Goal: Complete application form: Complete application form

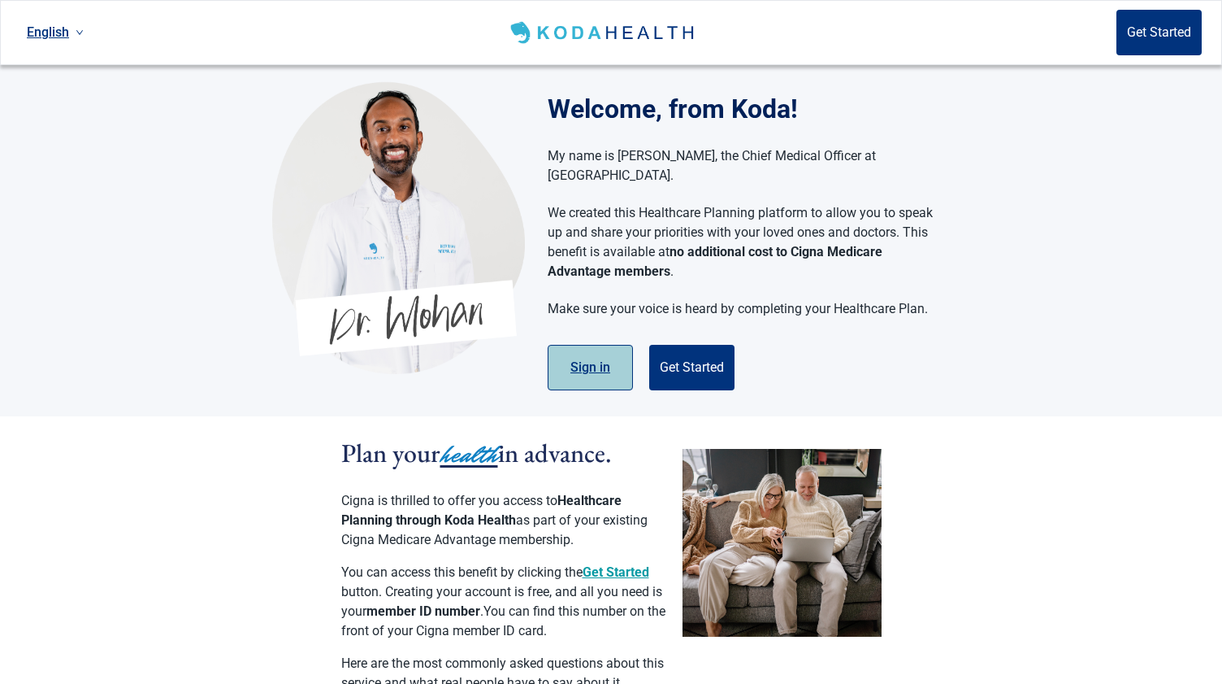
click at [593, 345] on button "Sign in" at bounding box center [590, 368] width 85 height 46
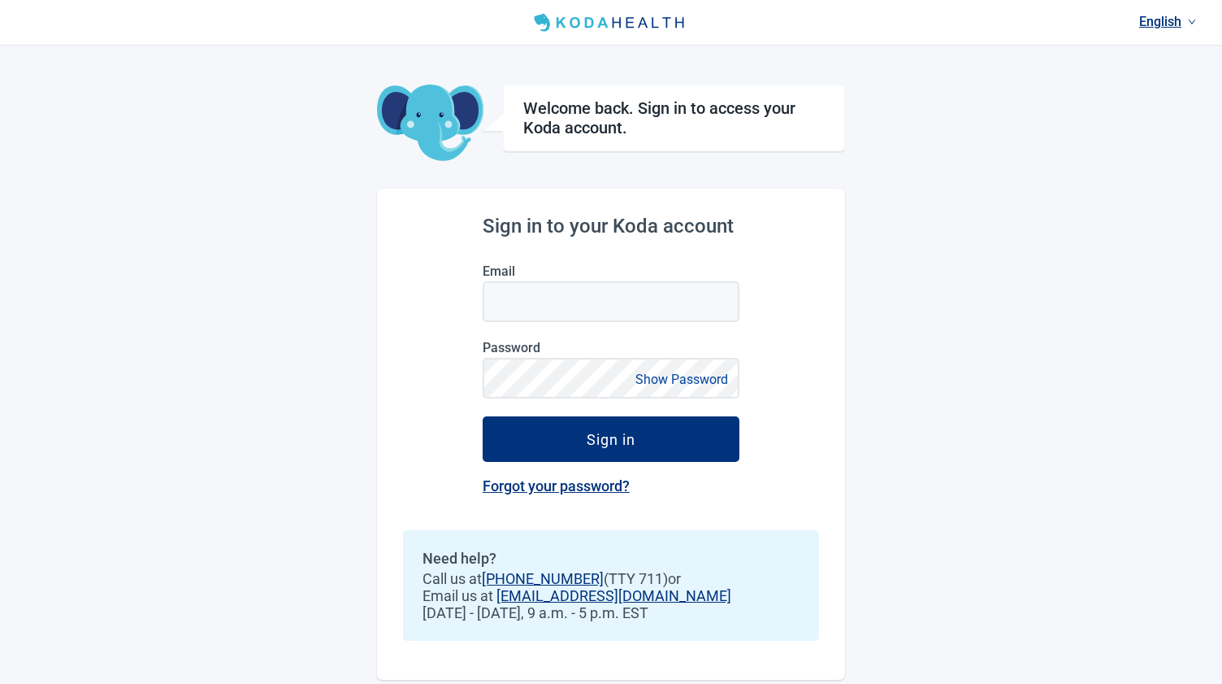
click at [433, 314] on div "Sign in to your Koda account Email Password Show Password Sign in Forgot your p…" at bounding box center [611, 434] width 468 height 491
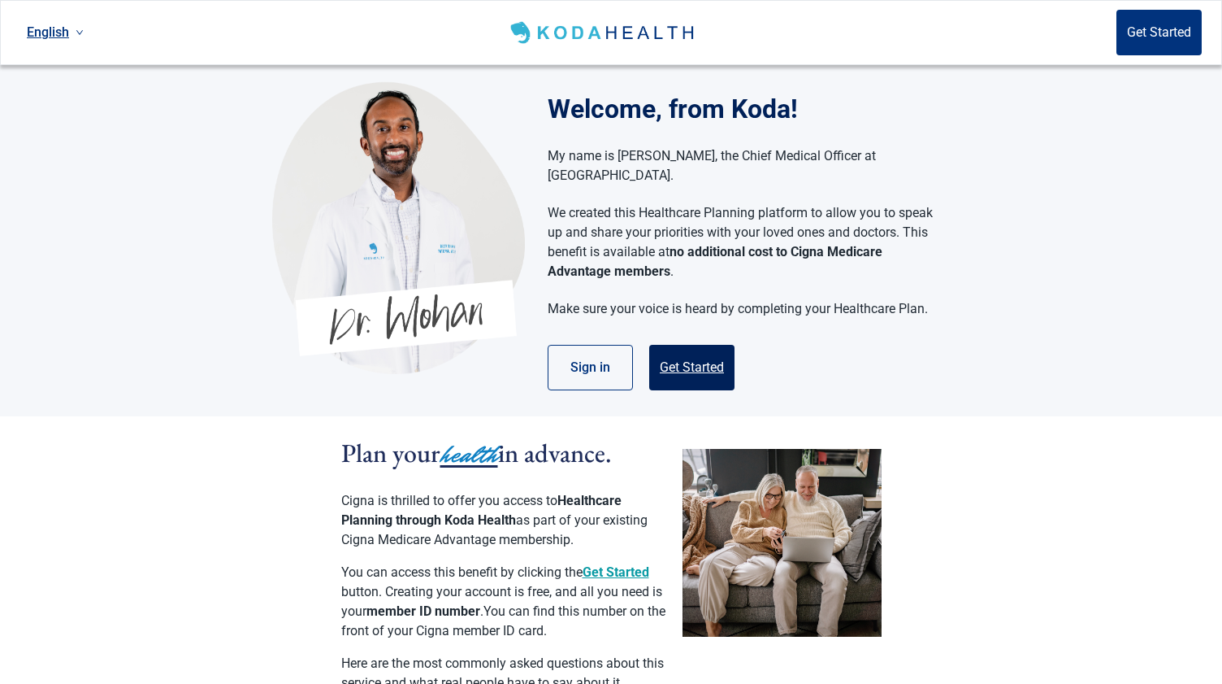
click at [707, 346] on button "Get Started" at bounding box center [691, 368] width 85 height 46
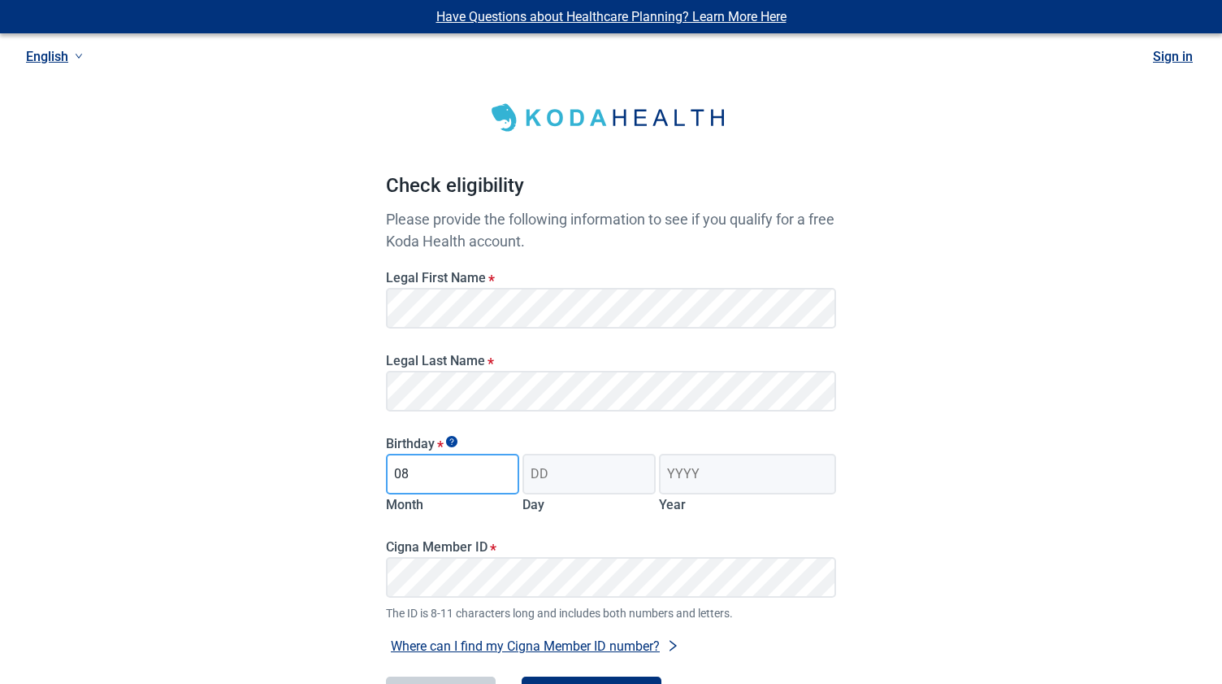
type input "08"
type input "13"
type input "1960"
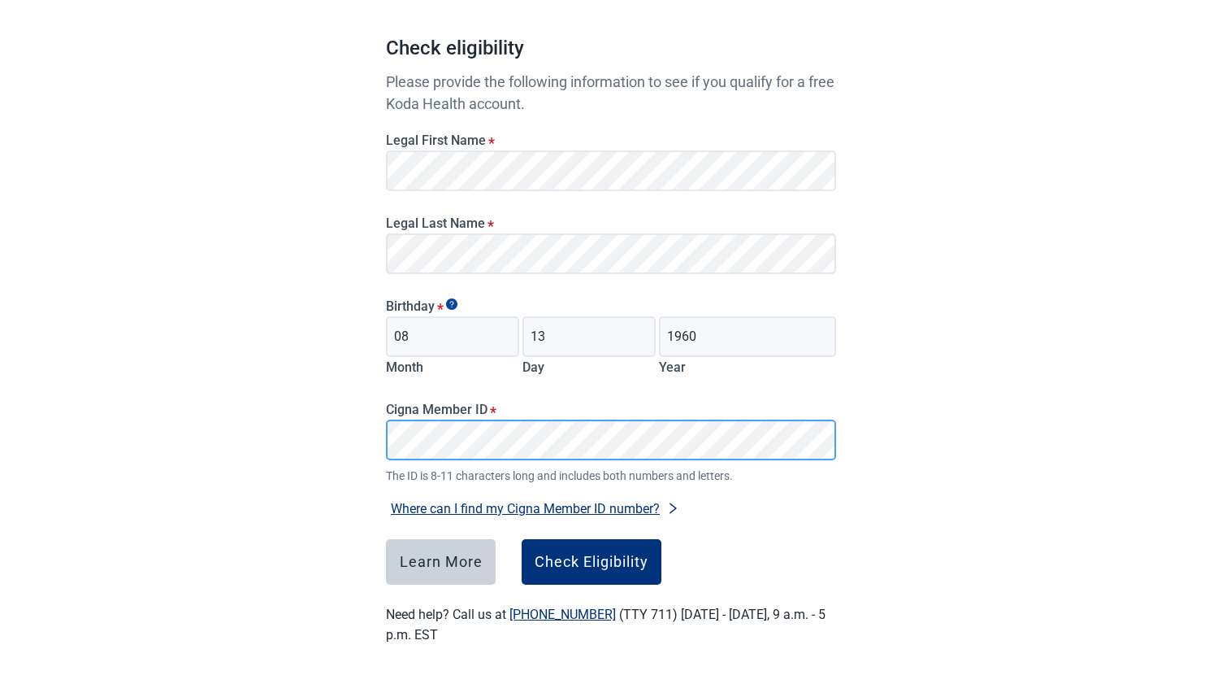
scroll to position [139, 0]
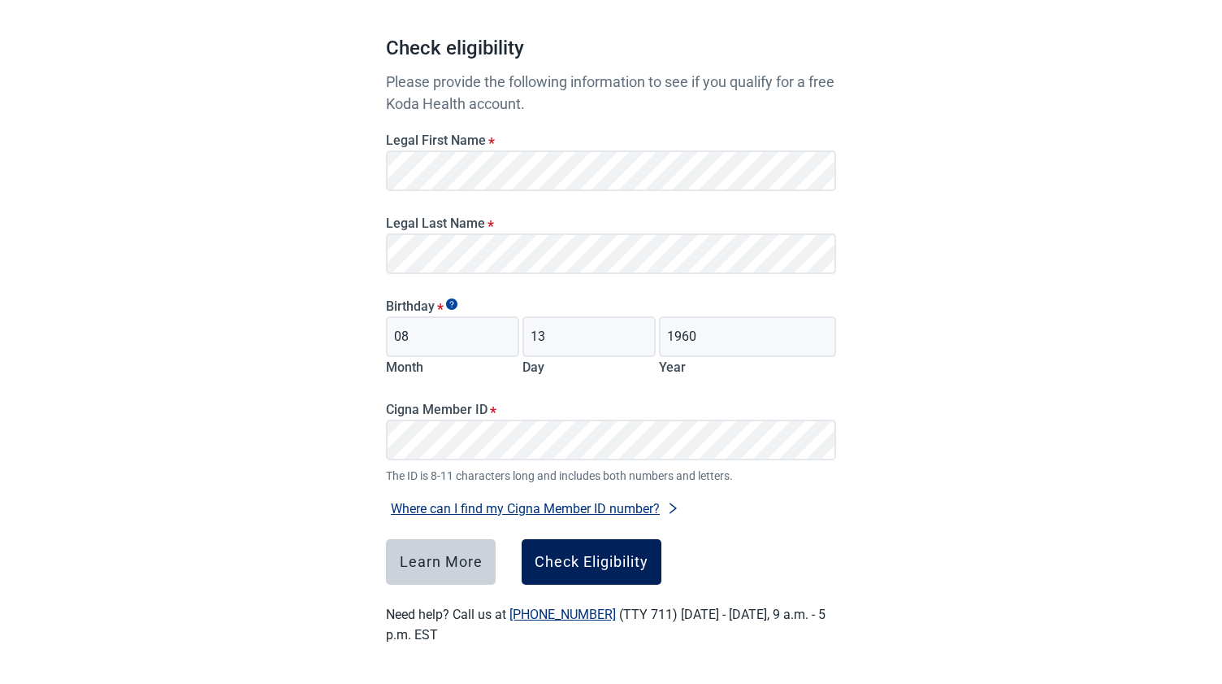
click at [601, 562] on div "Check Eligibility" at bounding box center [592, 562] width 114 height 16
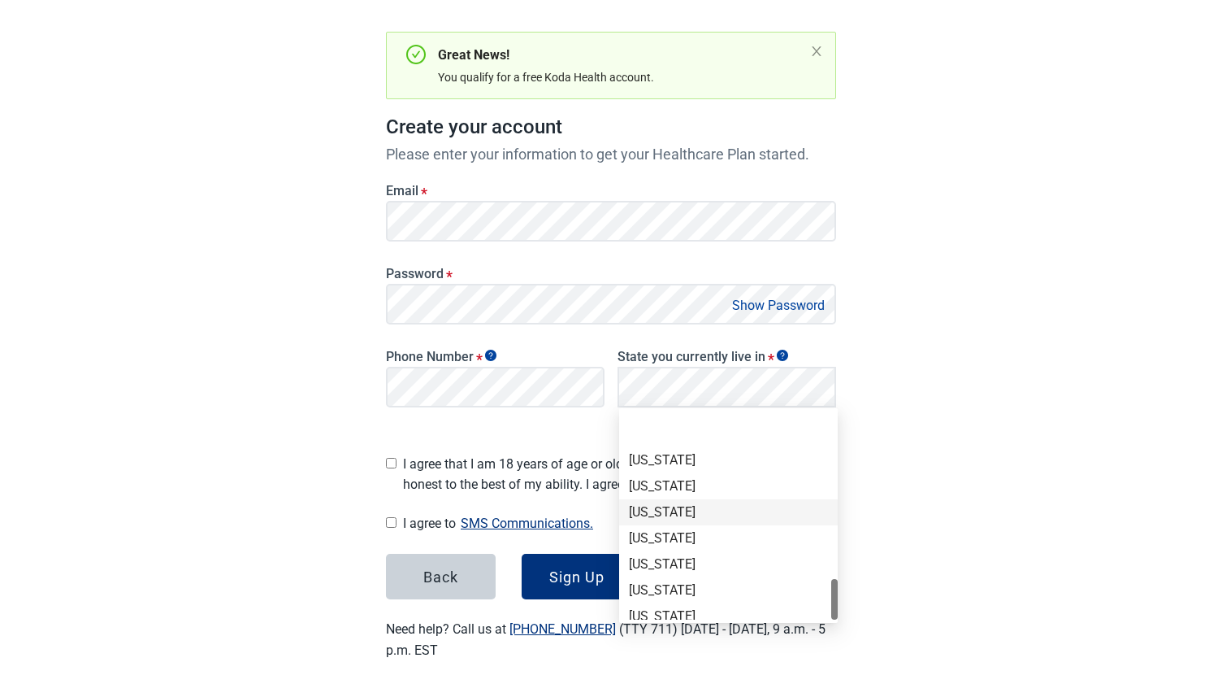
scroll to position [1118, 0]
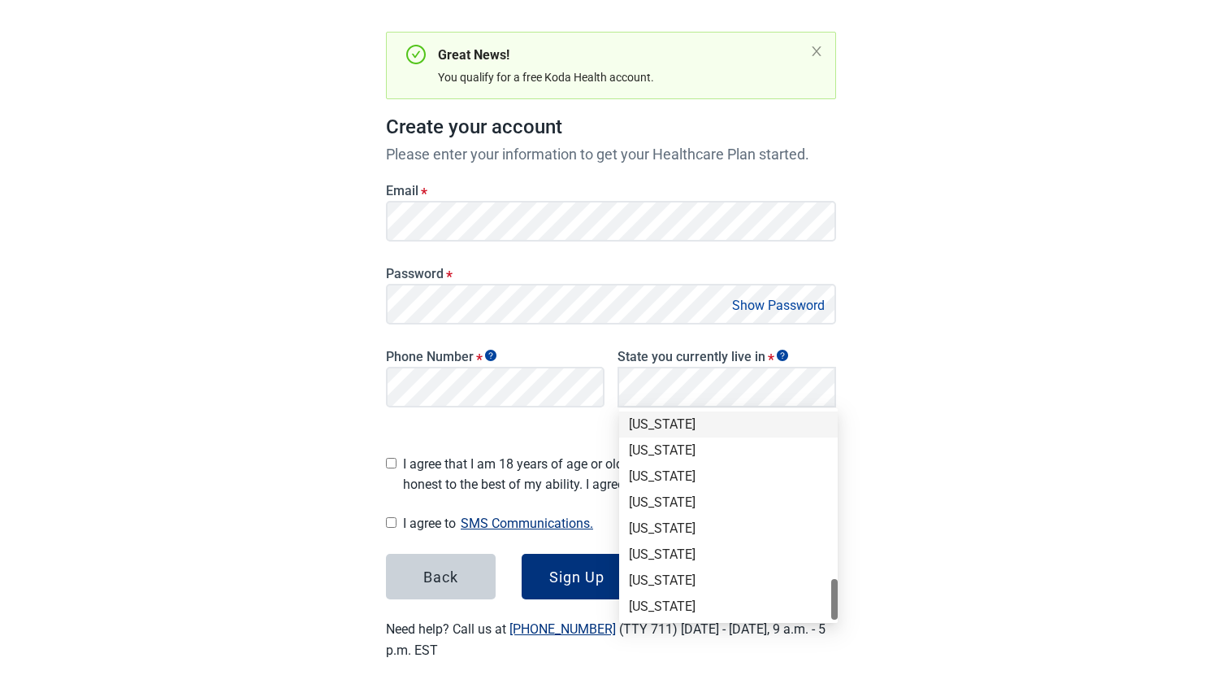
click at [658, 429] on div "[US_STATE]" at bounding box center [728, 424] width 199 height 18
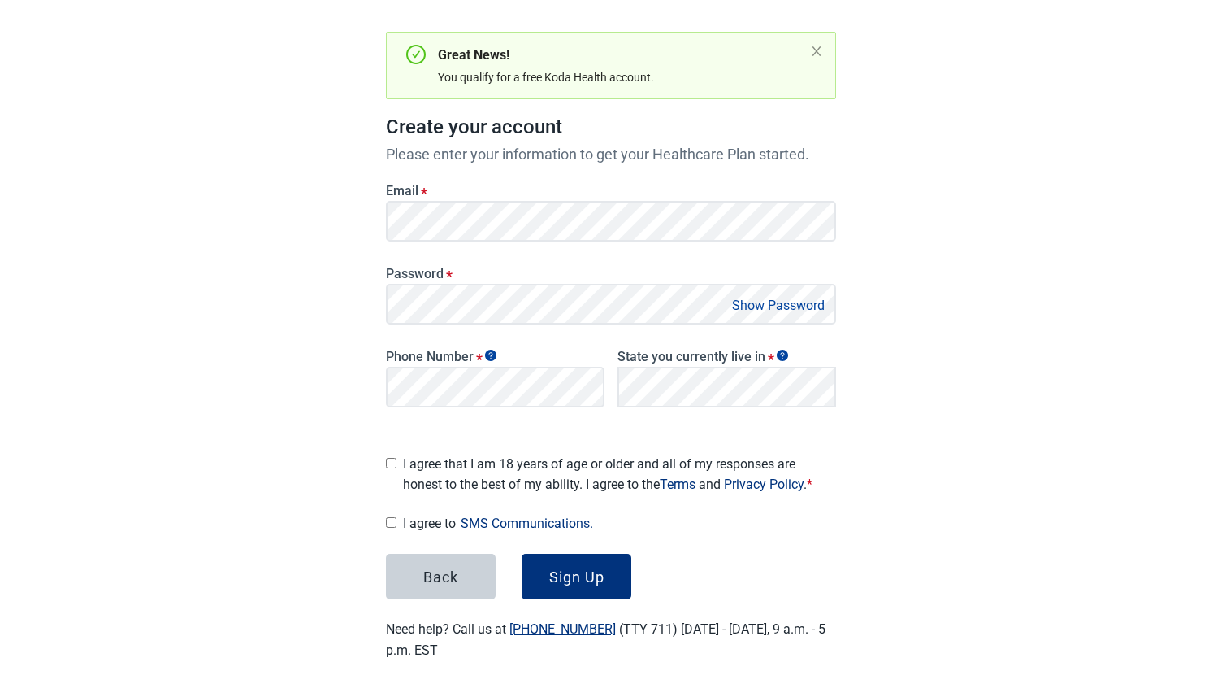
click at [398, 460] on div "I agree that I am 18 years of age or older and all of my responses are honest t…" at bounding box center [611, 470] width 450 height 47
click at [390, 458] on input "I agree that I am 18 years of age or older and all of my responses are honest t…" at bounding box center [391, 463] width 11 height 11
checkbox input "true"
click at [393, 519] on input "I agree to SMS Communications." at bounding box center [391, 522] width 11 height 11
checkbox input "true"
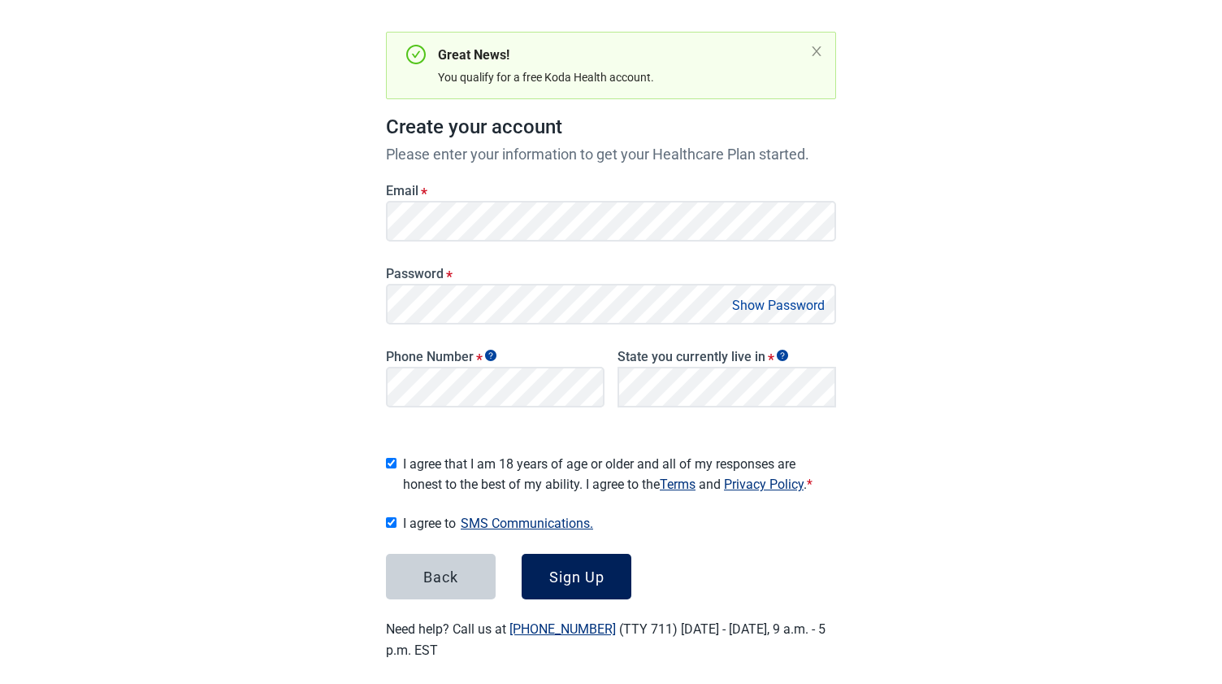
click at [550, 570] on div "Sign Up" at bounding box center [576, 576] width 55 height 16
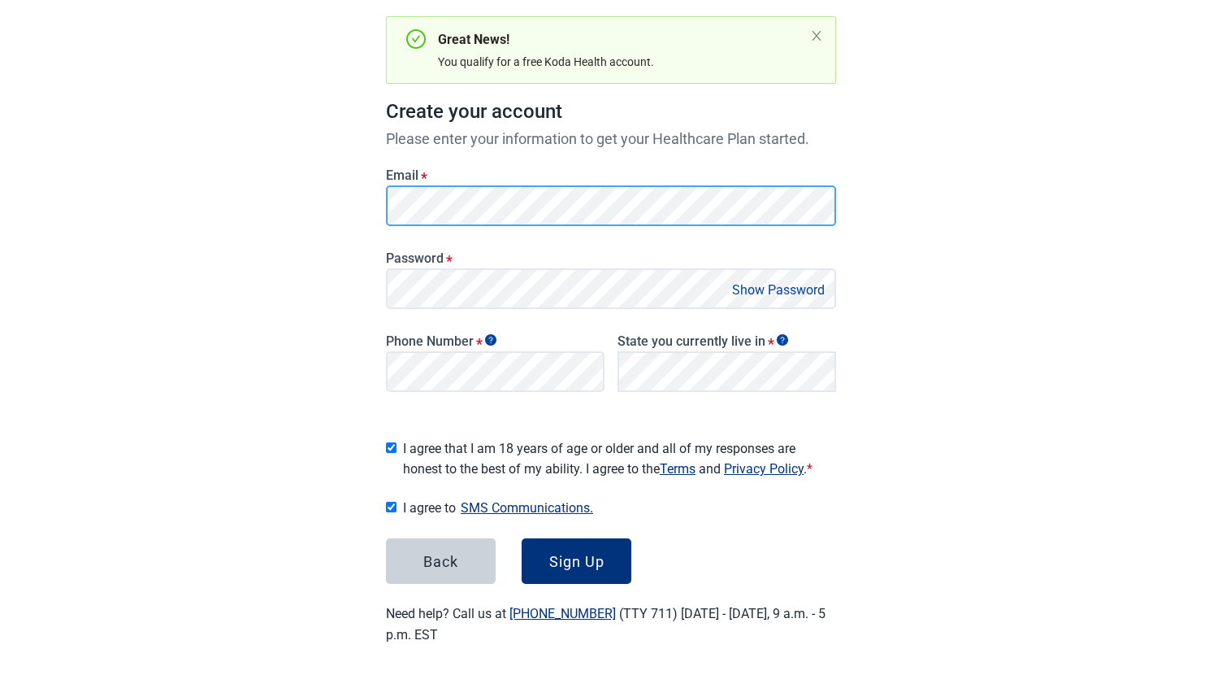
scroll to position [150, 0]
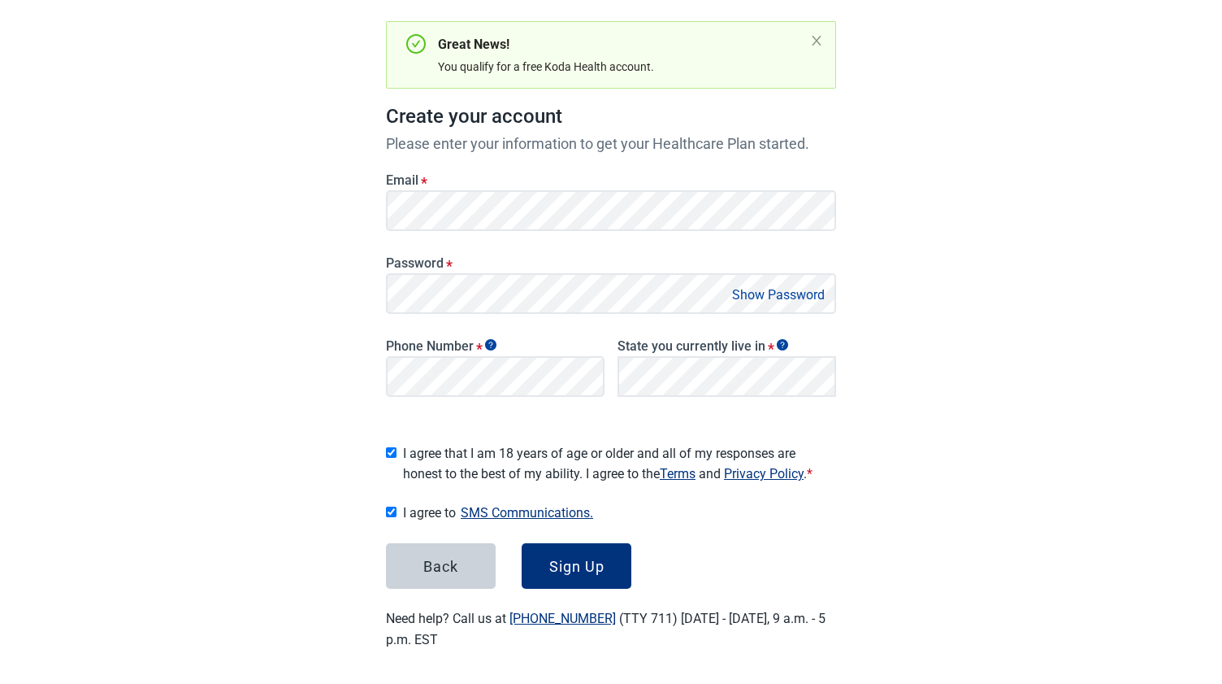
click at [344, 258] on div "Have Questions about Healthcare Planning? Learn More Here English Sign in Great…" at bounding box center [611, 269] width 1222 height 838
click at [570, 562] on div "Sign Up" at bounding box center [576, 566] width 55 height 16
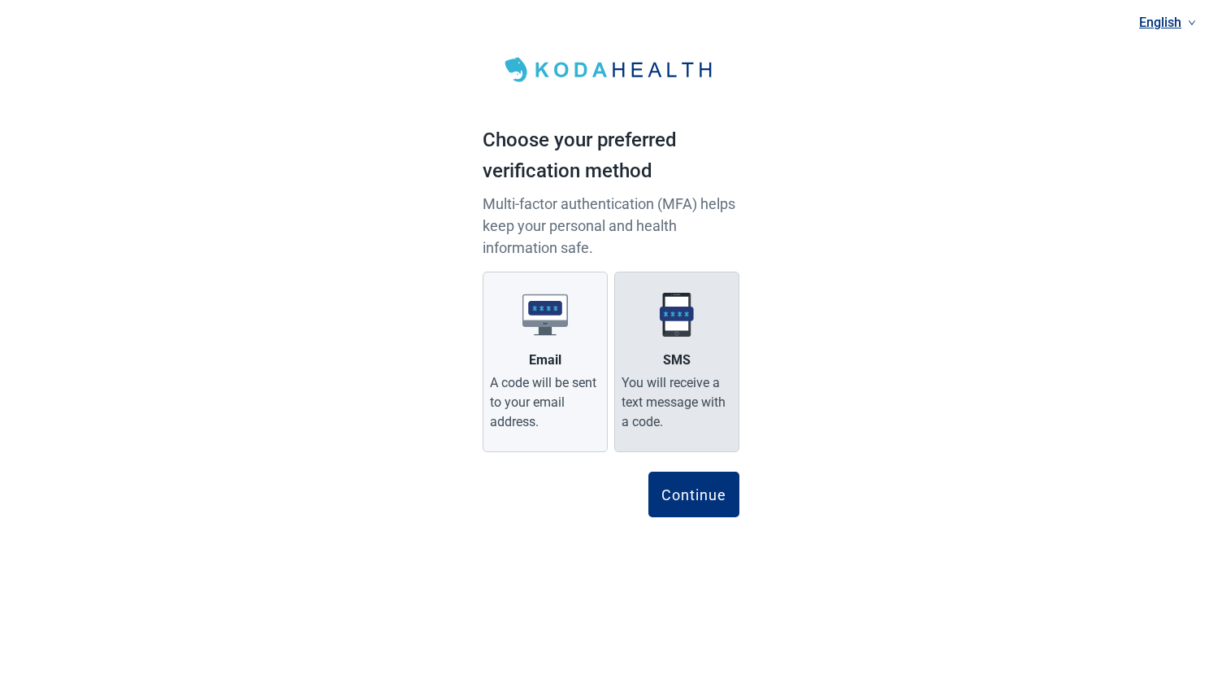
click at [675, 379] on div "You will receive a text message with a code." at bounding box center [677, 402] width 111 height 59
click at [0, 0] on input "SMS You will receive a text message with a code." at bounding box center [0, 0] width 0 height 0
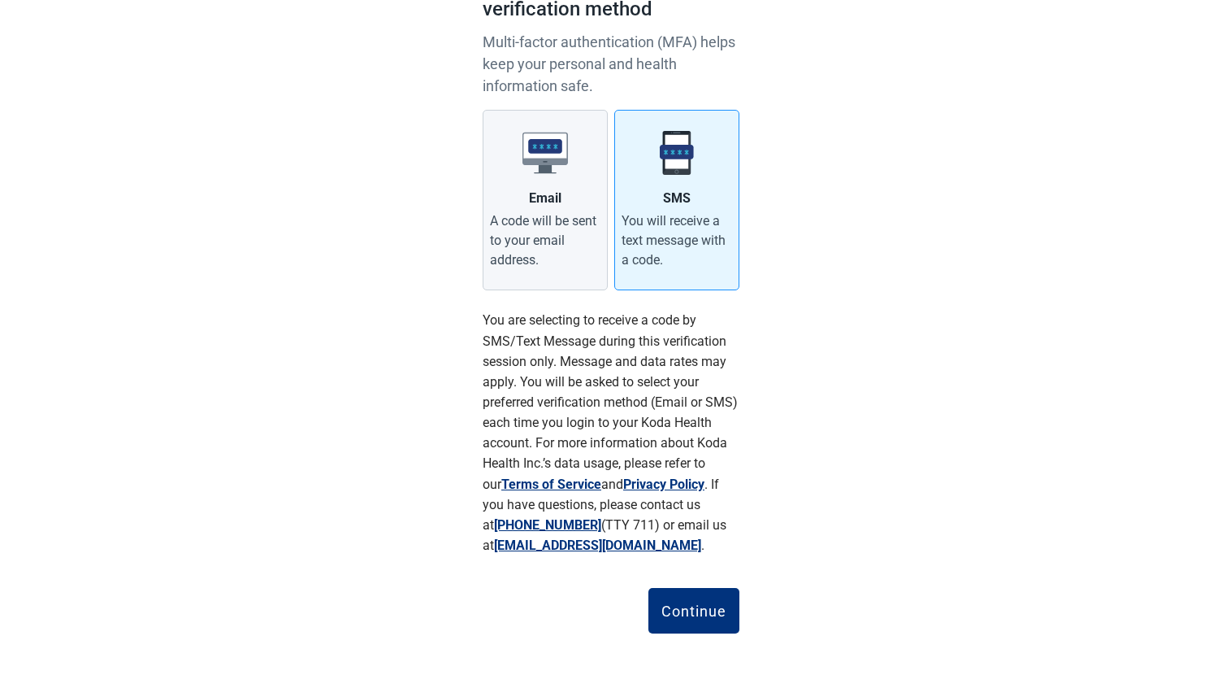
scroll to position [161, 0]
click at [686, 603] on div "Continue" at bounding box center [694, 611] width 65 height 16
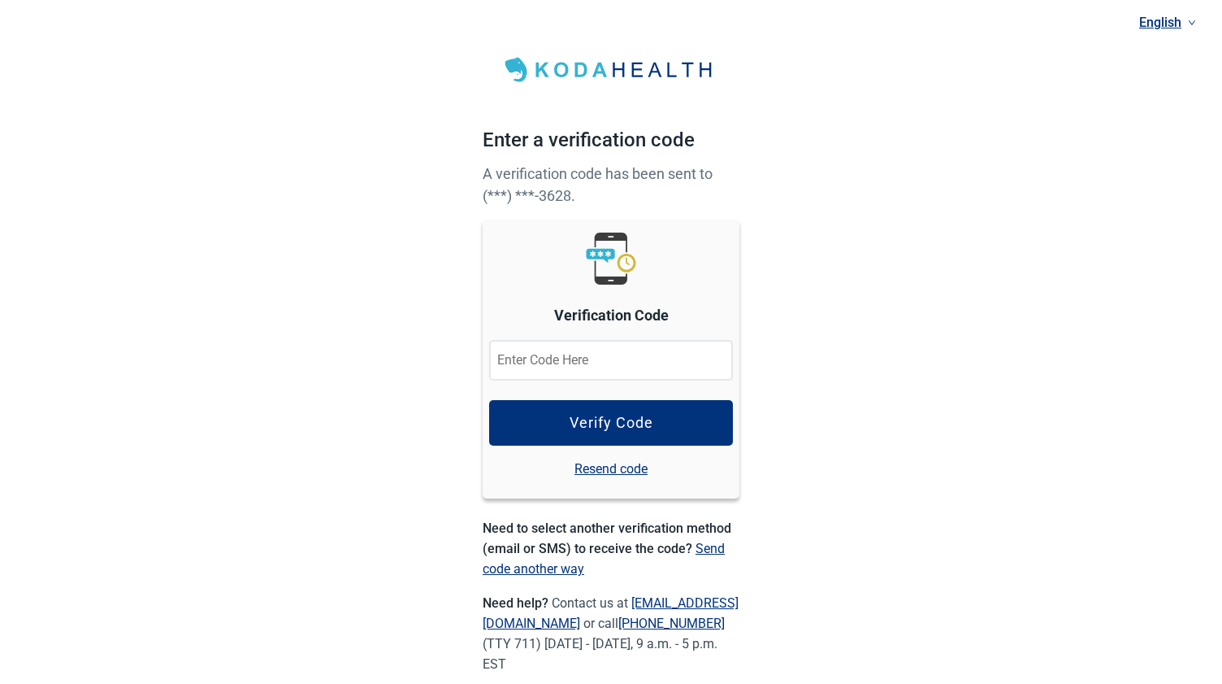
click at [512, 354] on input at bounding box center [611, 360] width 244 height 41
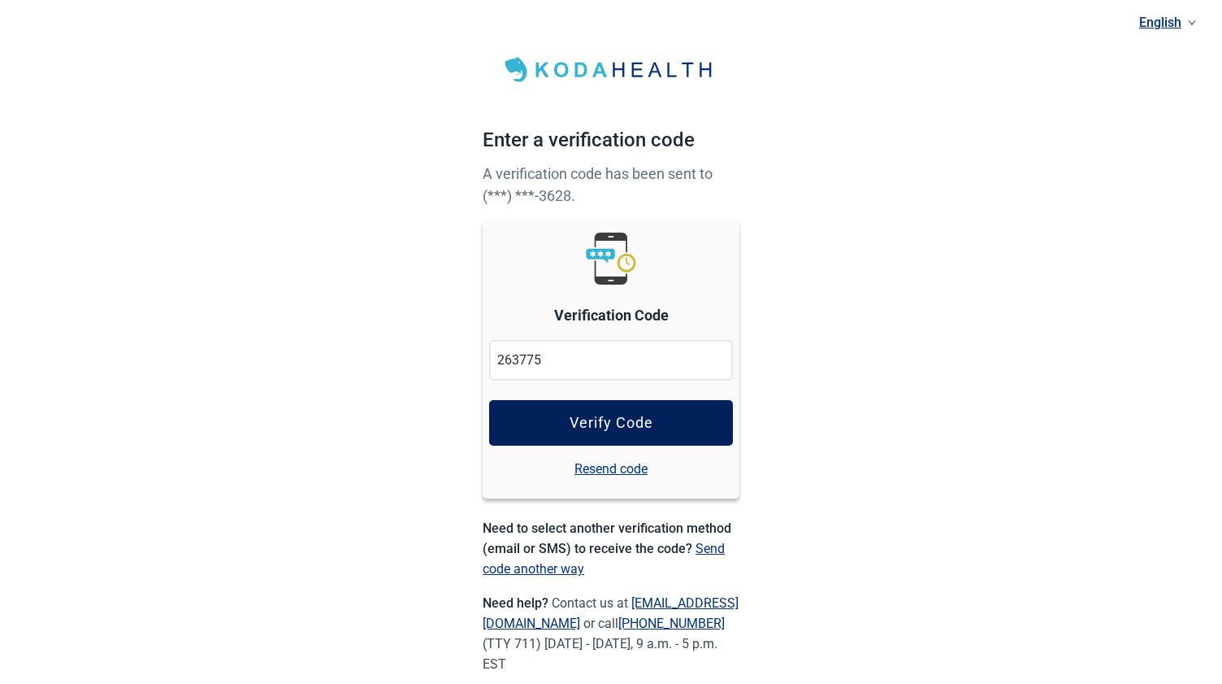
type input "263775"
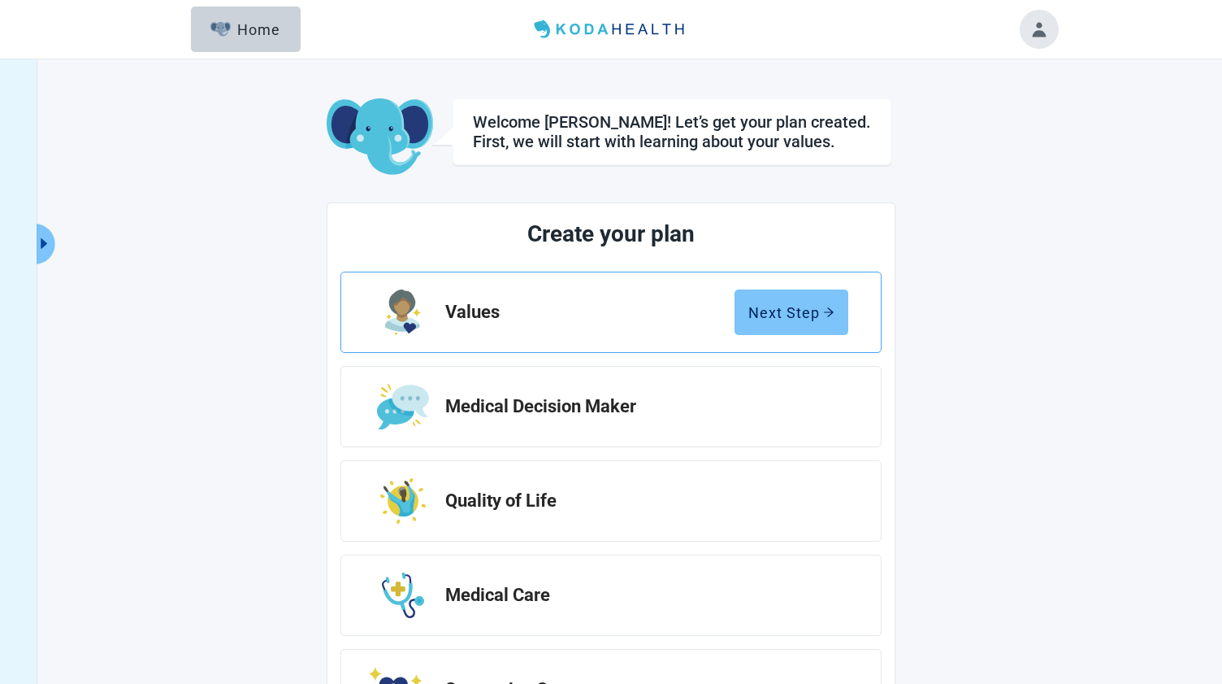
click at [778, 312] on div "Next Step" at bounding box center [792, 312] width 86 height 16
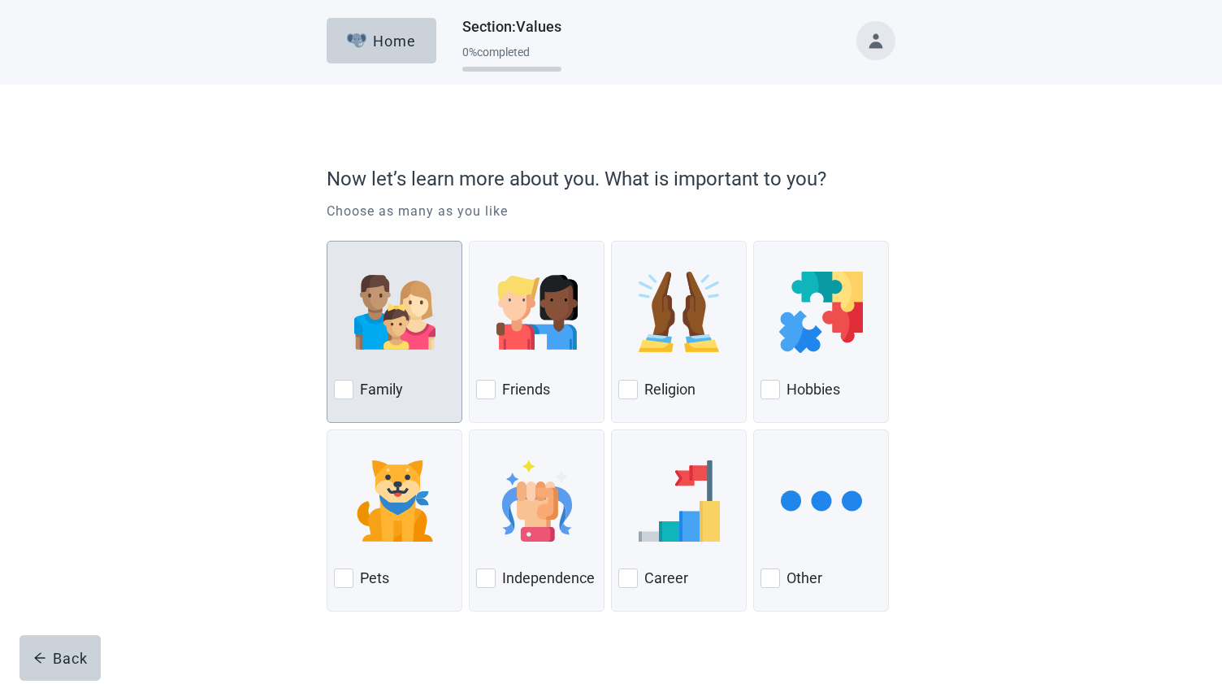
click at [352, 388] on div at bounding box center [344, 390] width 20 height 20
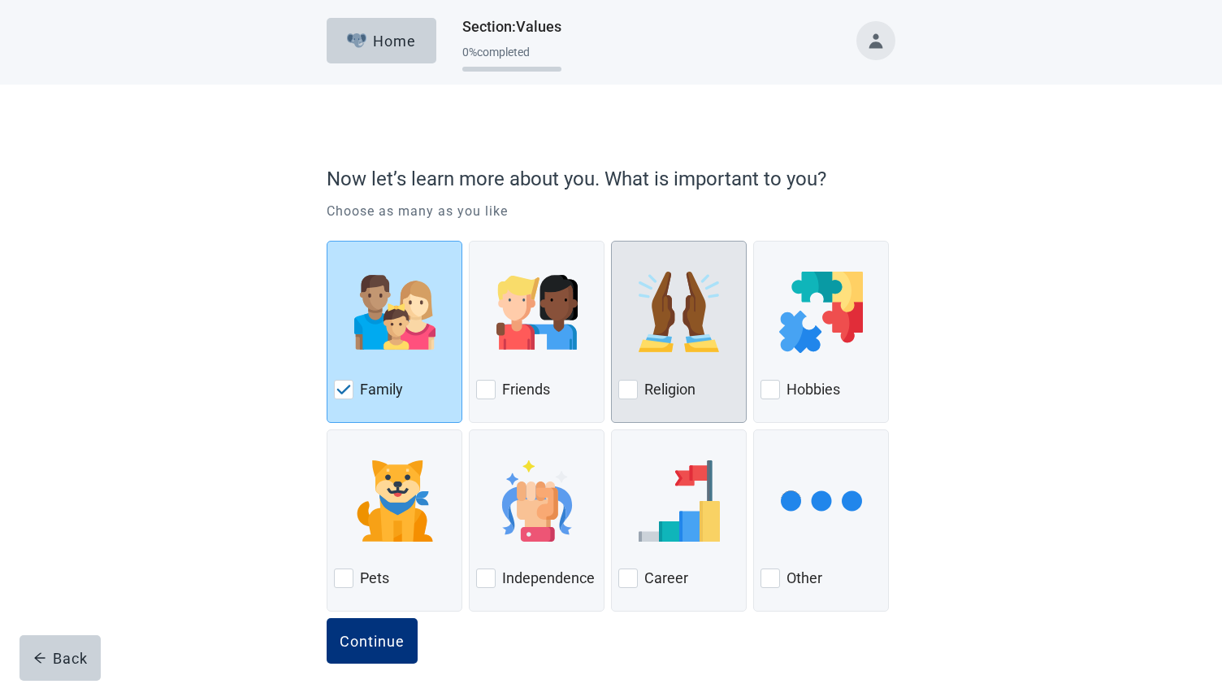
click at [630, 387] on div at bounding box center [629, 390] width 20 height 20
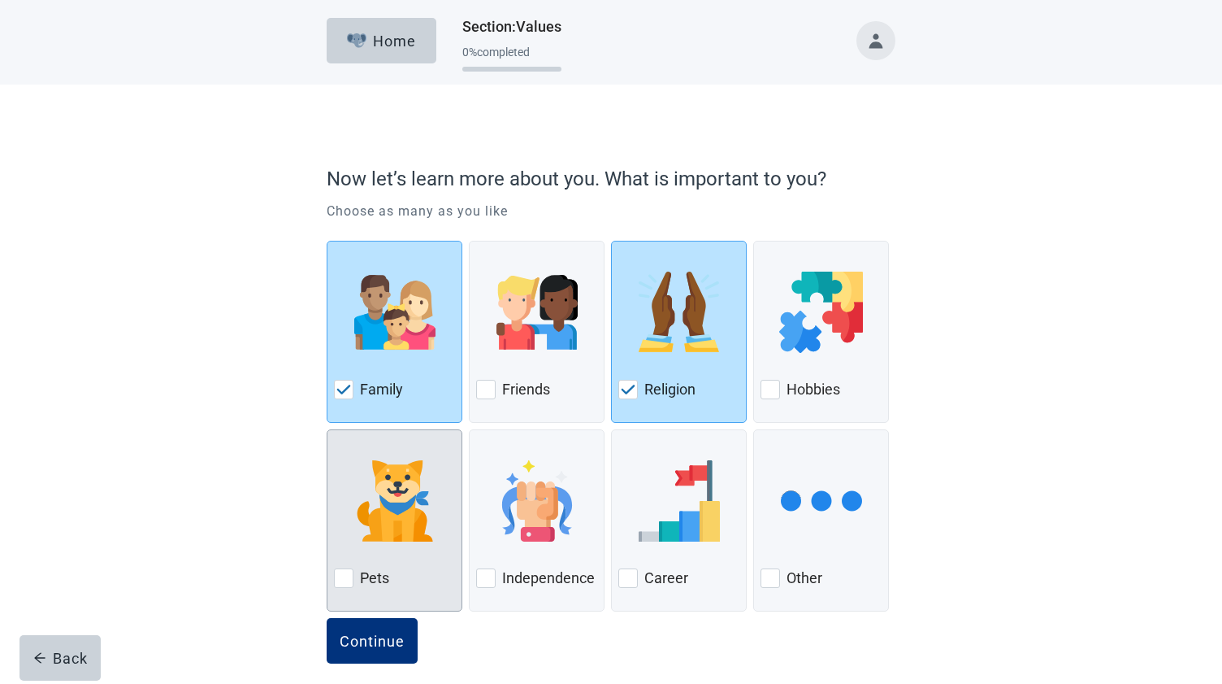
click at [345, 576] on div at bounding box center [344, 578] width 20 height 20
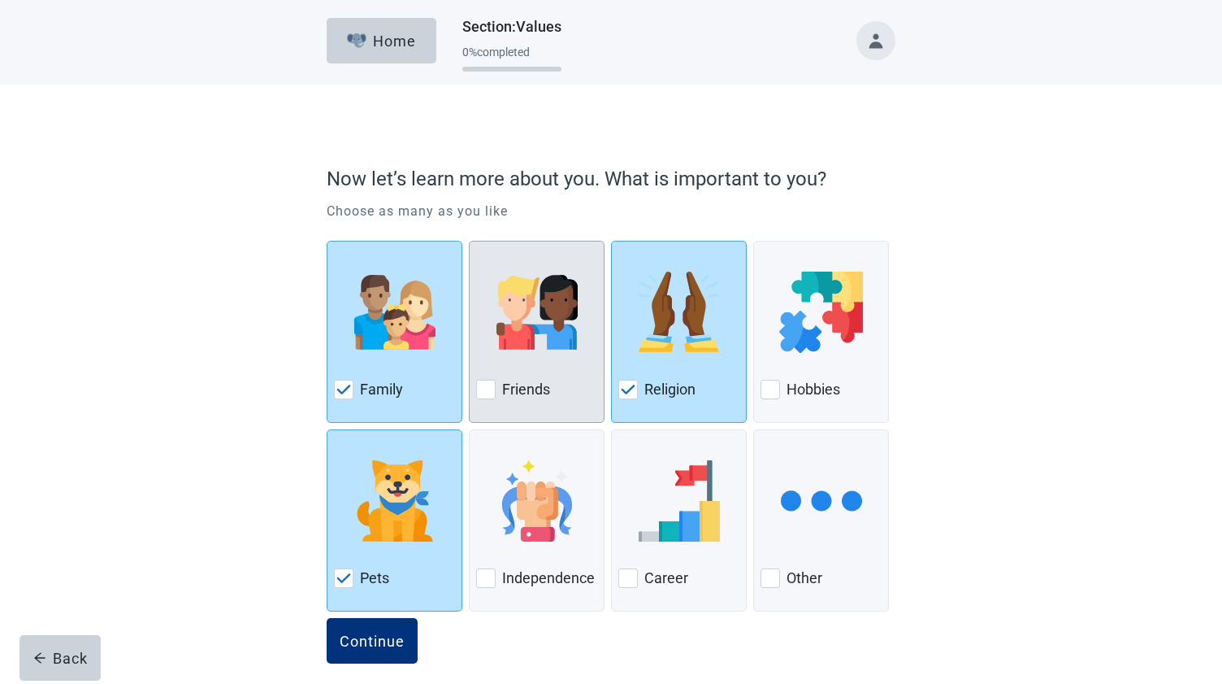
click at [489, 390] on div at bounding box center [486, 390] width 20 height 20
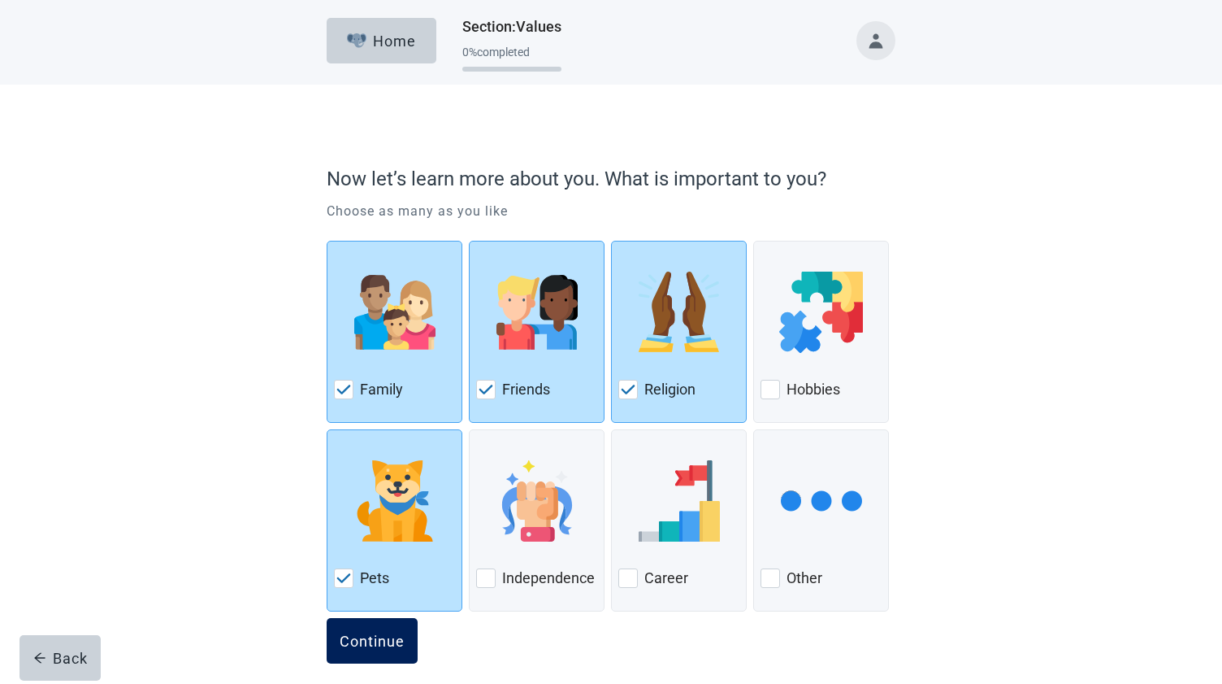
click at [367, 637] on div "Continue" at bounding box center [372, 640] width 65 height 16
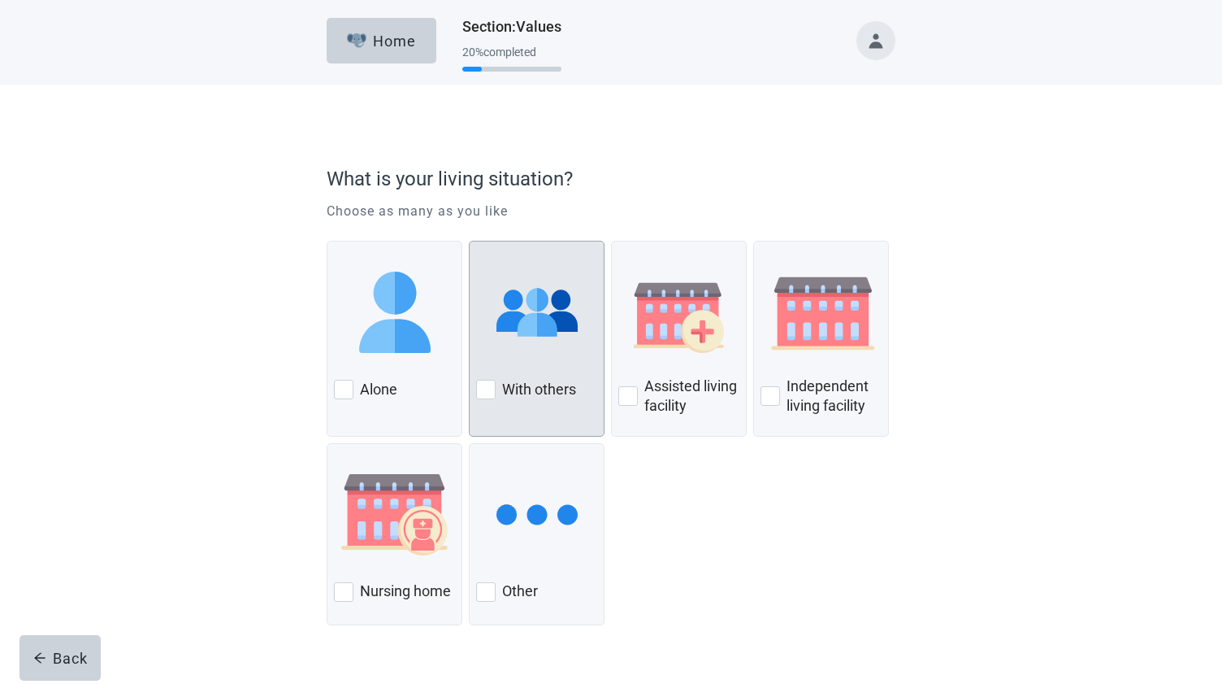
click at [486, 382] on div at bounding box center [486, 390] width 20 height 20
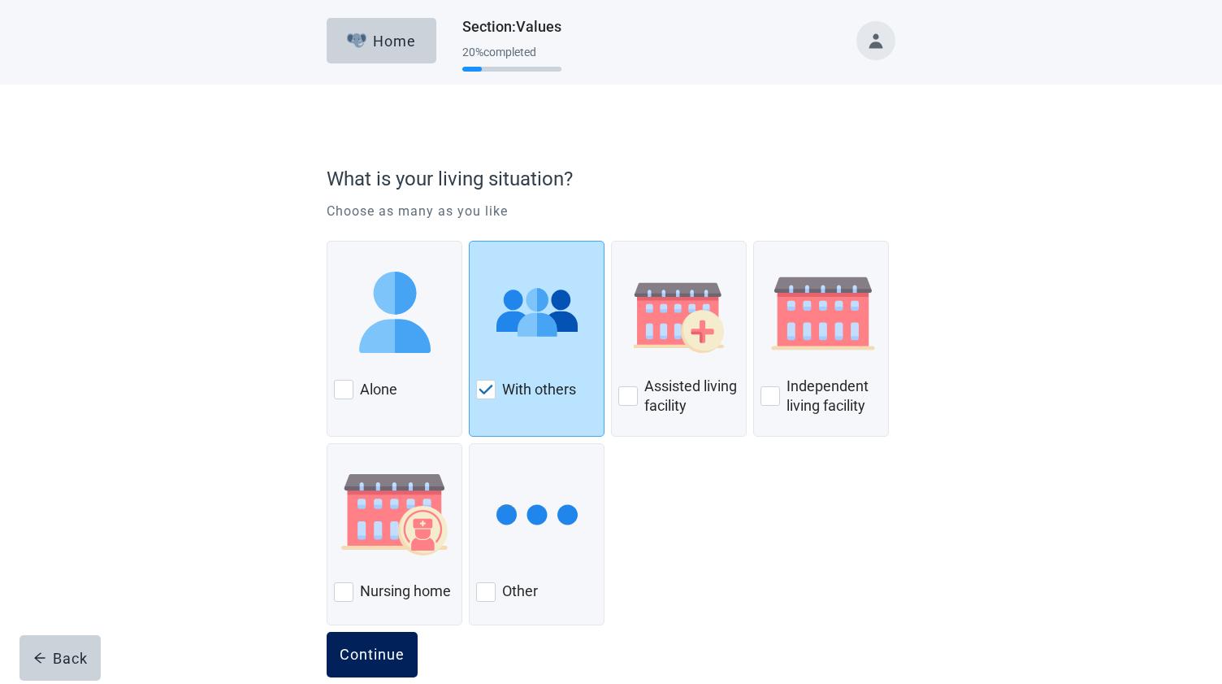
click at [368, 658] on div "Continue" at bounding box center [372, 654] width 65 height 16
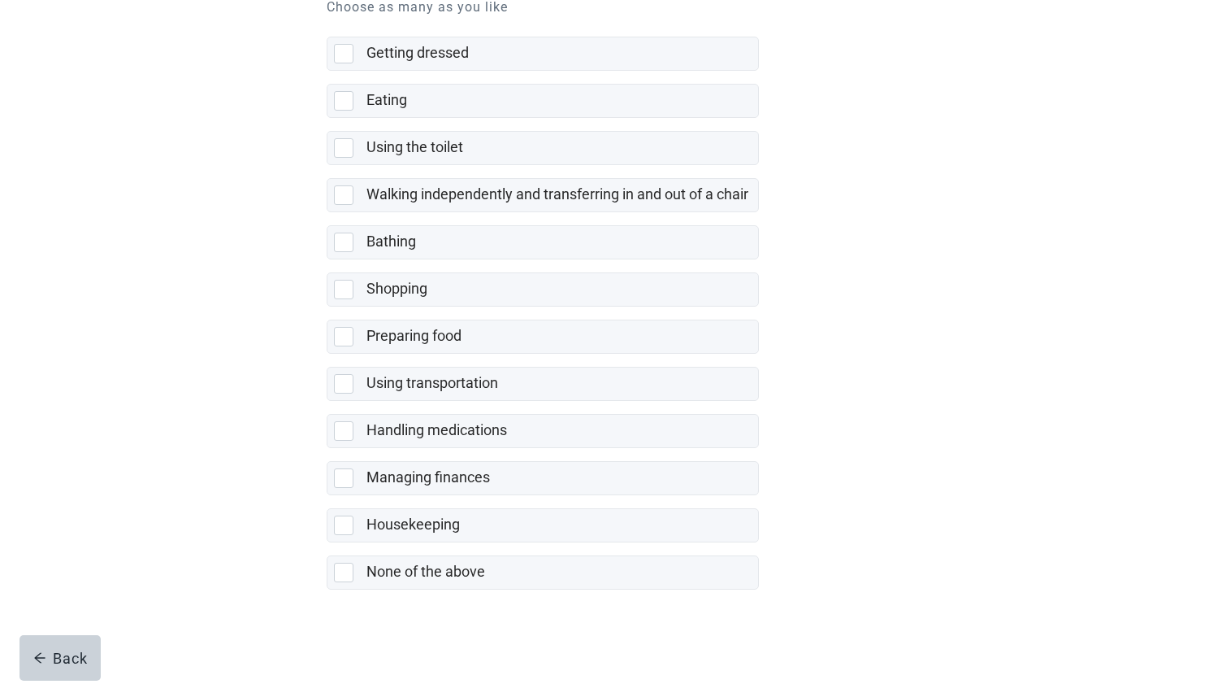
scroll to position [215, 0]
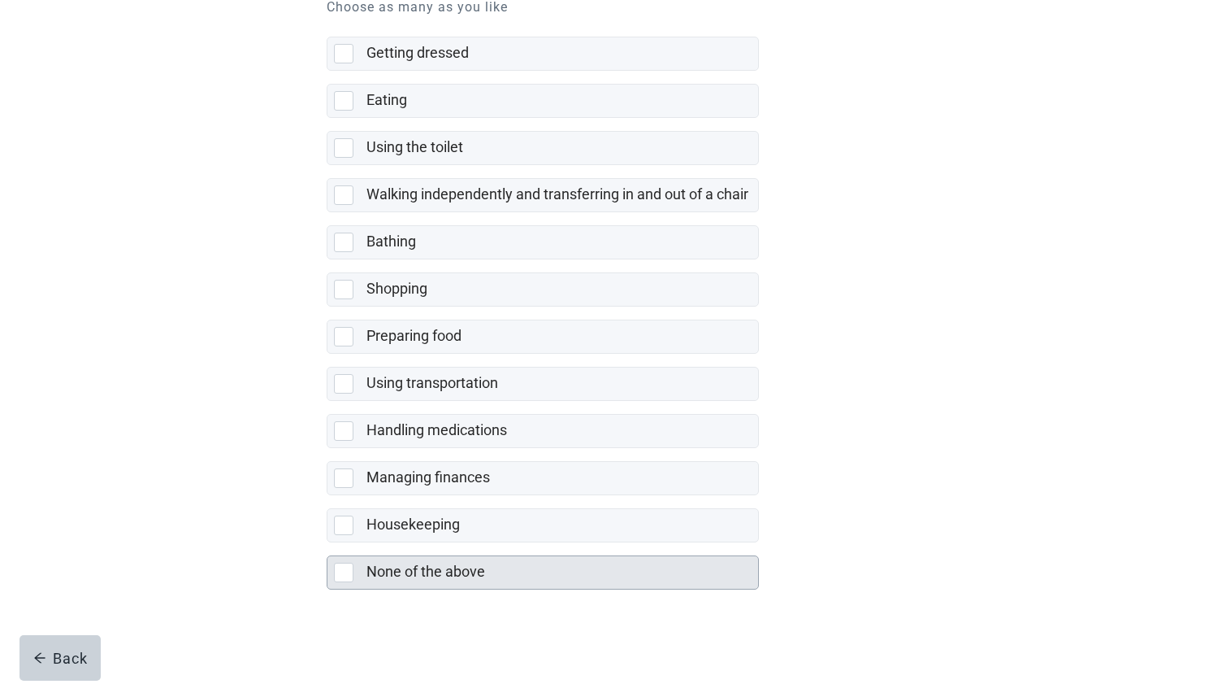
click at [347, 570] on div at bounding box center [344, 572] width 20 height 20
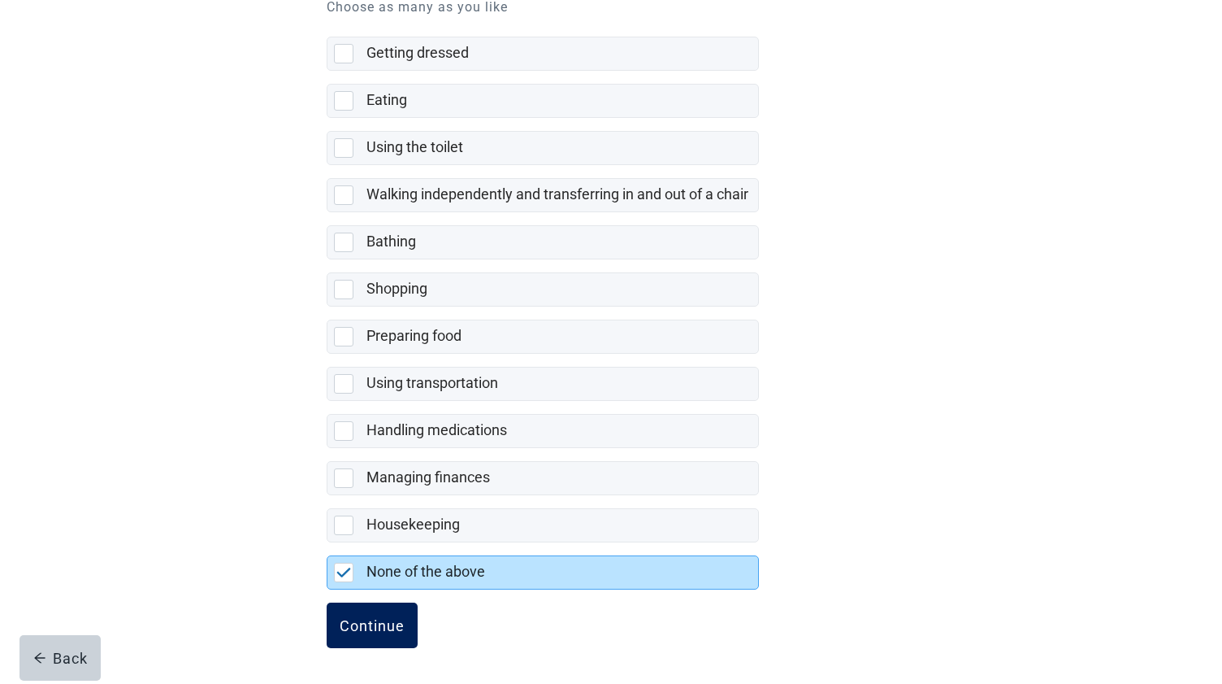
click at [359, 622] on div "Continue" at bounding box center [372, 625] width 65 height 16
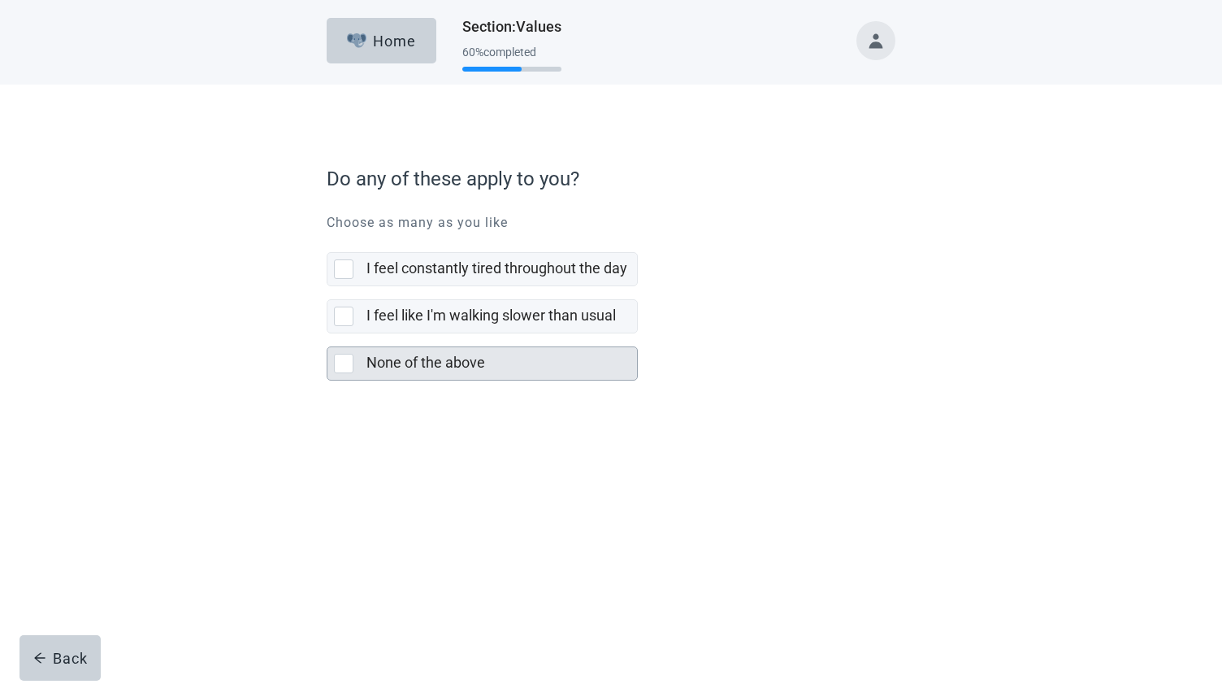
click at [346, 362] on div at bounding box center [344, 364] width 20 height 20
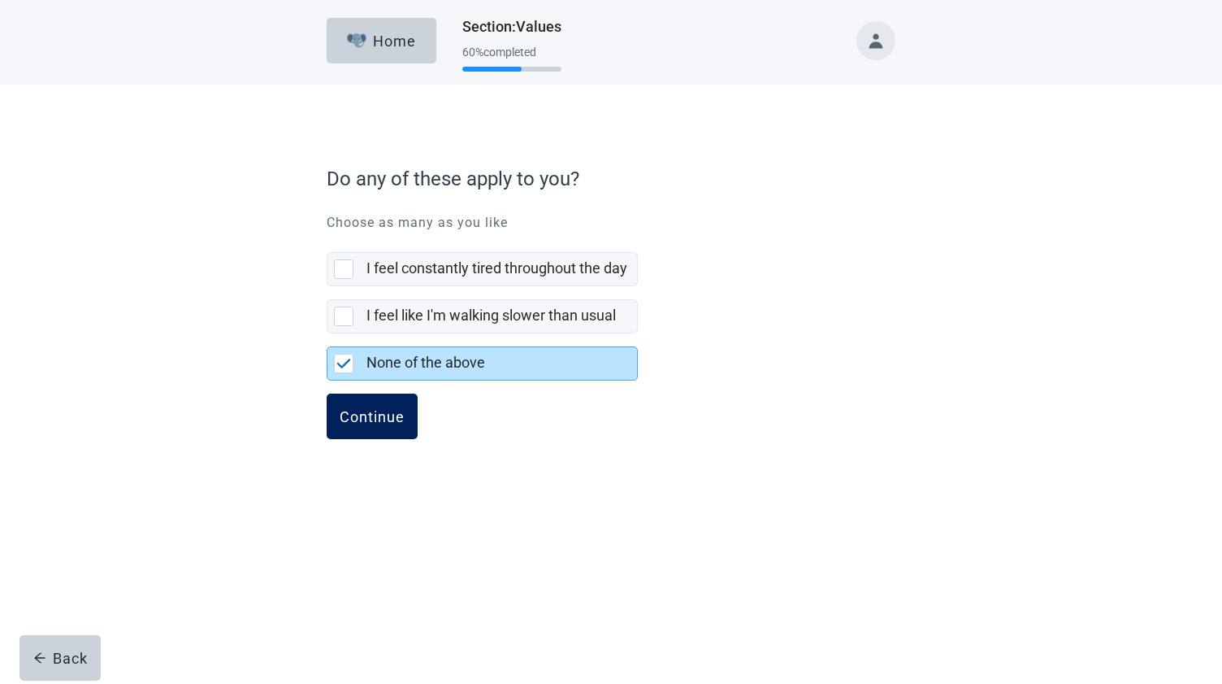
click at [355, 410] on div "Continue" at bounding box center [372, 416] width 65 height 16
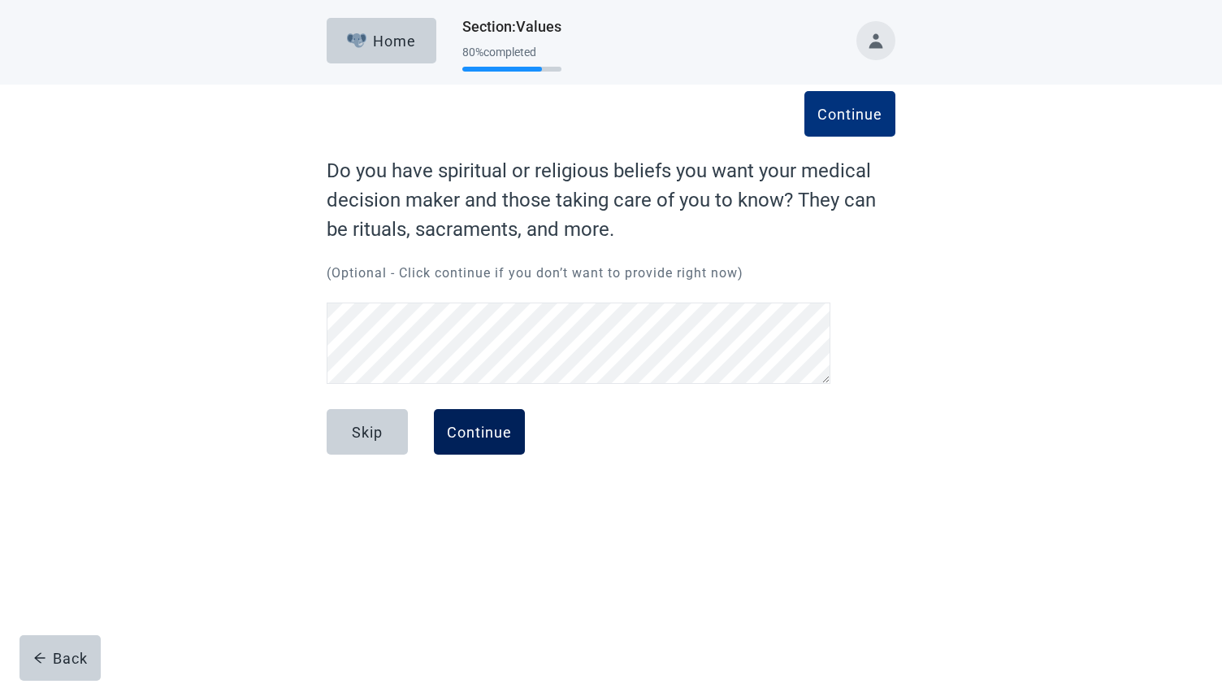
click at [471, 432] on div "Continue" at bounding box center [479, 431] width 65 height 16
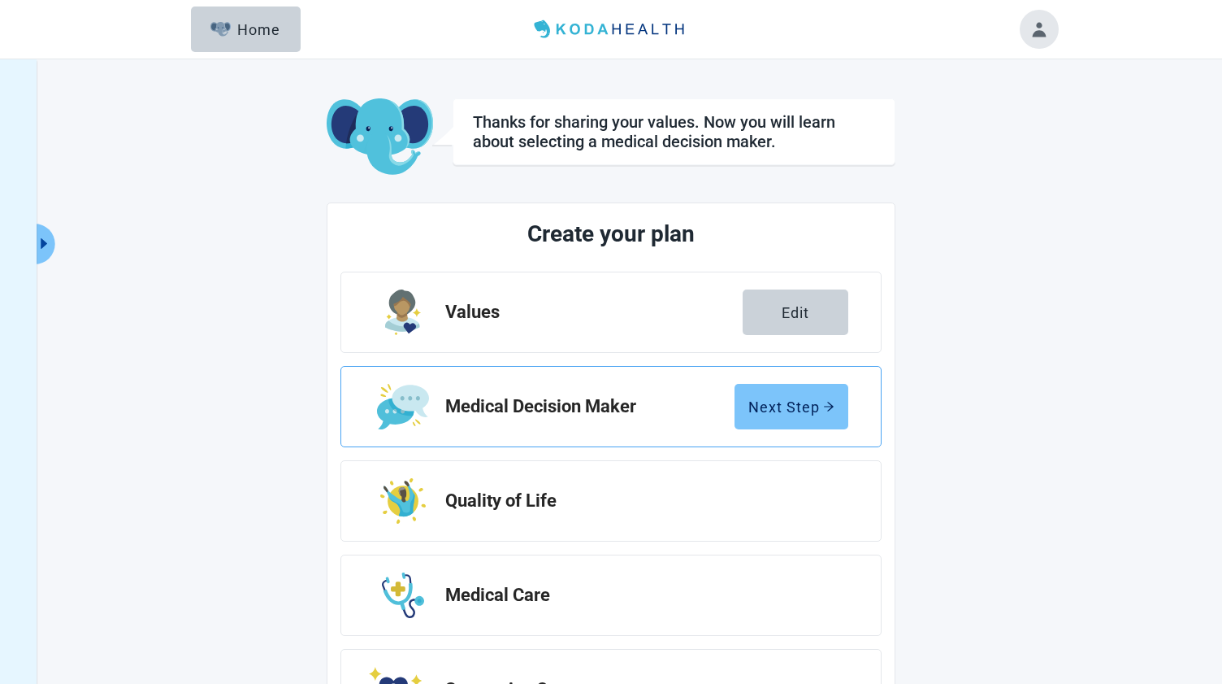
click at [779, 399] on div "Next Step" at bounding box center [792, 406] width 86 height 16
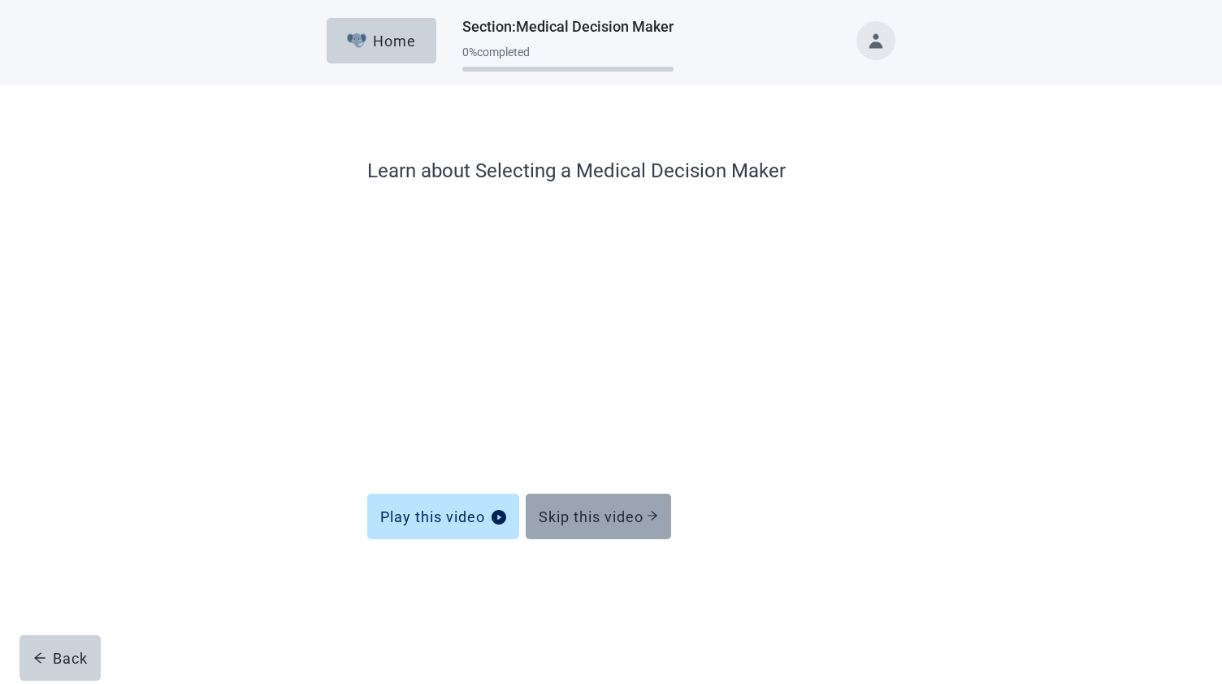
click at [601, 519] on div "Skip this video" at bounding box center [598, 516] width 119 height 16
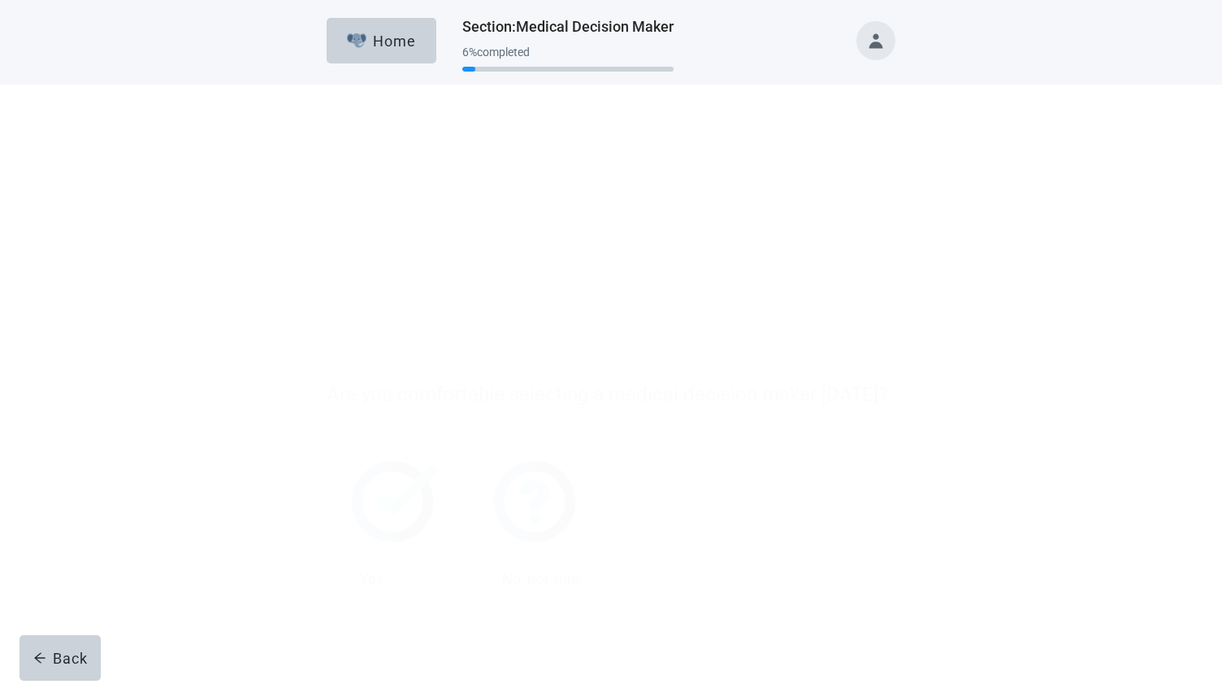
click at [341, 367] on div at bounding box center [344, 364] width 20 height 20
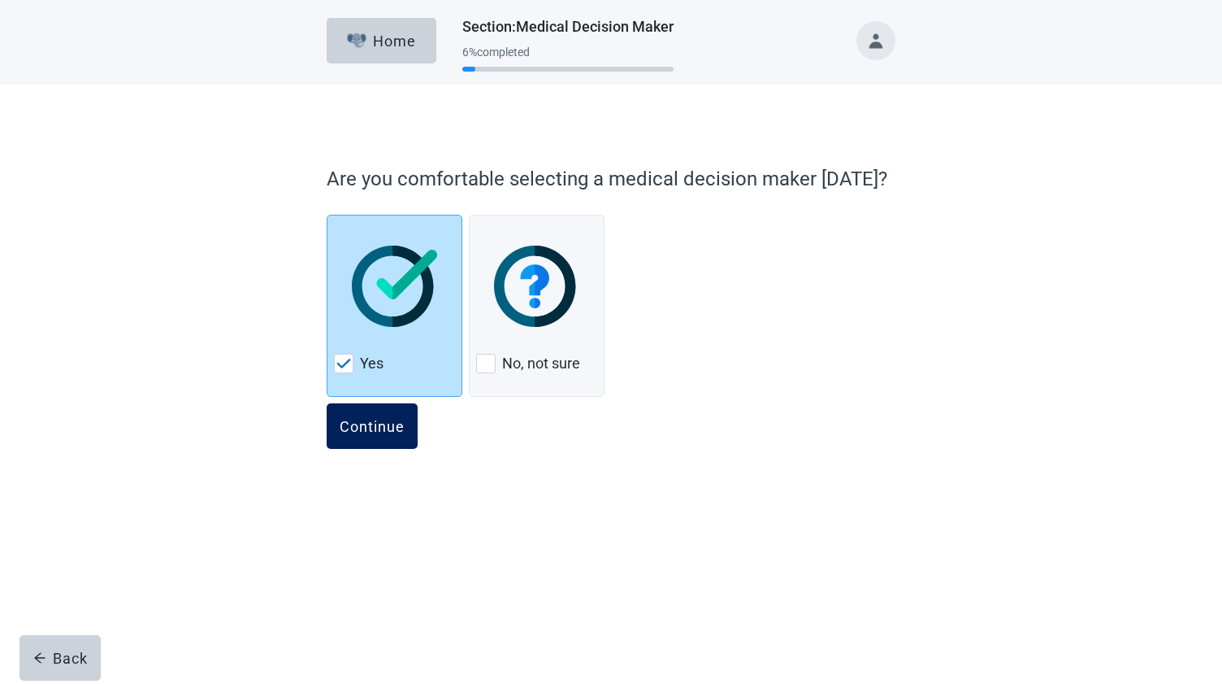
click at [352, 423] on div "Continue" at bounding box center [372, 426] width 65 height 16
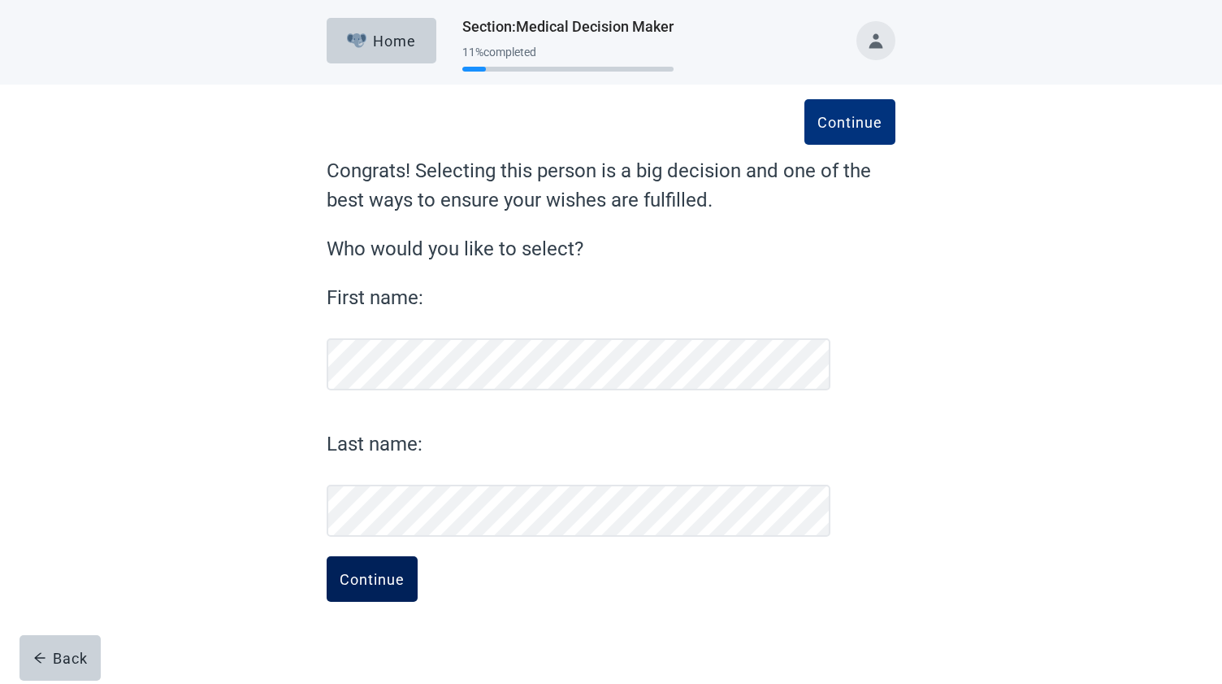
click at [386, 574] on div "Continue" at bounding box center [372, 579] width 65 height 16
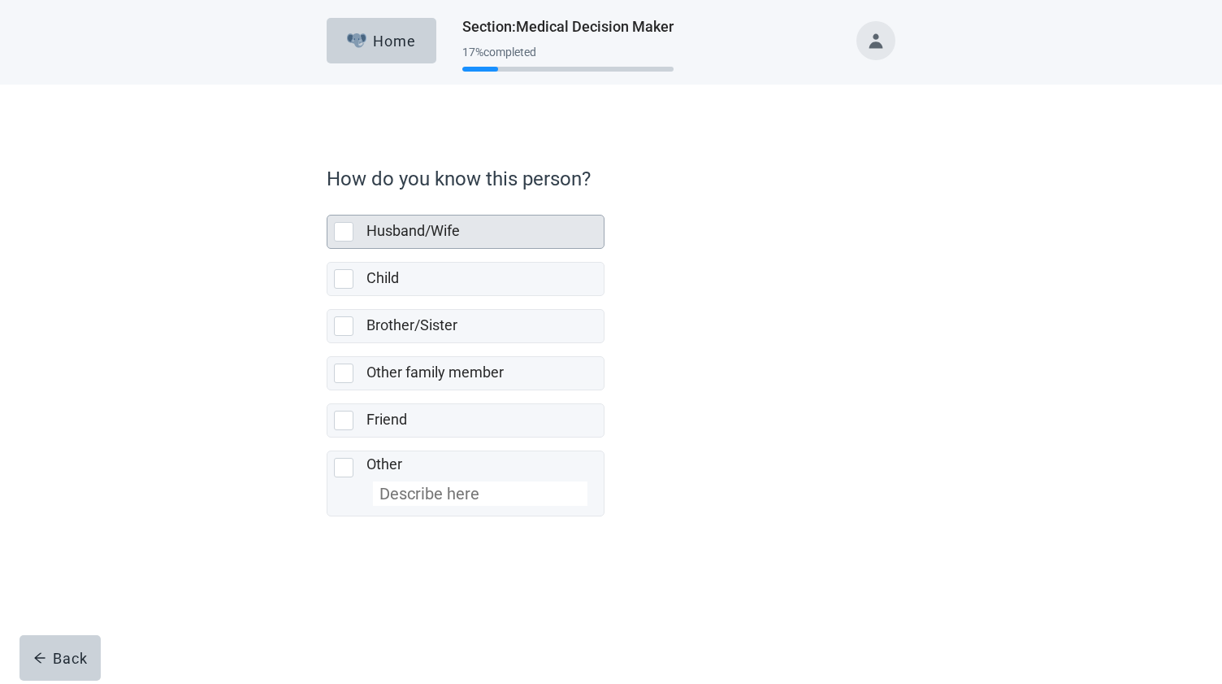
click at [345, 230] on div at bounding box center [344, 232] width 20 height 20
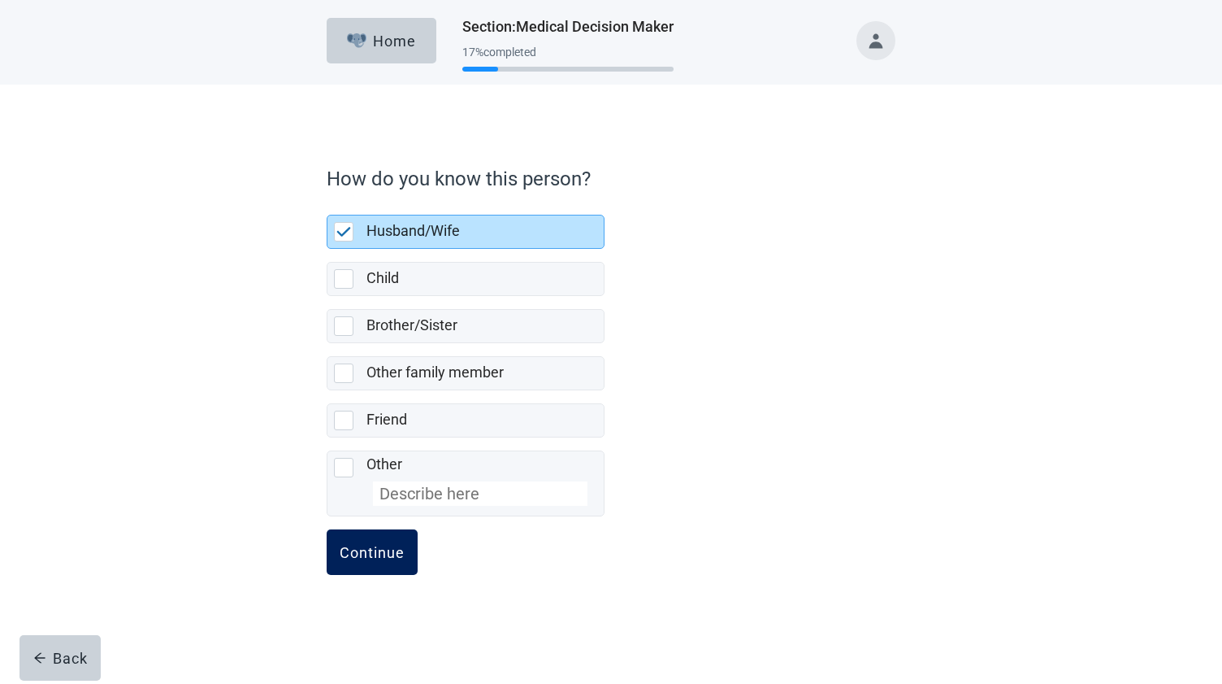
click at [366, 554] on div "Continue" at bounding box center [372, 552] width 65 height 16
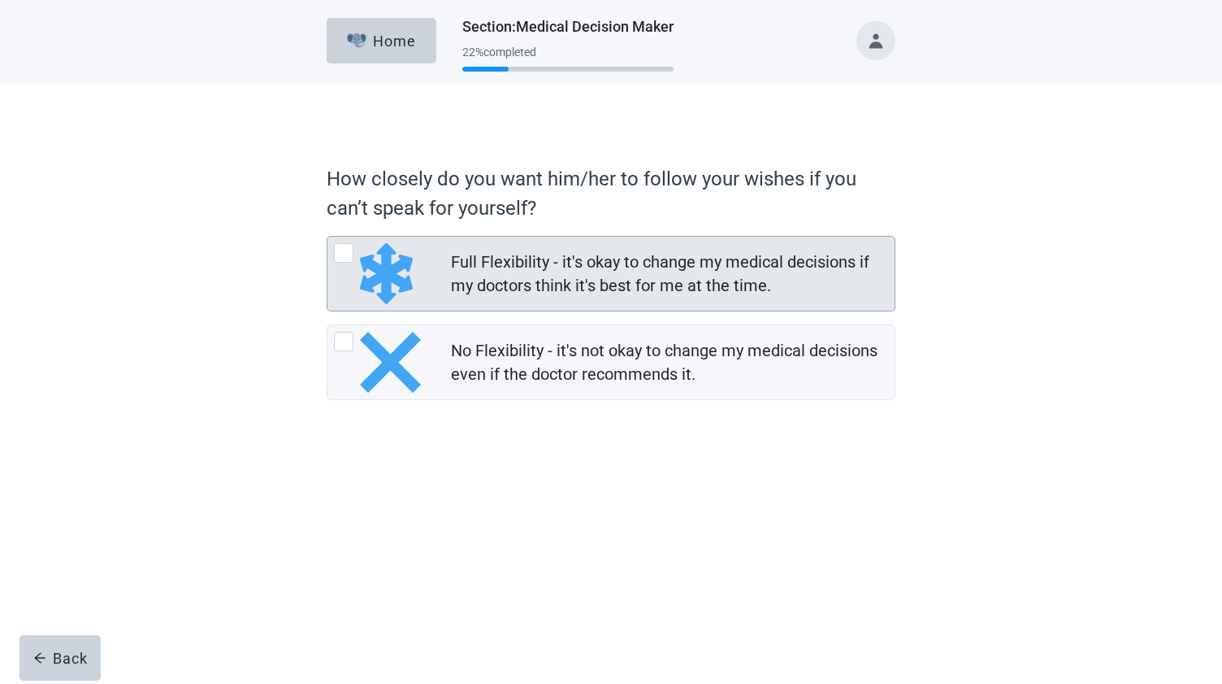
click at [348, 253] on div at bounding box center [344, 253] width 20 height 20
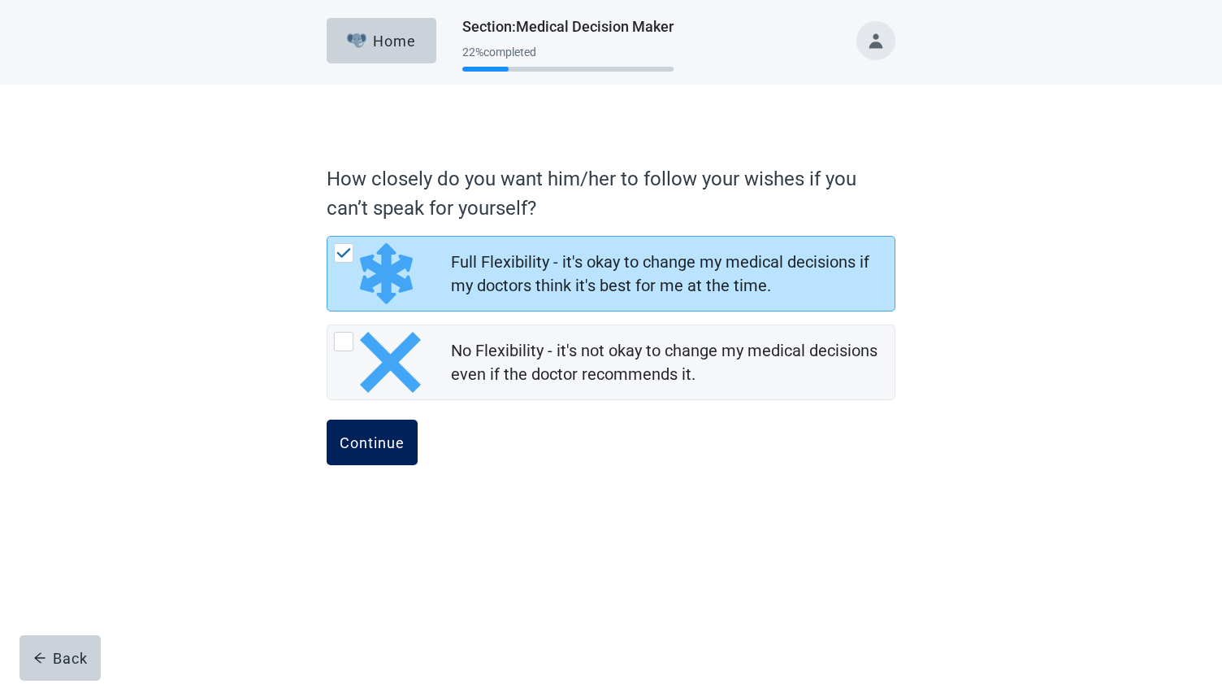
click at [369, 442] on div "Continue" at bounding box center [372, 442] width 65 height 16
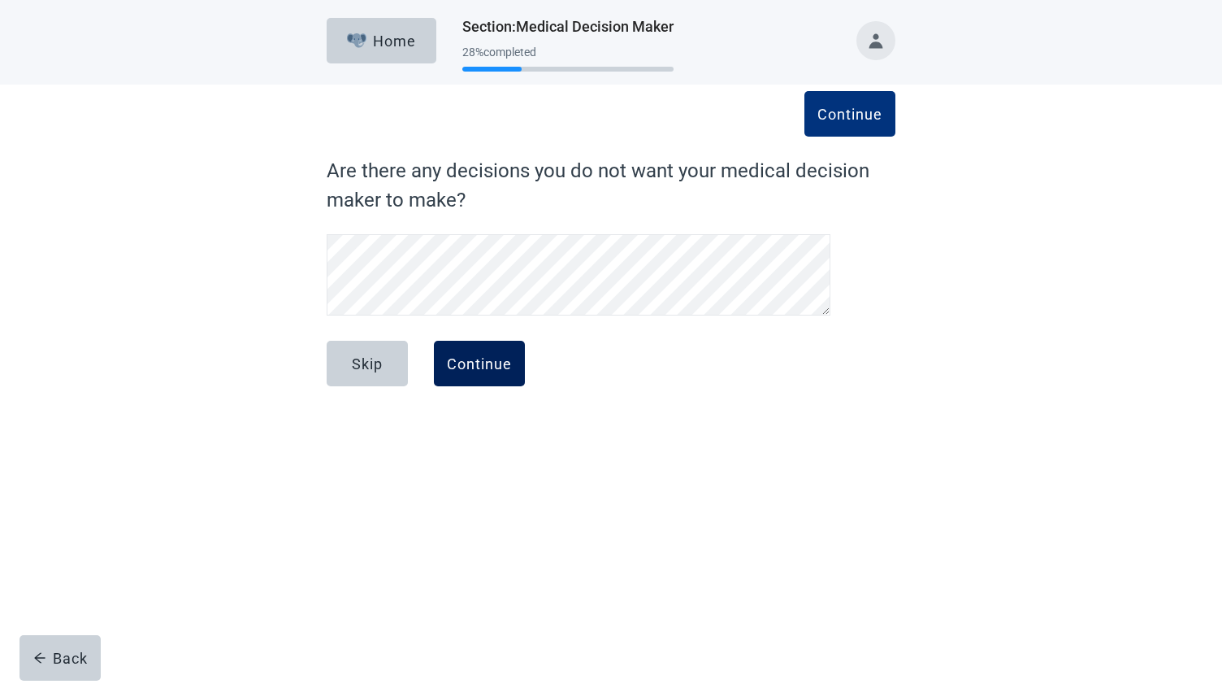
click at [475, 356] on div "Continue" at bounding box center [479, 363] width 65 height 16
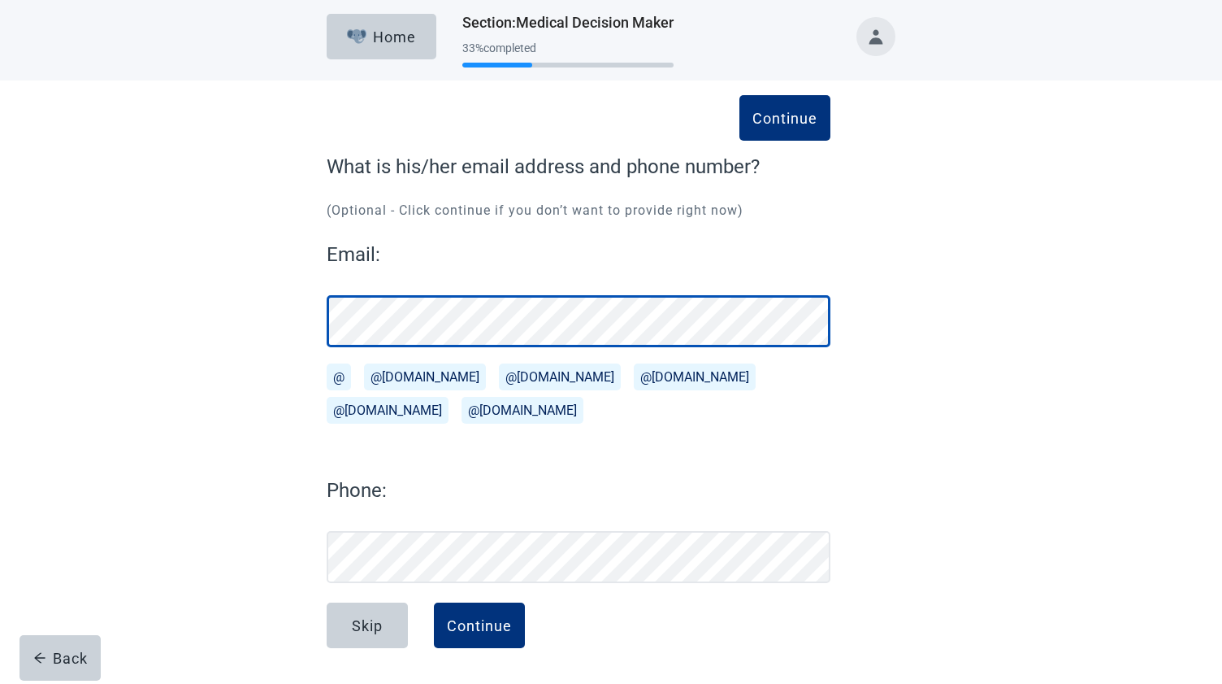
scroll to position [4, 0]
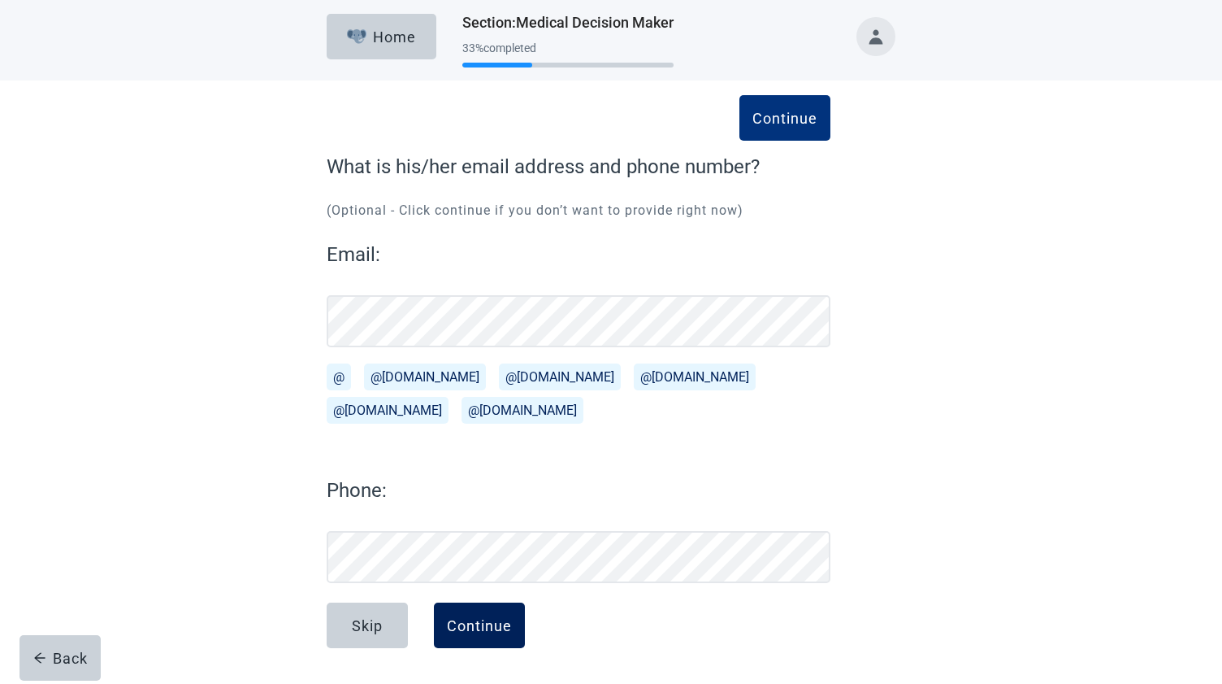
click at [489, 629] on div "Continue" at bounding box center [479, 625] width 65 height 16
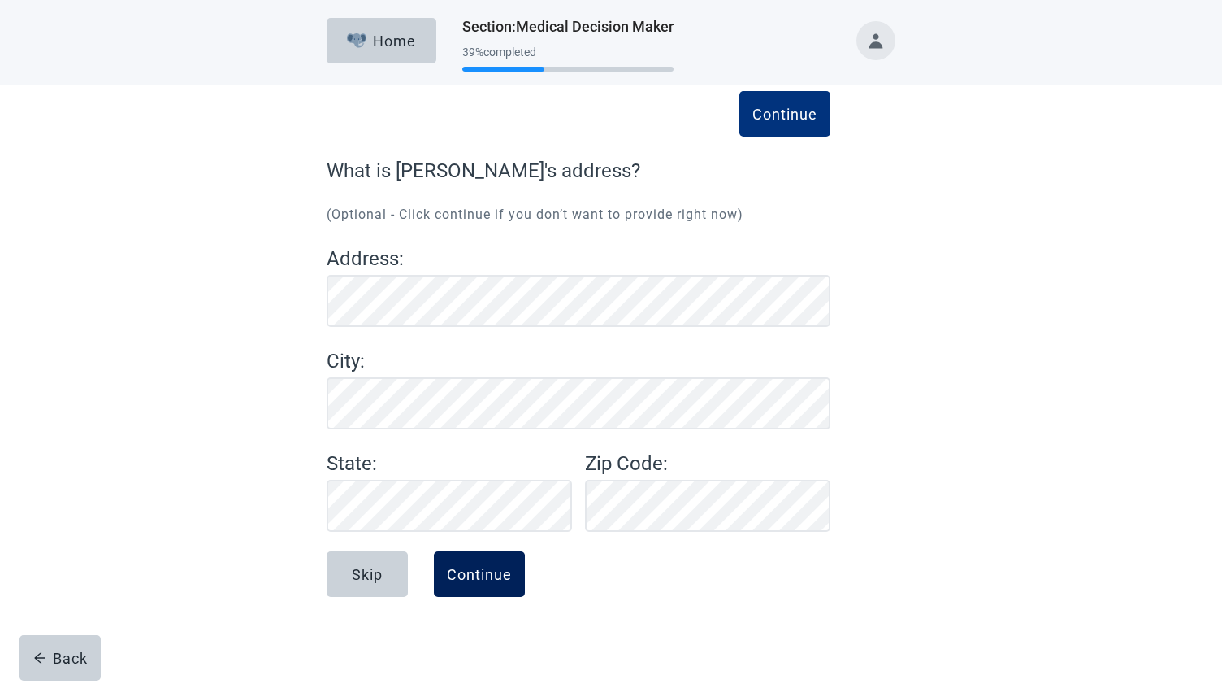
click at [485, 576] on div "Continue" at bounding box center [479, 574] width 65 height 16
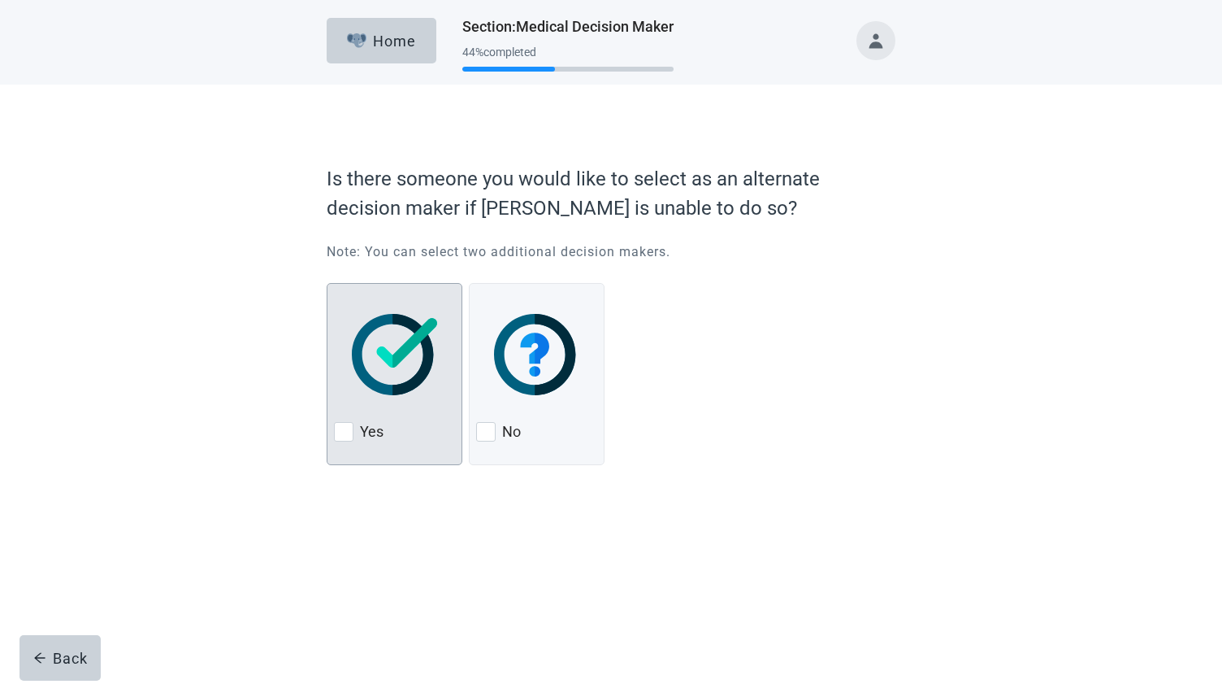
click at [345, 433] on div at bounding box center [344, 432] width 20 height 20
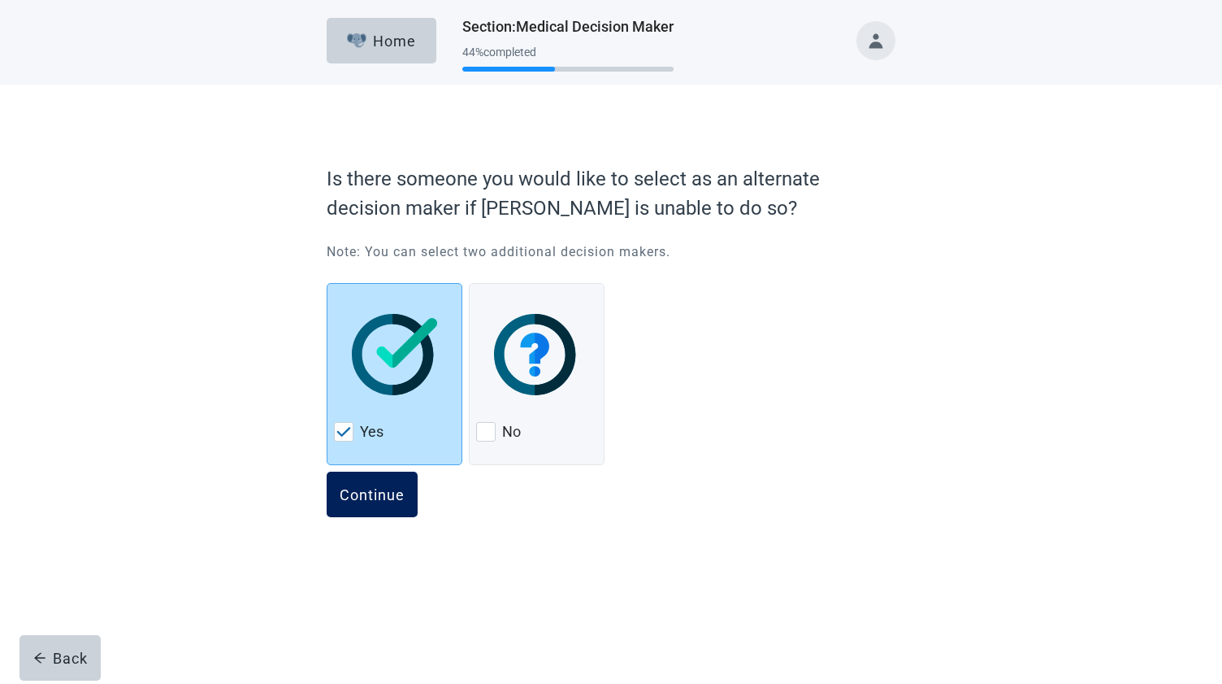
click at [366, 487] on div "Continue" at bounding box center [372, 494] width 65 height 16
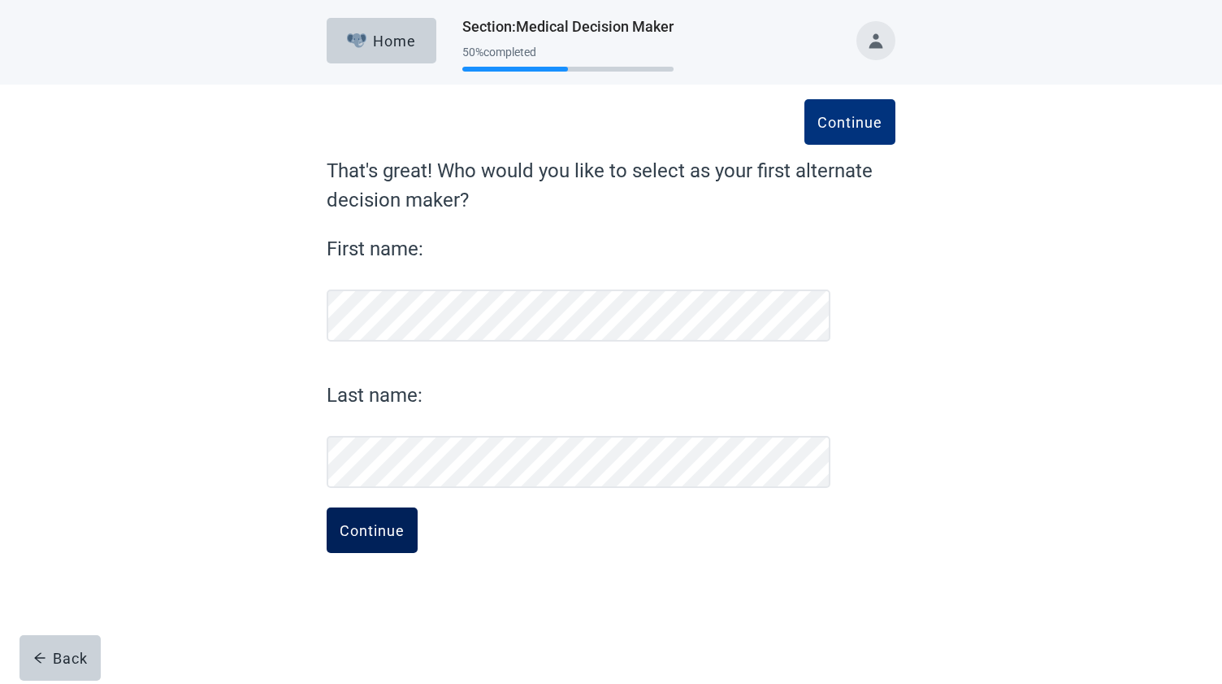
click at [370, 532] on div "Continue" at bounding box center [372, 530] width 65 height 16
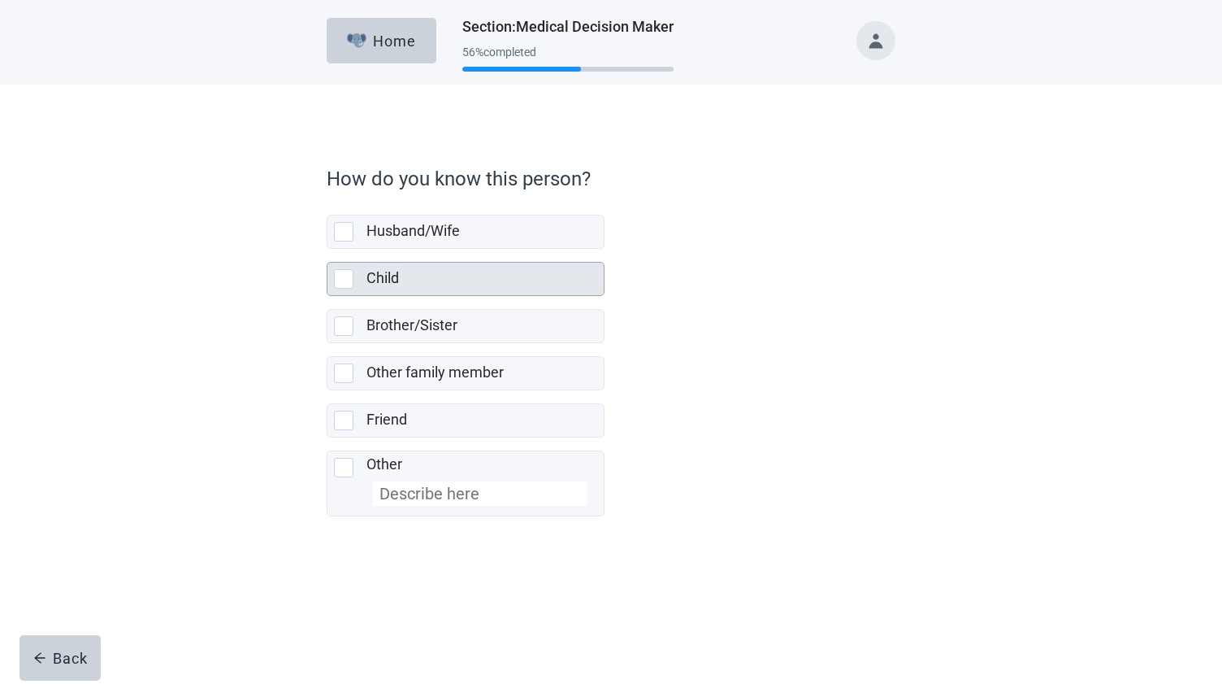
click at [342, 278] on div at bounding box center [344, 279] width 20 height 20
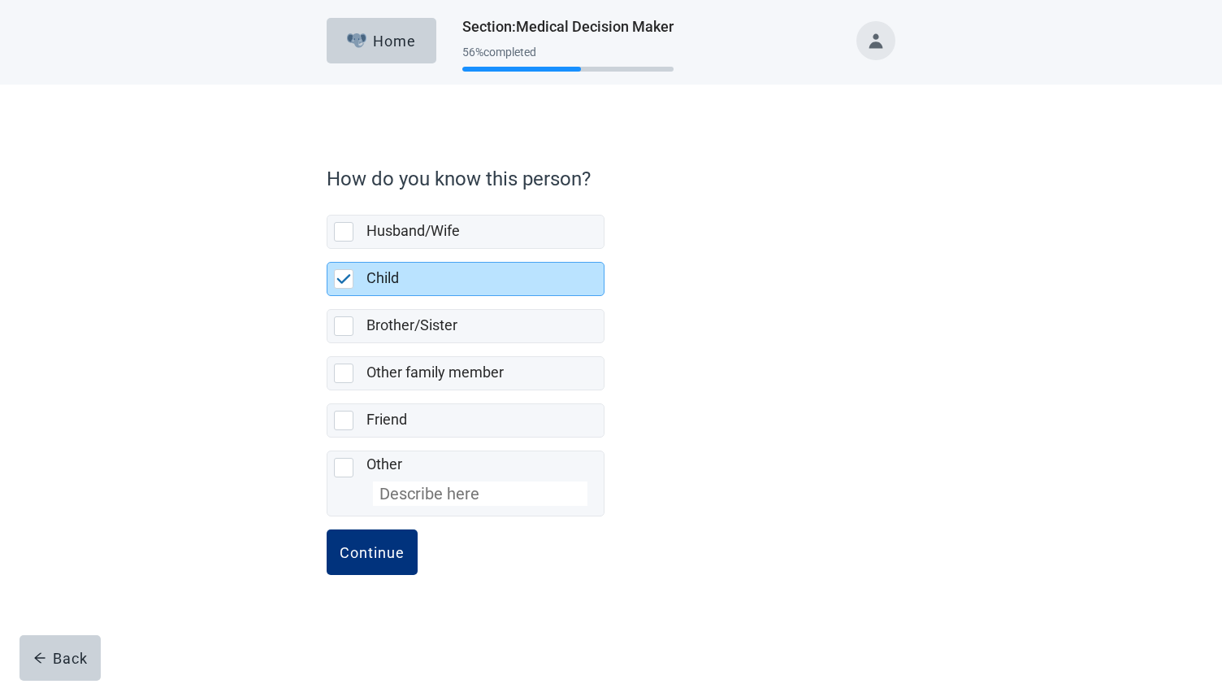
click at [546, 566] on div "Continue" at bounding box center [611, 569] width 569 height 81
click at [292, 632] on div "Home Section : Medical Decision Maker 56 % completed How do you know this perso…" at bounding box center [611, 342] width 1222 height 684
click at [273, 569] on div "How do you know this person? Husband/Wife Child Brother/Sister Other family mem…" at bounding box center [611, 363] width 683 height 493
click at [677, 402] on div "Husband/Wife Child Brother/Sister Other family member Friend Other" at bounding box center [611, 356] width 569 height 308
click at [380, 546] on div "Continue" at bounding box center [372, 552] width 65 height 16
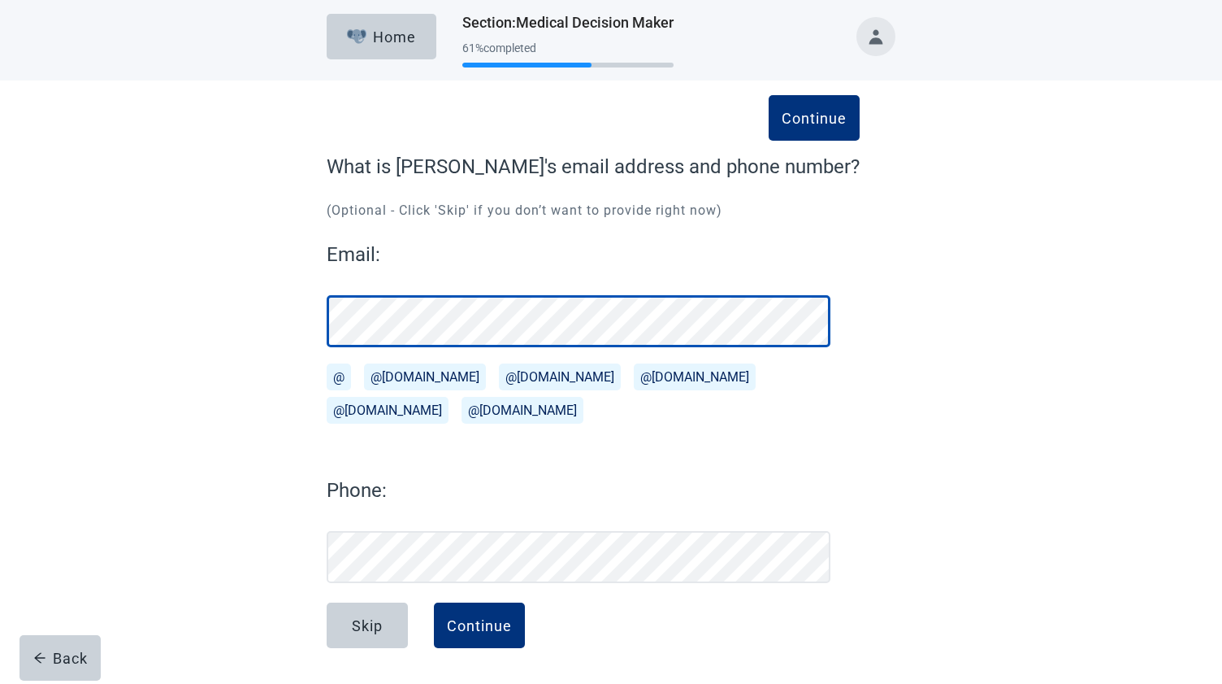
scroll to position [4, 0]
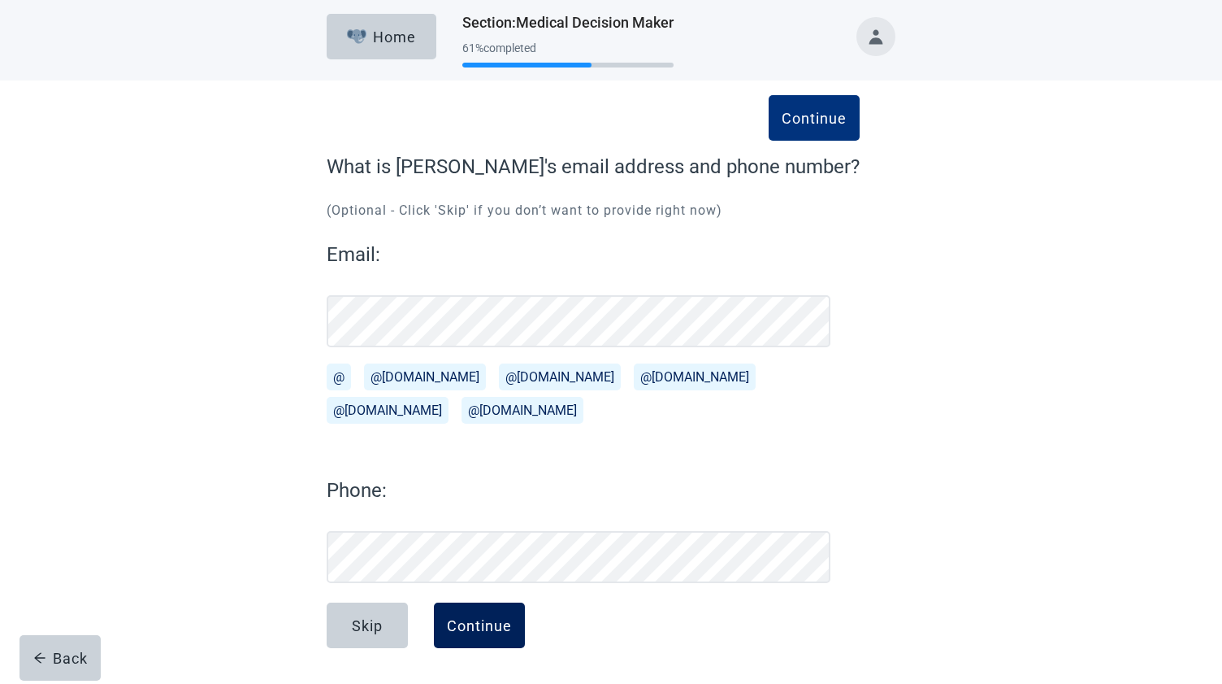
click at [476, 618] on div "Continue" at bounding box center [479, 625] width 65 height 16
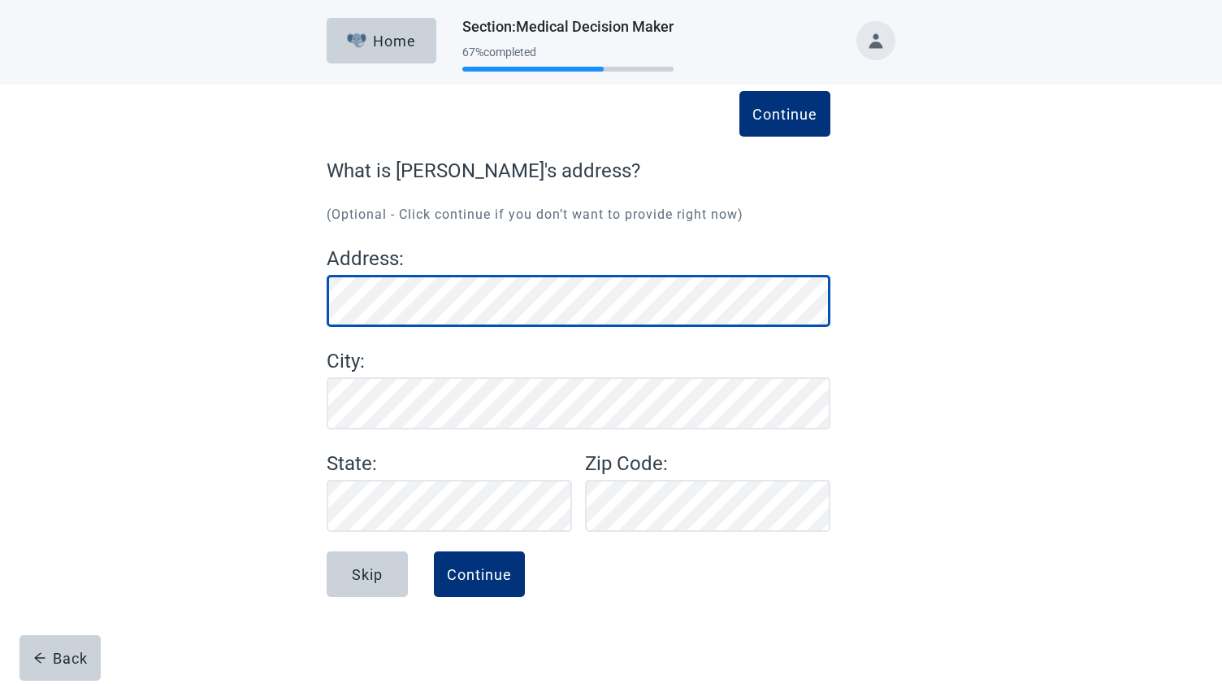
click at [867, 297] on div "Continue What is [PERSON_NAME]'s address? (Optional - Click continue if you don…" at bounding box center [611, 374] width 683 height 515
click at [881, 294] on div "Continue What is [PERSON_NAME]'s address? (Optional - Click continue if you don…" at bounding box center [611, 374] width 683 height 515
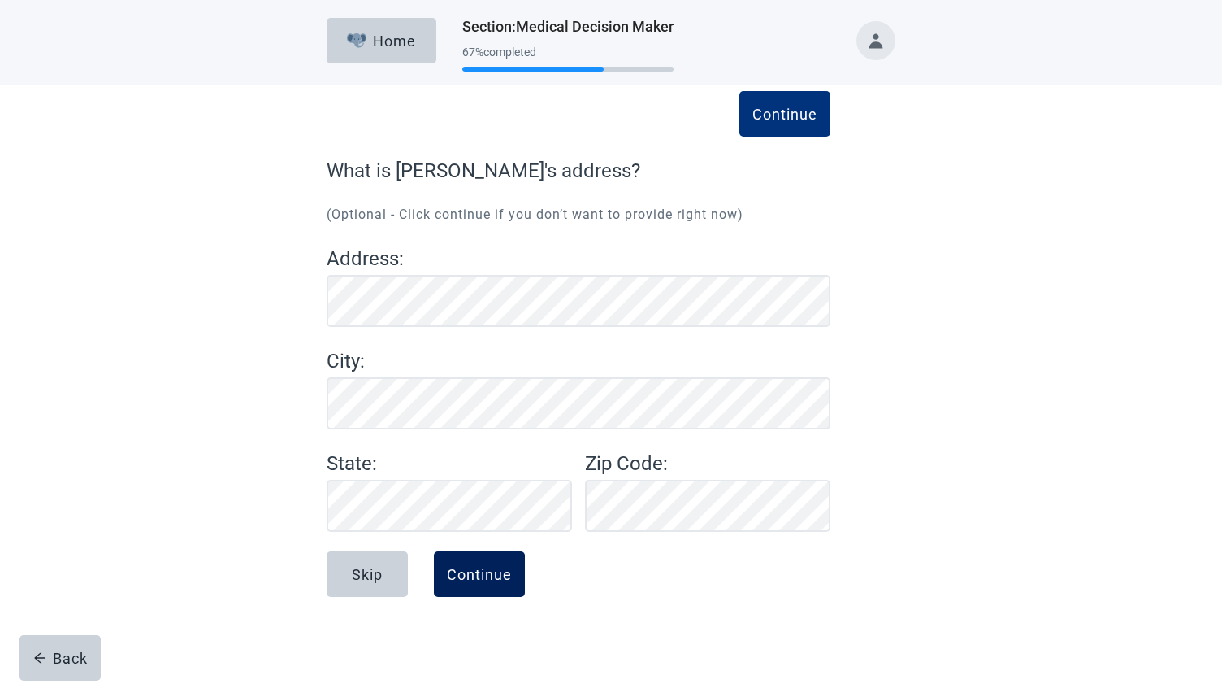
click at [480, 568] on div "Continue" at bounding box center [479, 574] width 65 height 16
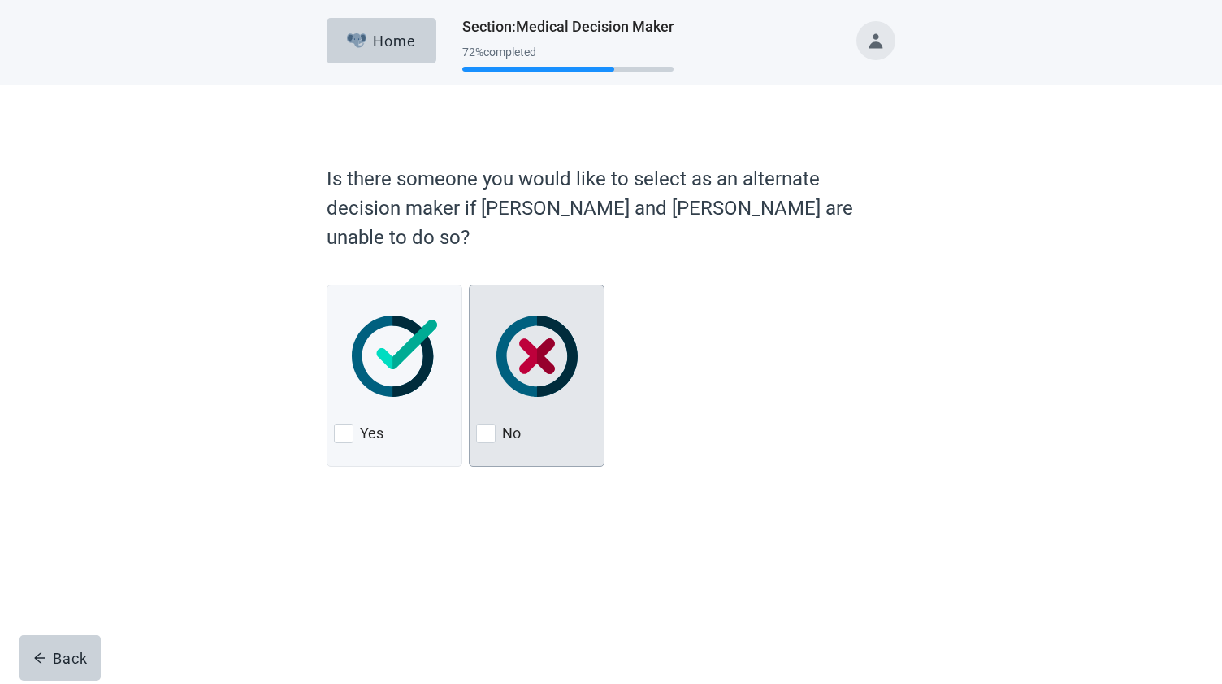
click at [491, 423] on div at bounding box center [486, 433] width 20 height 20
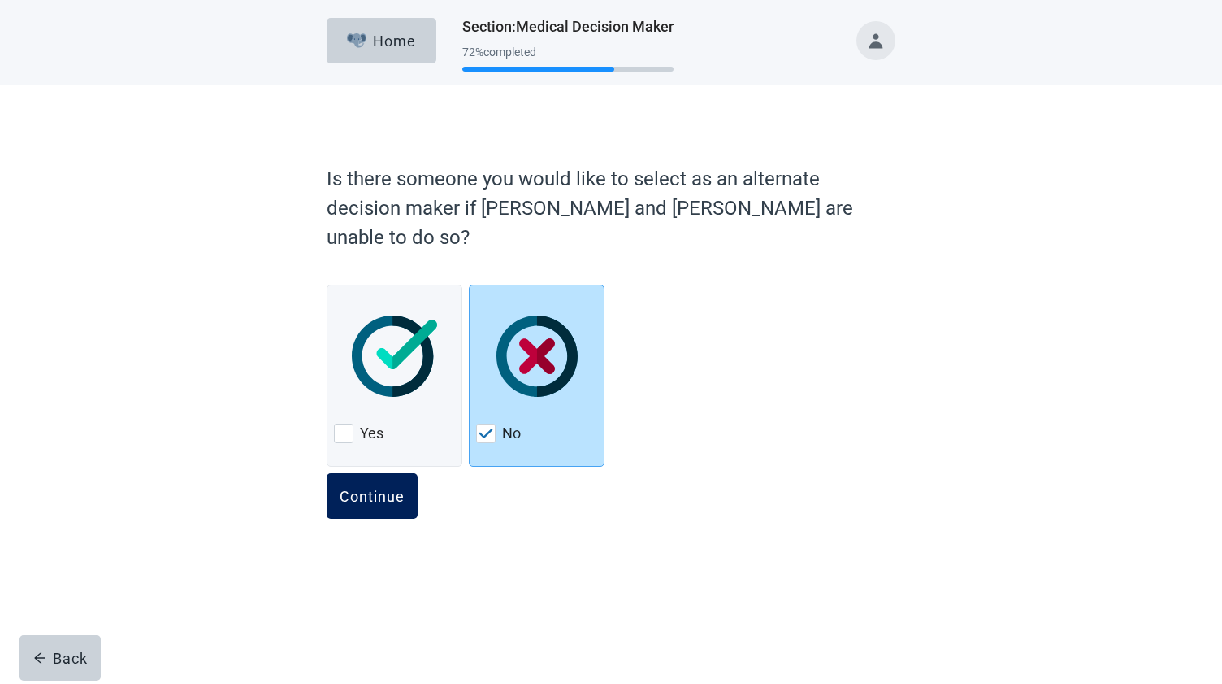
click at [363, 488] on div "Continue" at bounding box center [372, 496] width 65 height 16
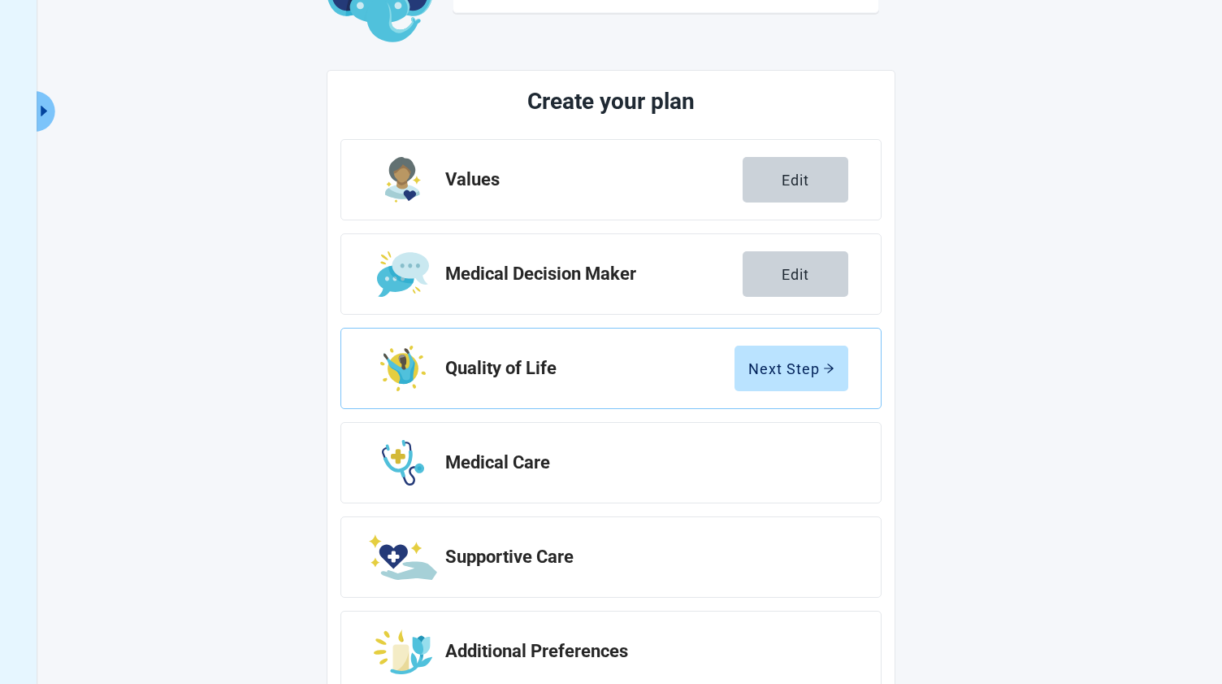
scroll to position [154, 0]
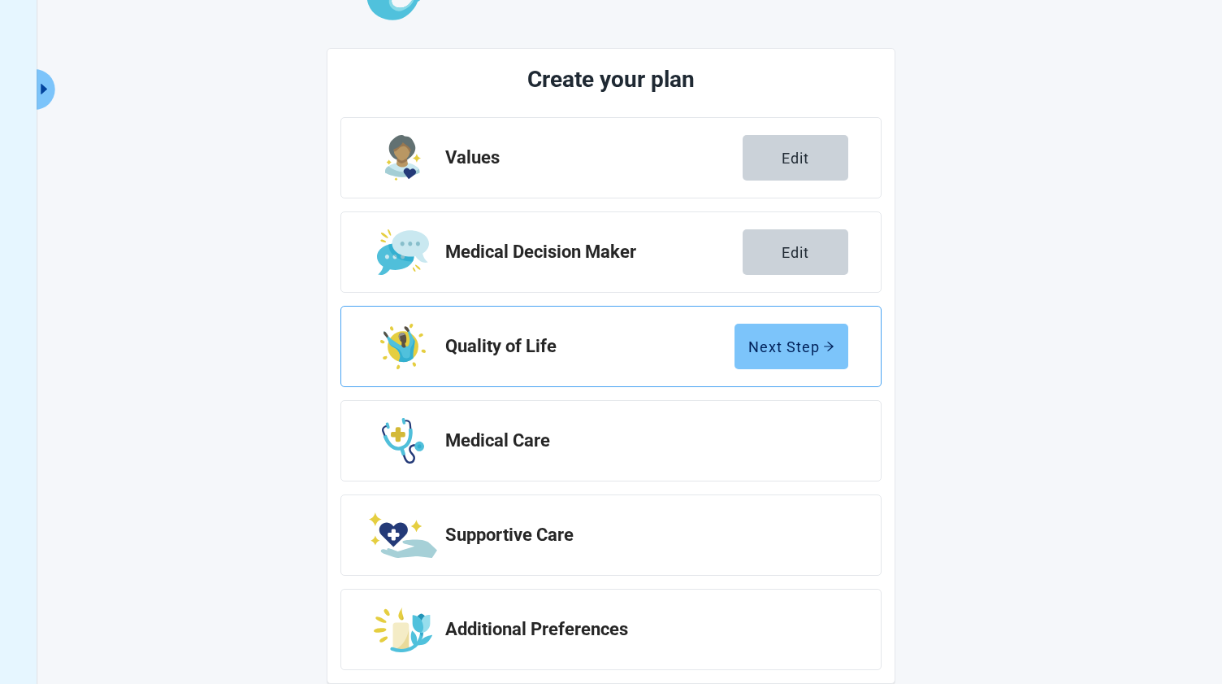
click at [787, 342] on div "Next Step" at bounding box center [792, 346] width 86 height 16
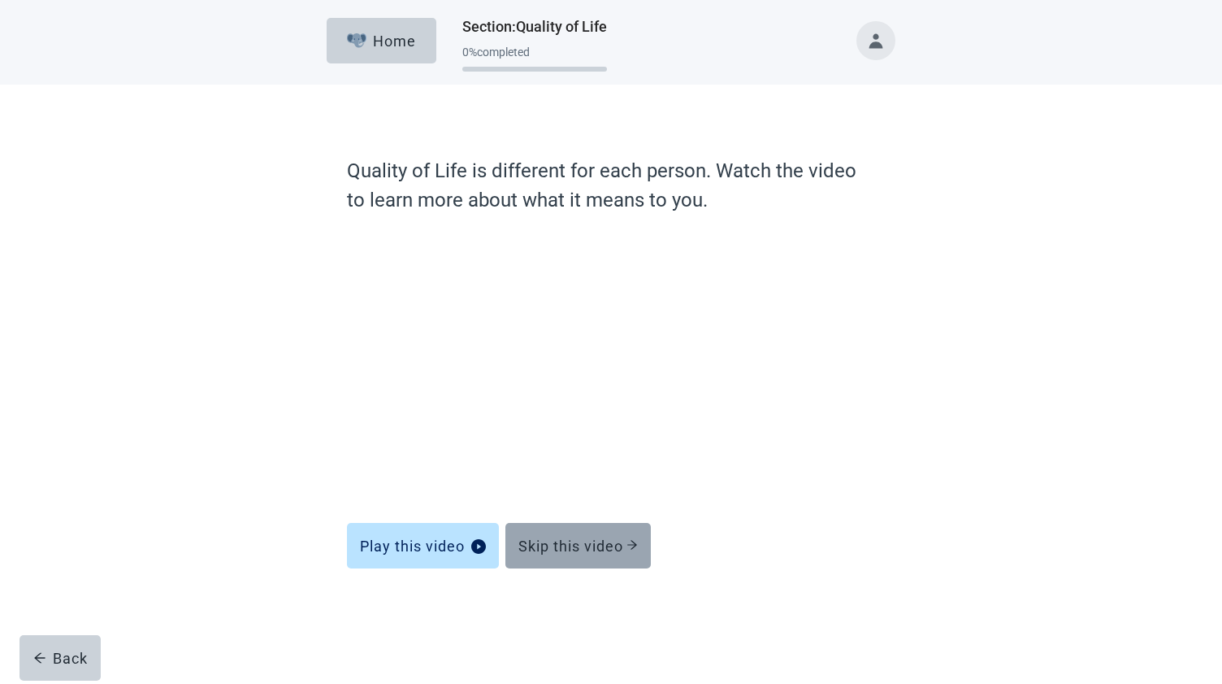
click at [556, 545] on div "Skip this video" at bounding box center [578, 545] width 119 height 16
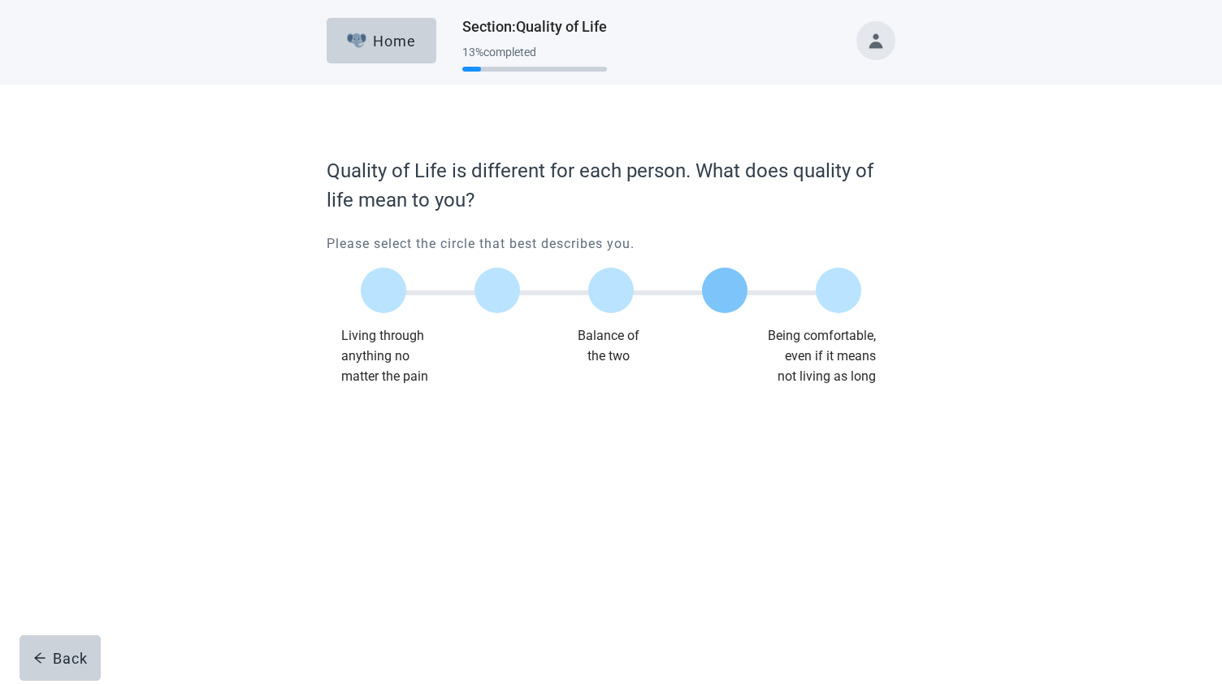
click at [720, 291] on div at bounding box center [725, 290] width 46 height 46
click at [365, 419] on div "Continue" at bounding box center [372, 419] width 65 height 16
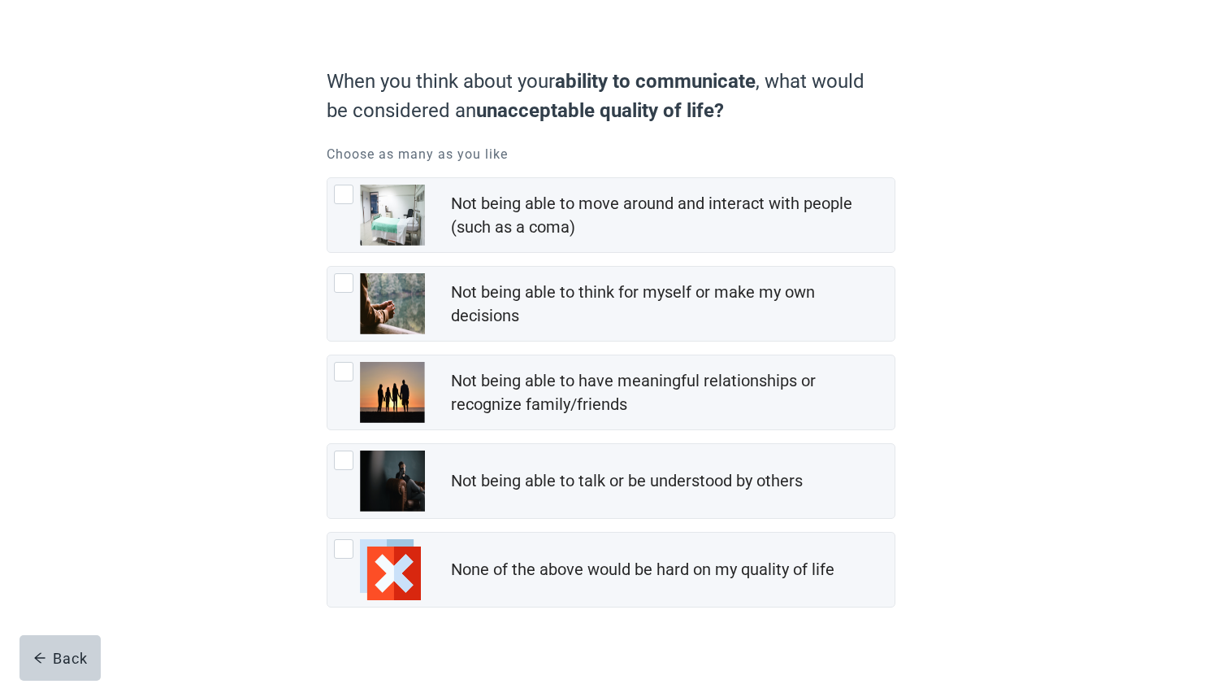
scroll to position [102, 0]
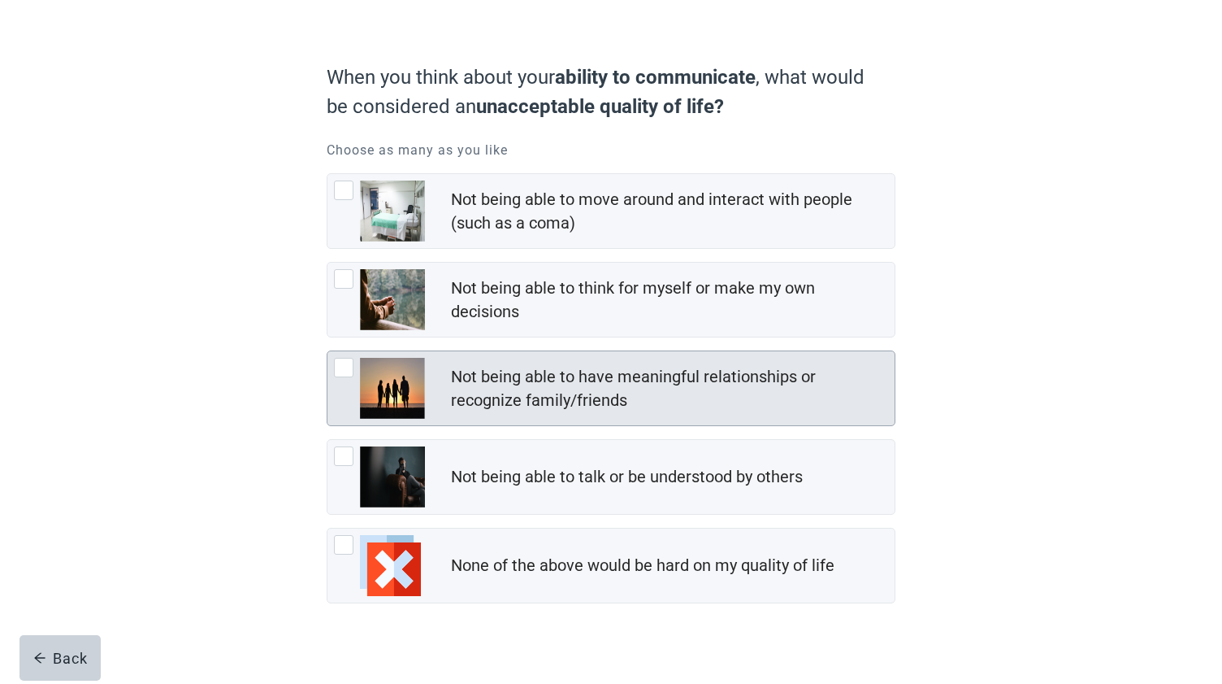
click at [339, 364] on div at bounding box center [344, 368] width 20 height 20
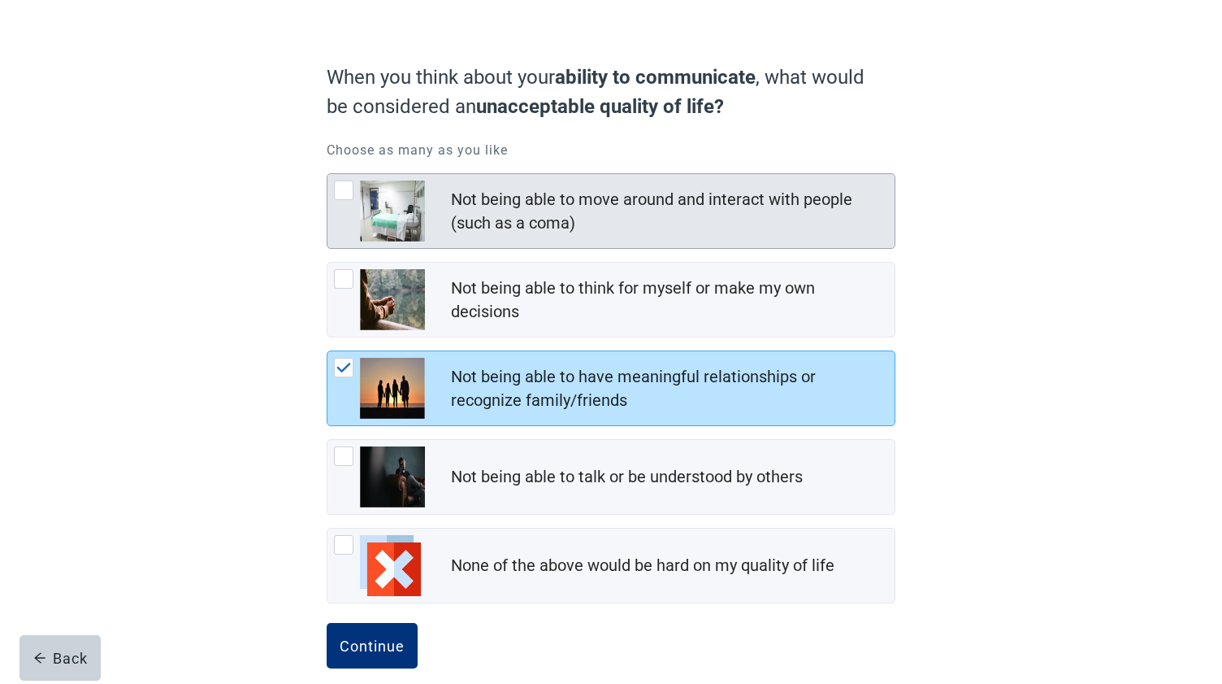
click at [338, 193] on div at bounding box center [344, 190] width 20 height 20
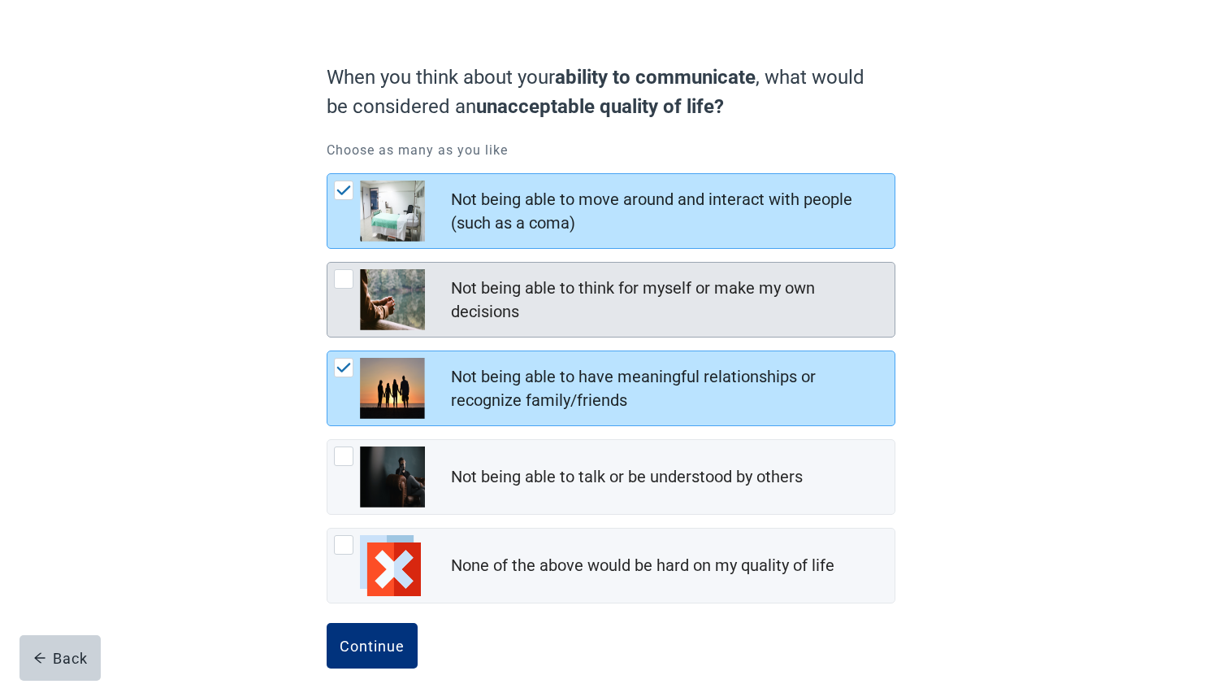
click at [345, 277] on div at bounding box center [344, 279] width 20 height 20
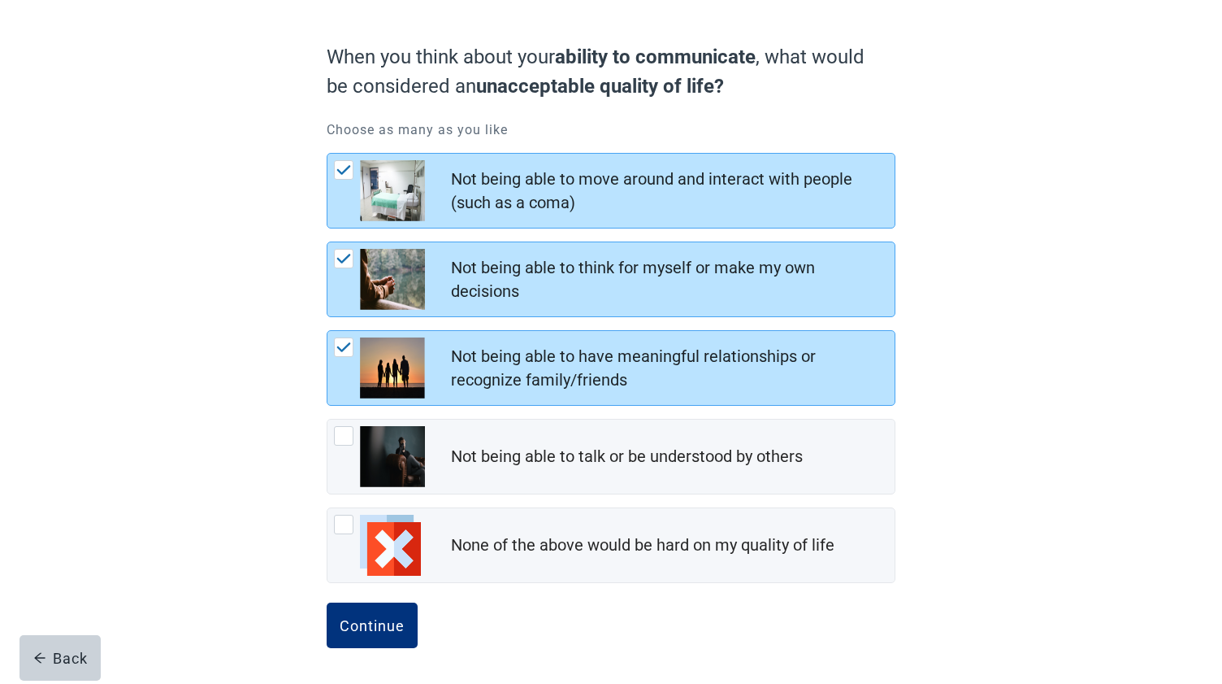
scroll to position [122, 0]
click at [358, 625] on div "Continue" at bounding box center [372, 625] width 65 height 16
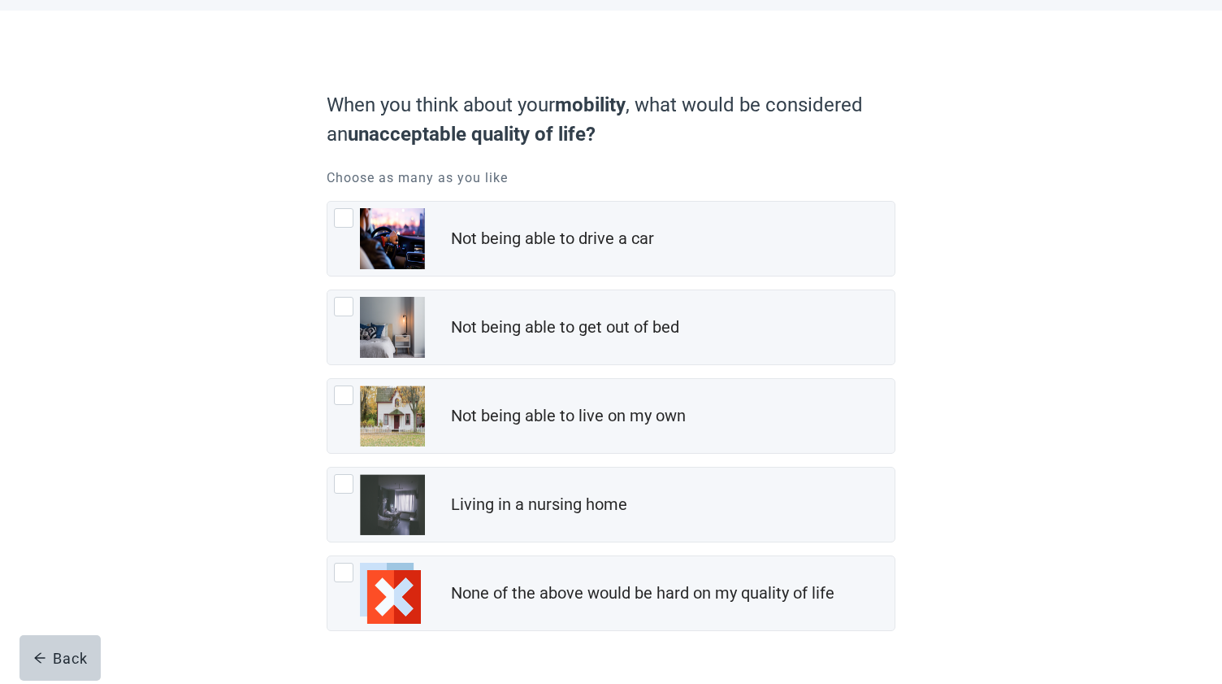
scroll to position [102, 0]
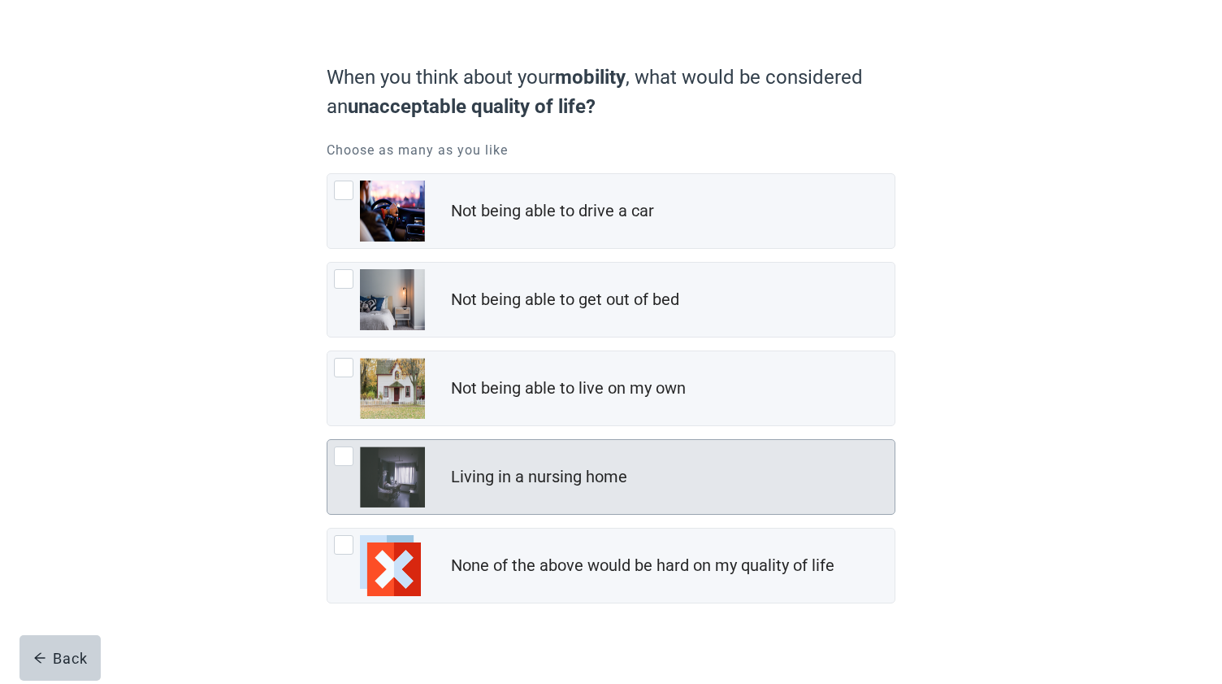
click at [345, 453] on div at bounding box center [344, 456] width 20 height 20
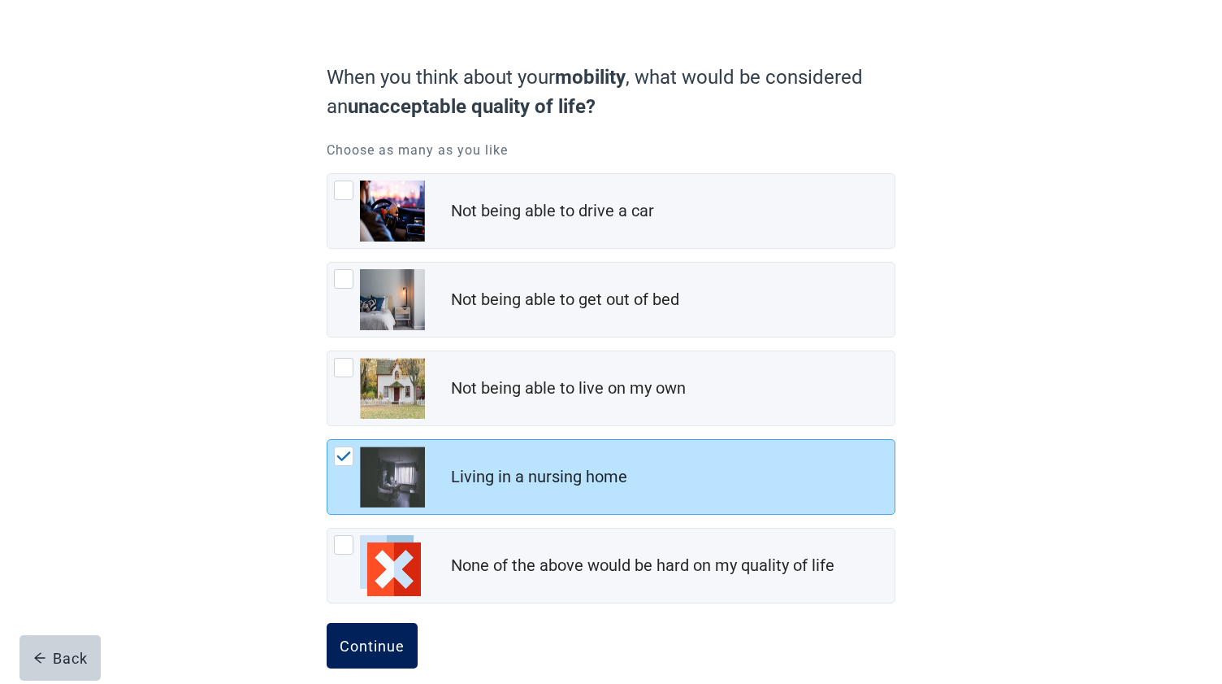
click at [365, 640] on div "Continue" at bounding box center [372, 645] width 65 height 16
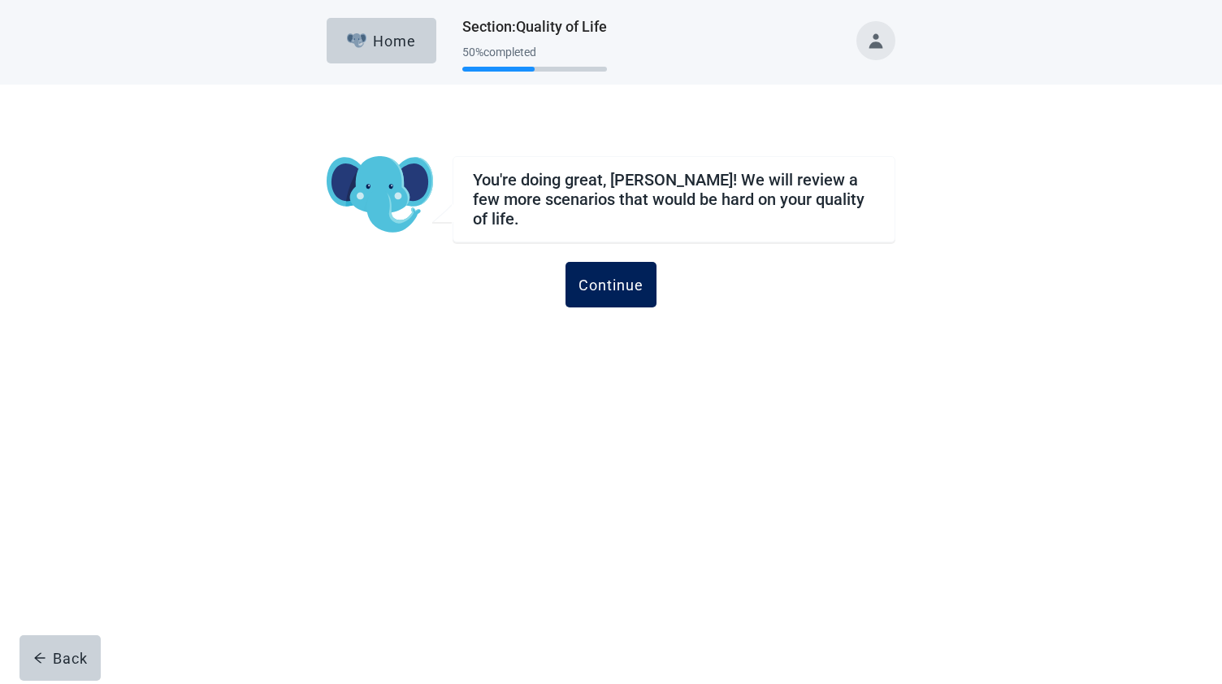
click at [614, 276] on div "Continue" at bounding box center [611, 284] width 65 height 16
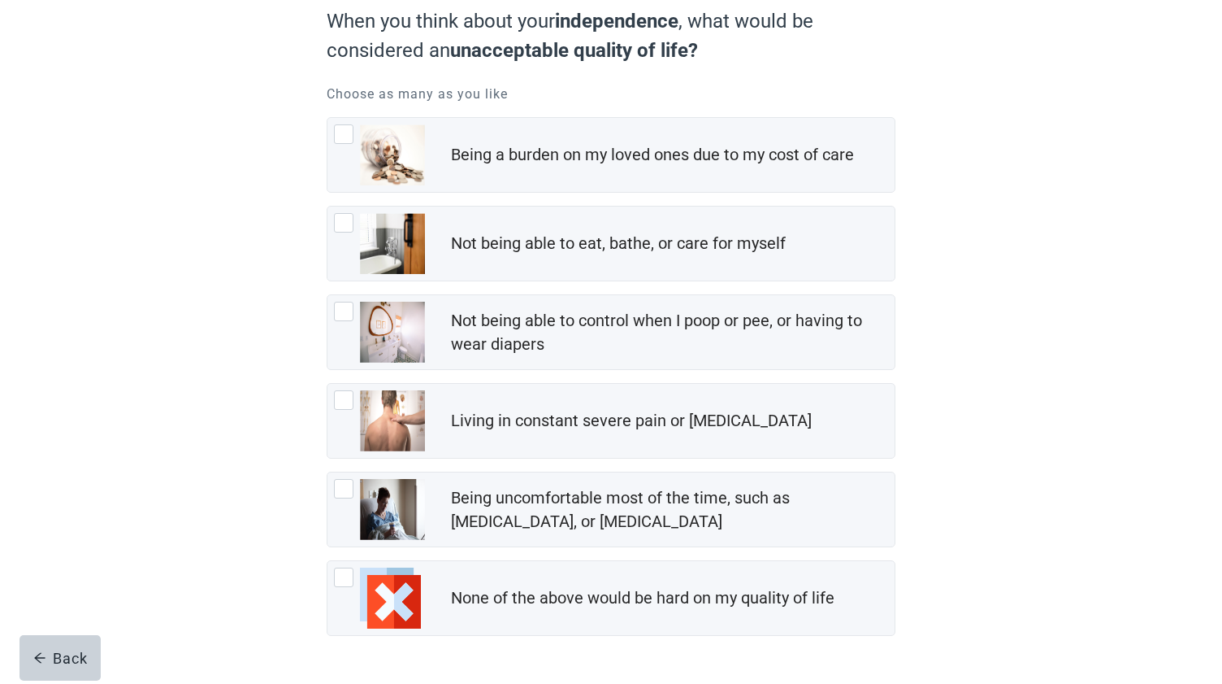
scroll to position [150, 0]
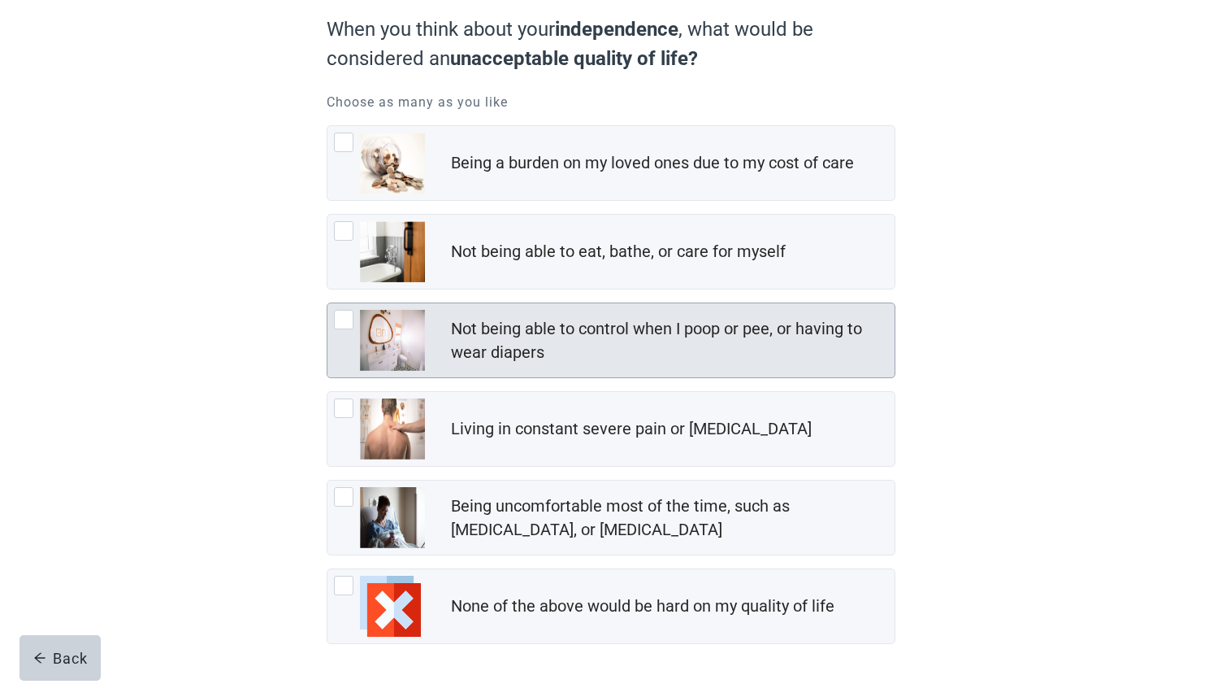
click at [345, 319] on div at bounding box center [344, 320] width 20 height 20
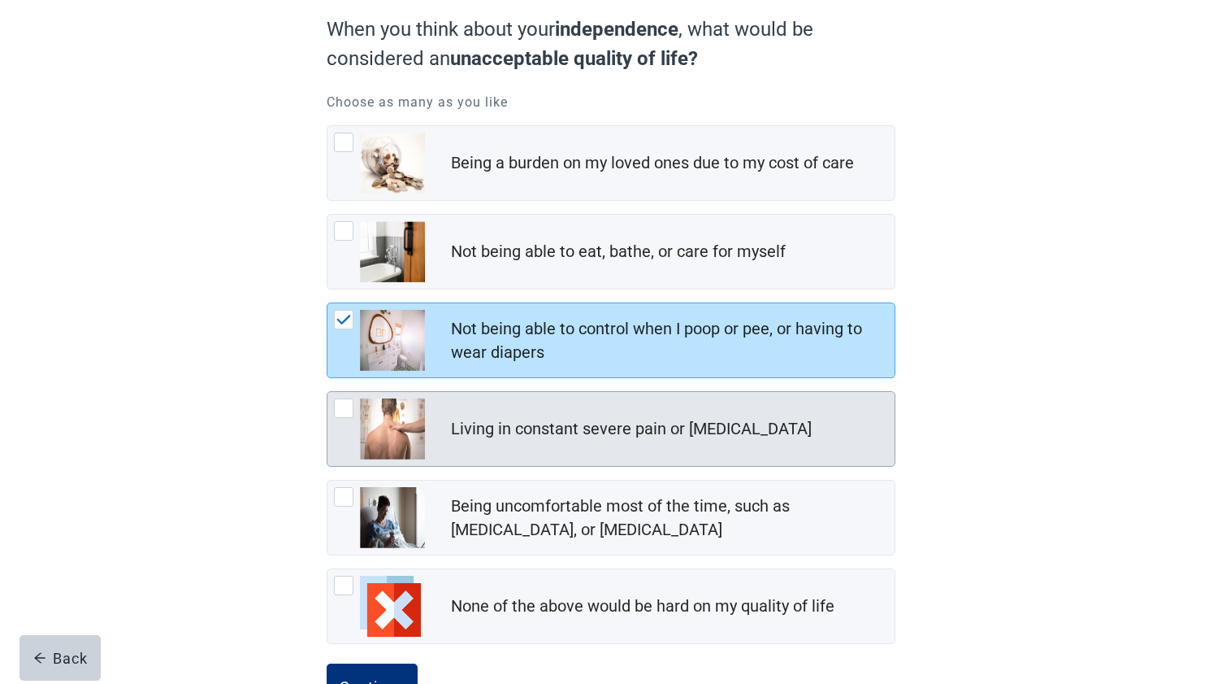
click at [344, 409] on div at bounding box center [344, 408] width 20 height 20
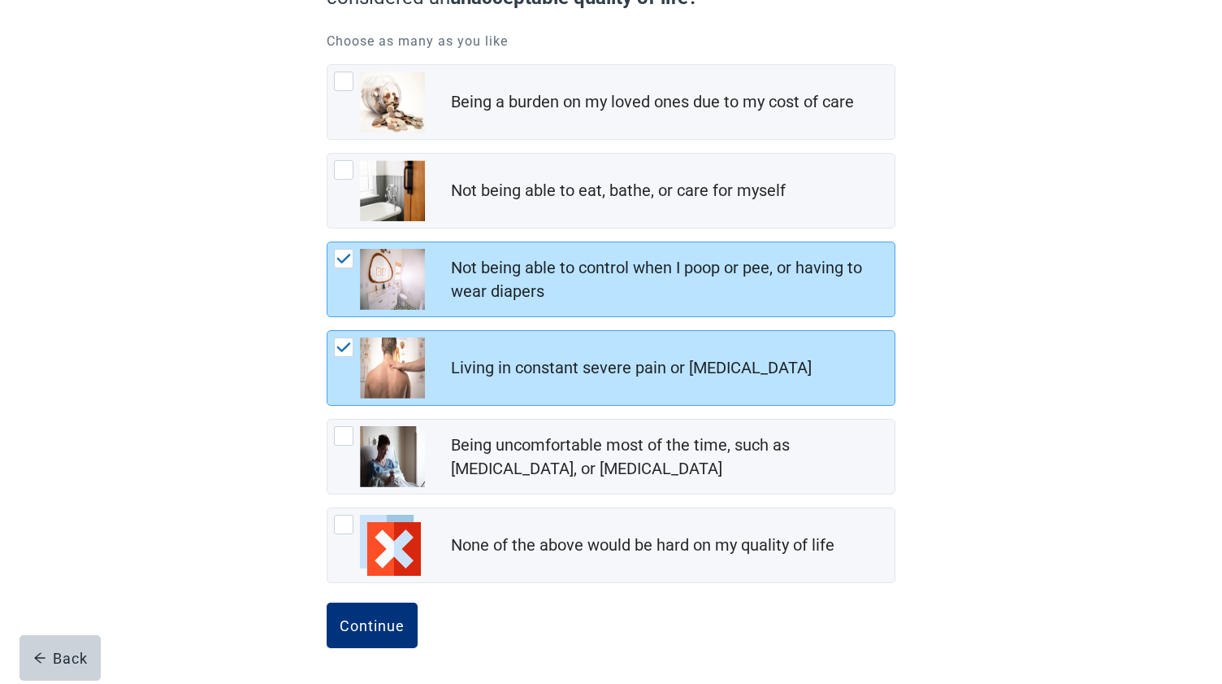
scroll to position [211, 0]
click at [360, 617] on div "Continue" at bounding box center [372, 625] width 65 height 16
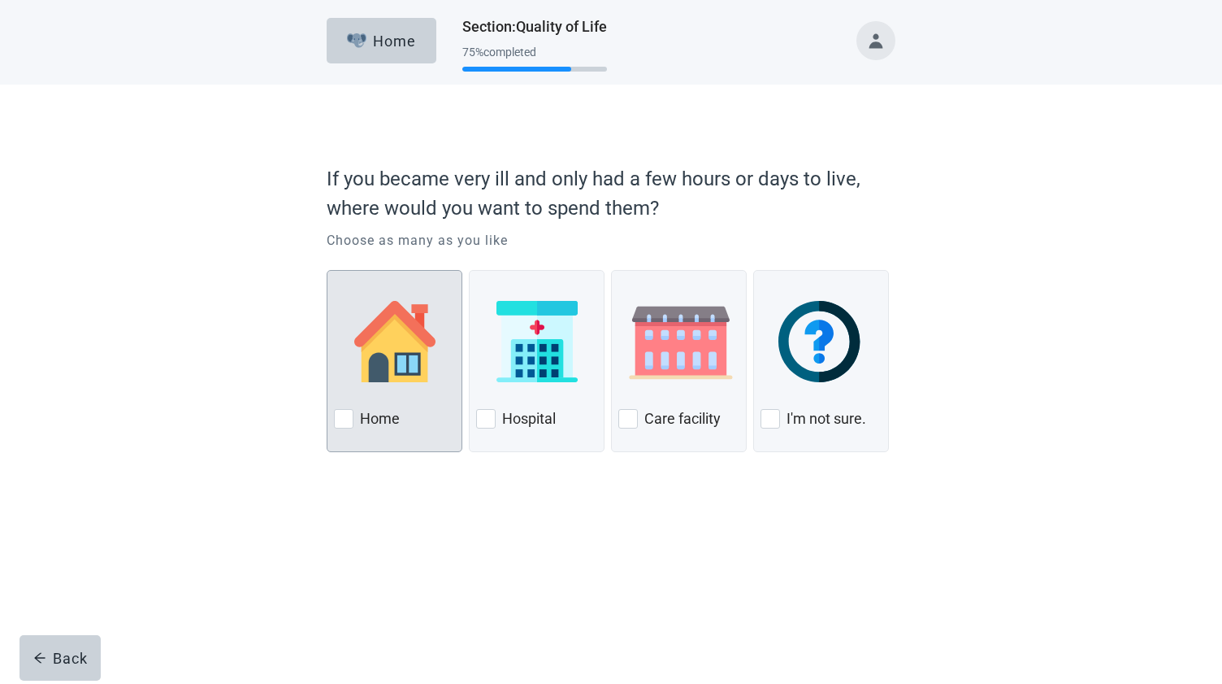
click at [345, 416] on div at bounding box center [344, 419] width 20 height 20
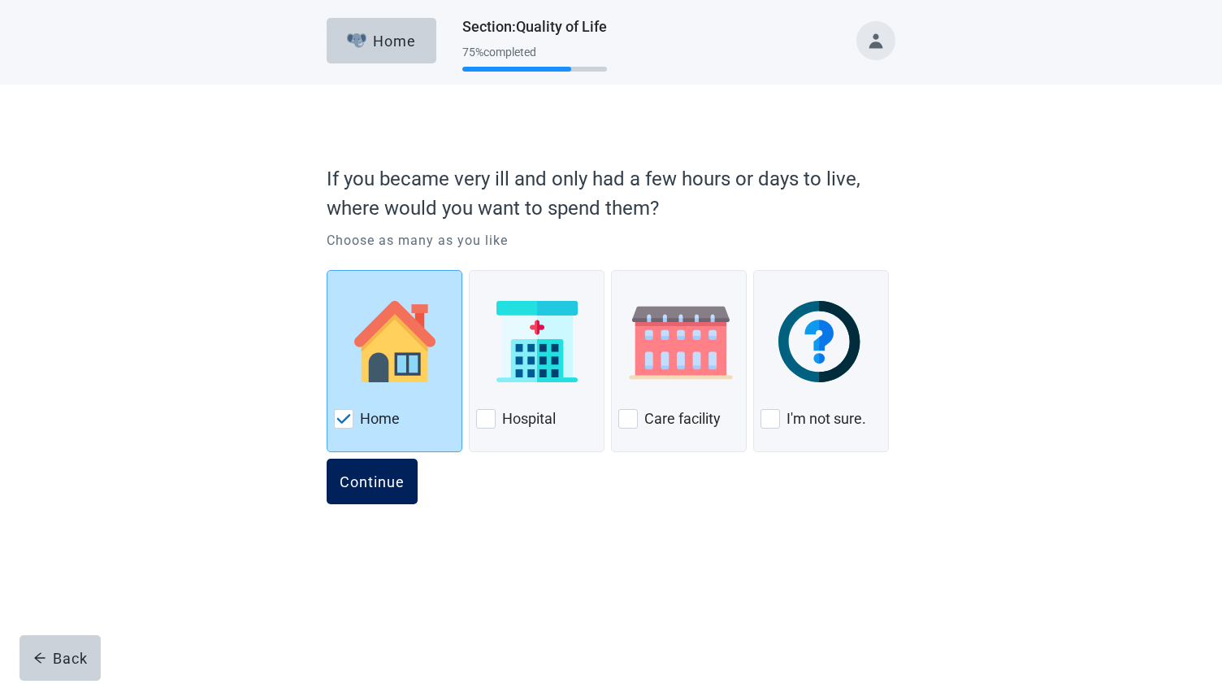
click at [383, 478] on div "Continue" at bounding box center [372, 481] width 65 height 16
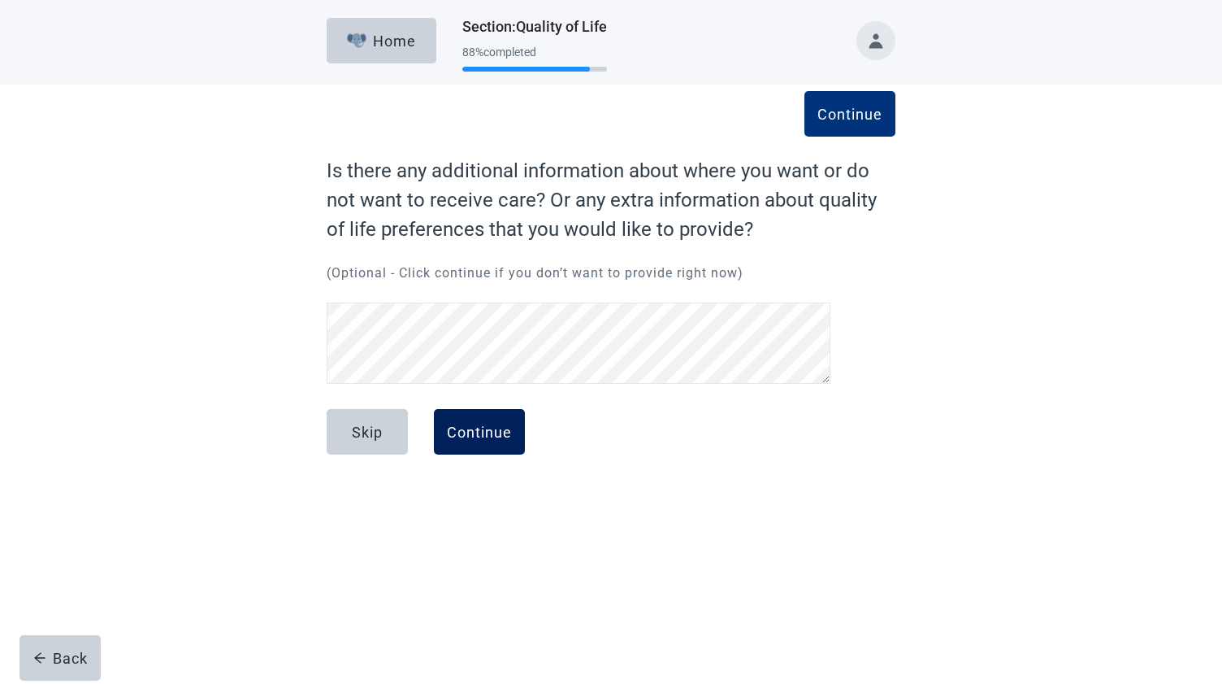
click at [481, 433] on div "Continue" at bounding box center [479, 431] width 65 height 16
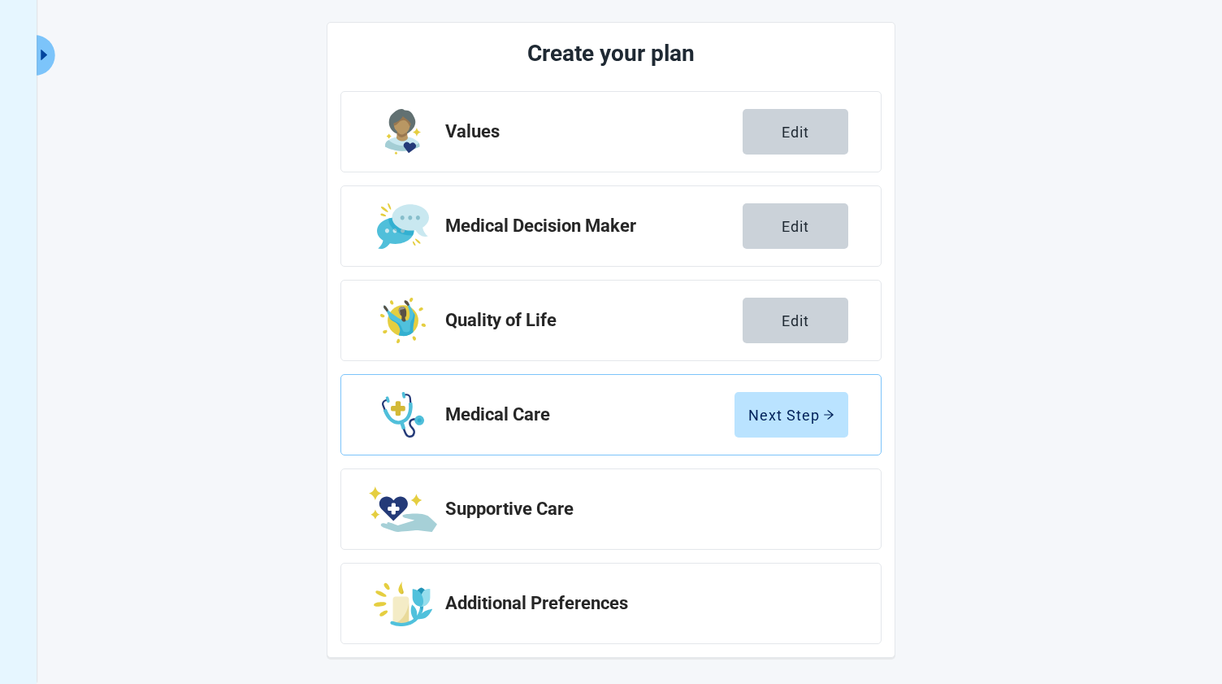
scroll to position [189, 0]
click at [789, 406] on div "Next Step" at bounding box center [792, 414] width 86 height 16
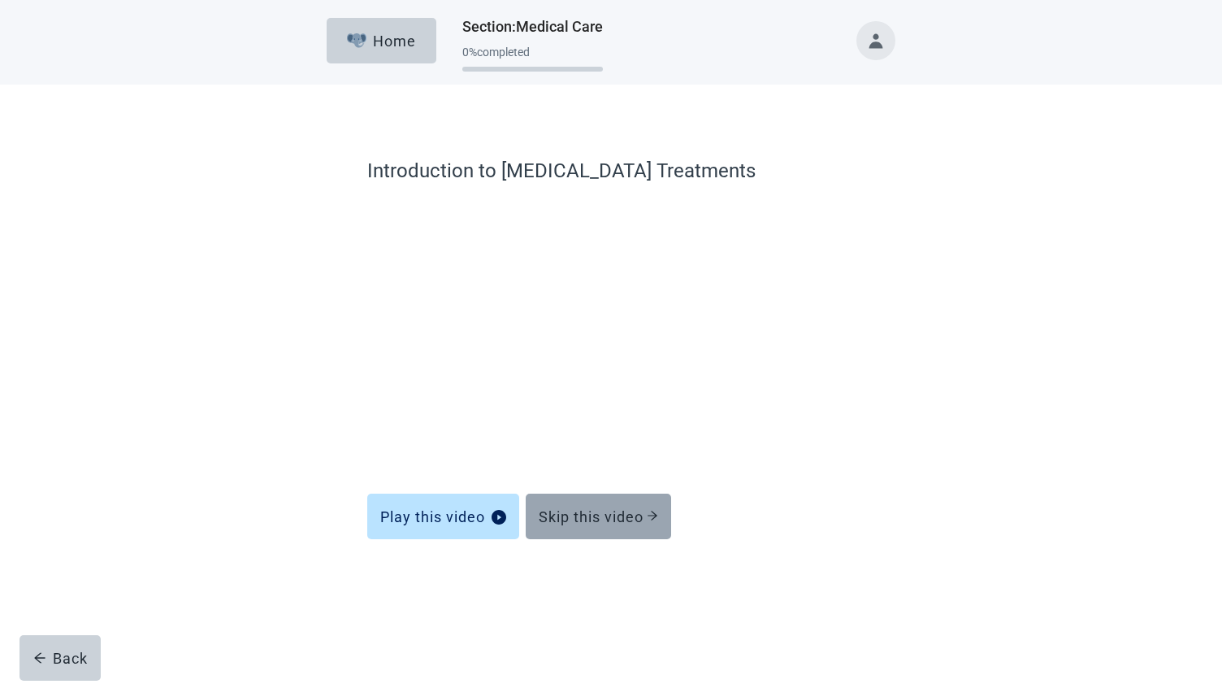
click at [583, 519] on div "Skip this video" at bounding box center [598, 516] width 119 height 16
click at [605, 512] on div "Skip this video" at bounding box center [598, 516] width 119 height 16
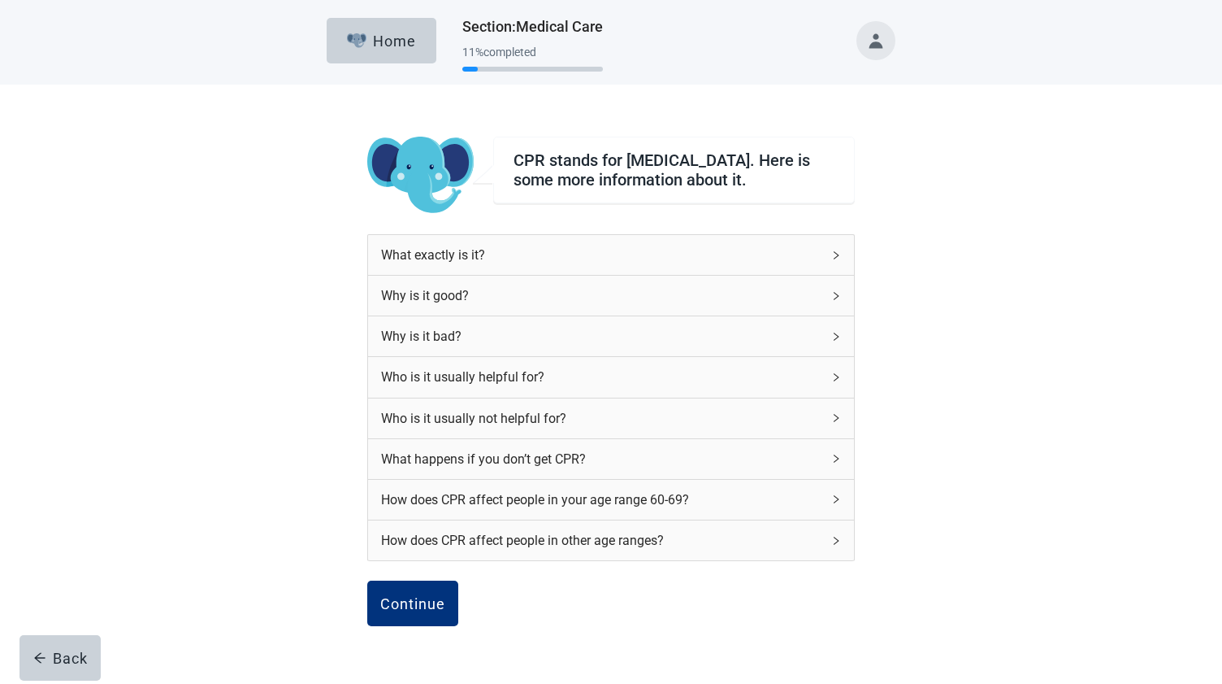
scroll to position [25, 0]
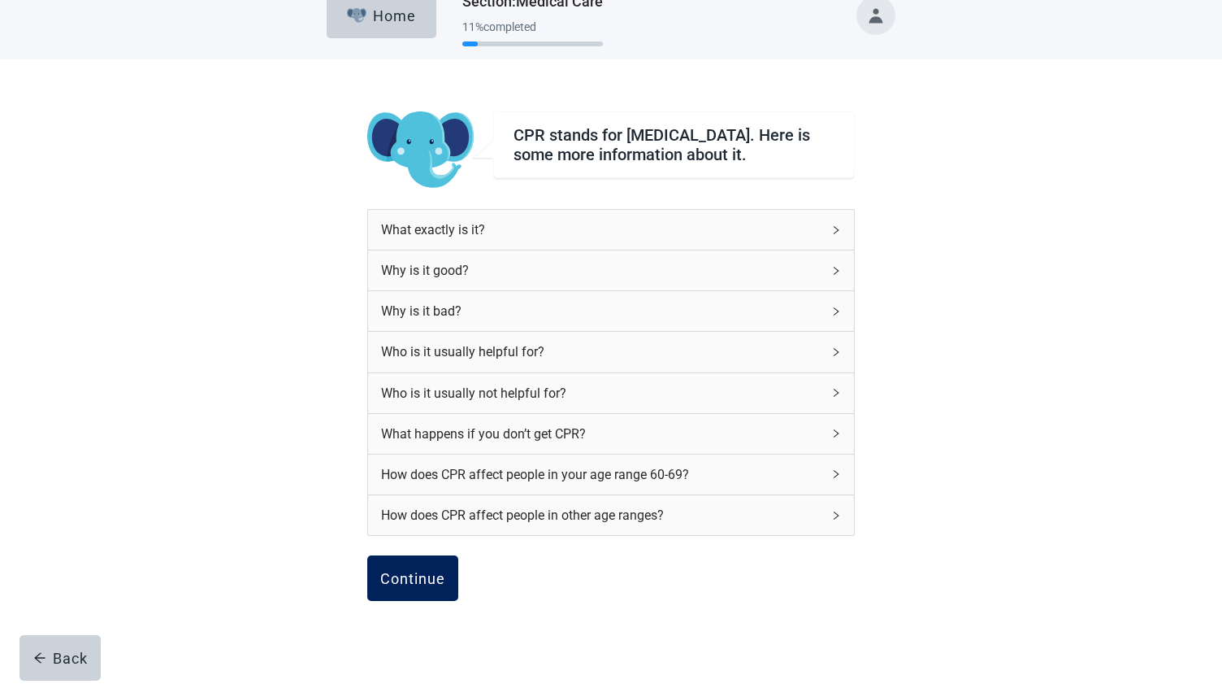
click at [413, 582] on div "Continue" at bounding box center [412, 578] width 65 height 16
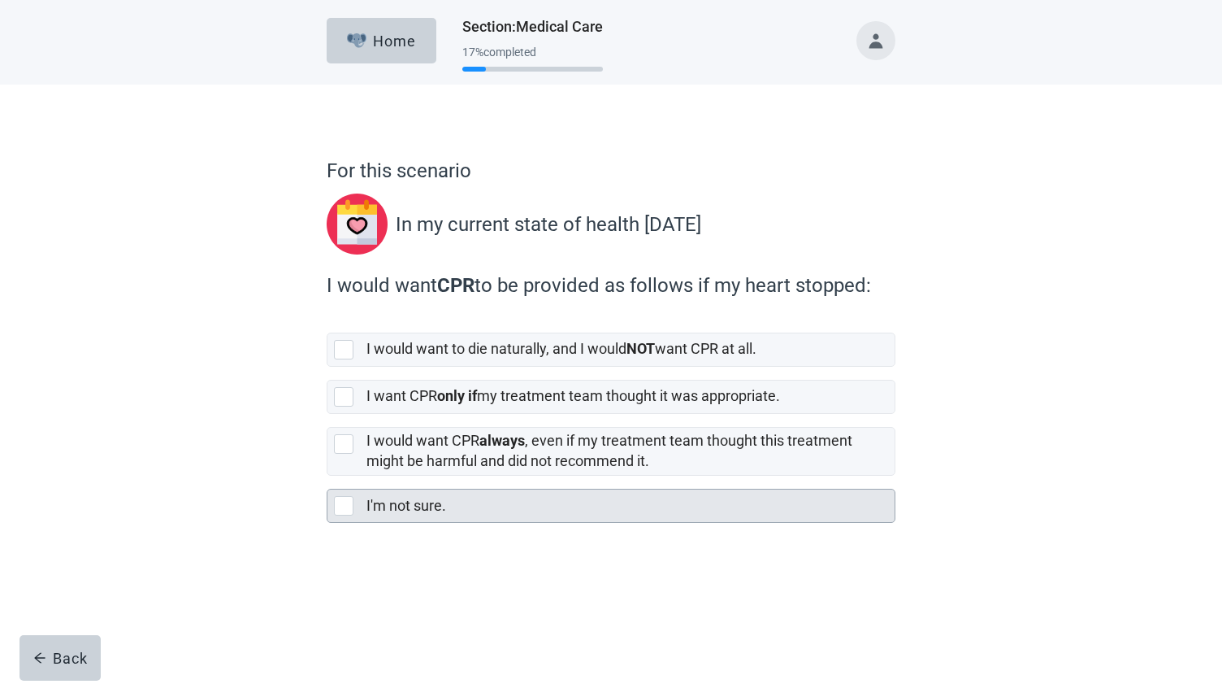
click at [341, 502] on div at bounding box center [344, 506] width 20 height 20
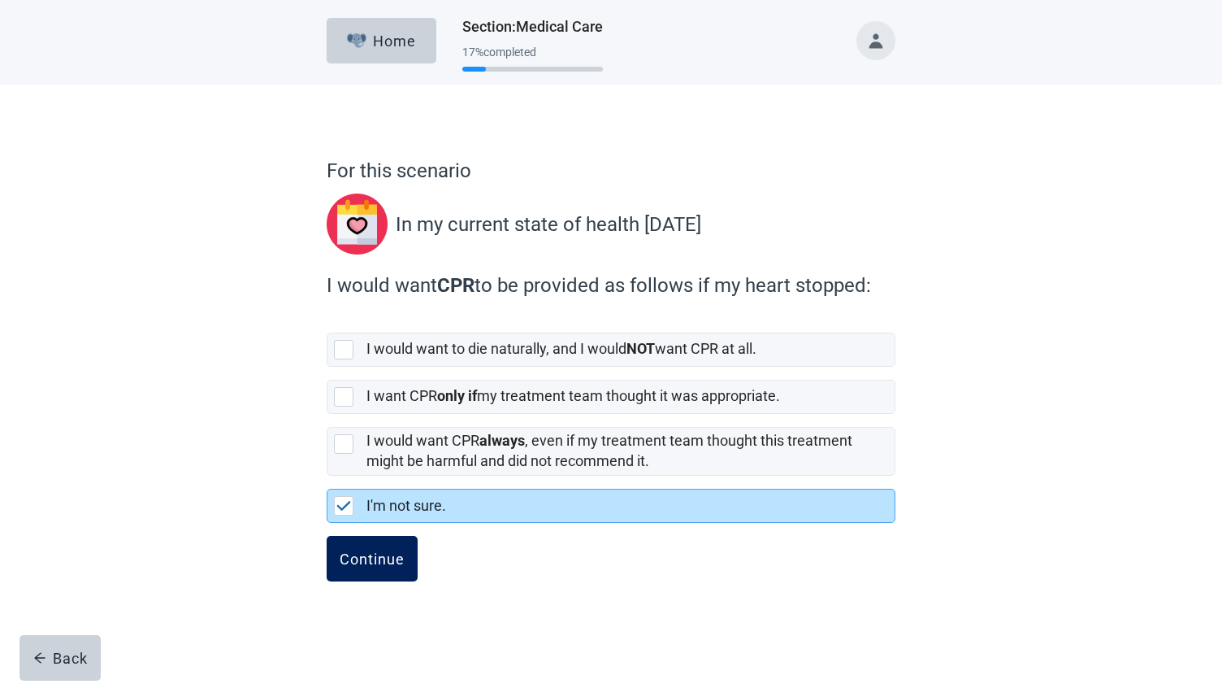
click at [361, 554] on div "Continue" at bounding box center [372, 558] width 65 height 16
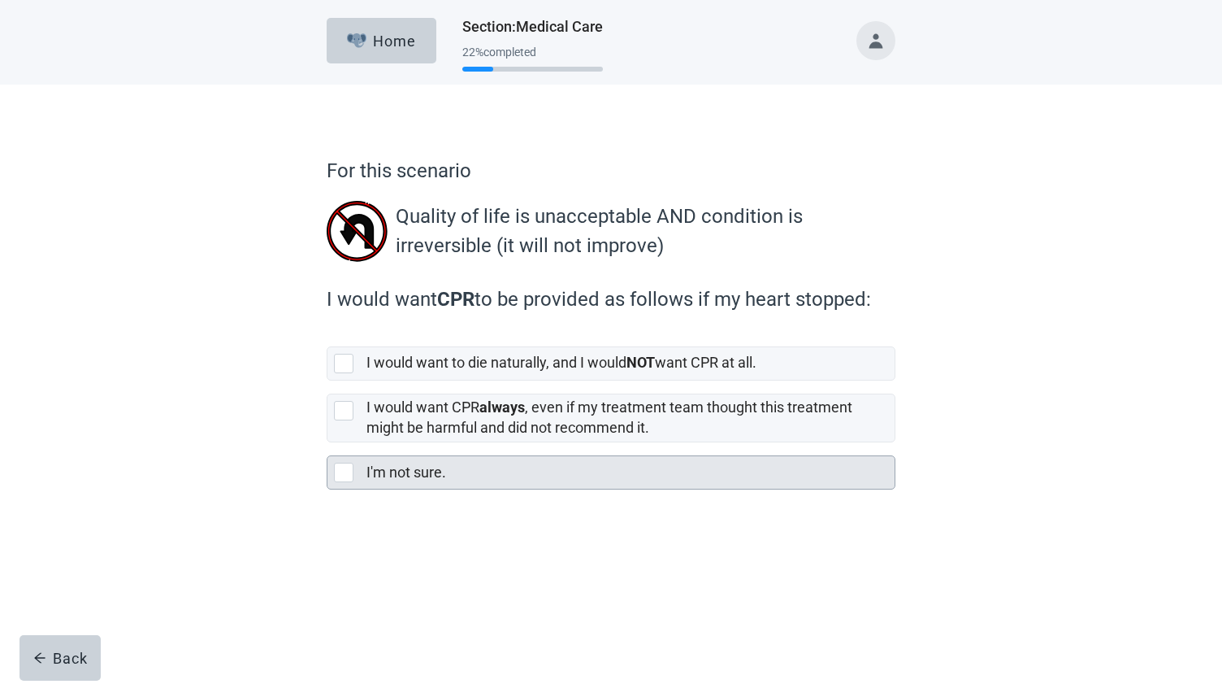
click at [341, 471] on div at bounding box center [344, 472] width 20 height 20
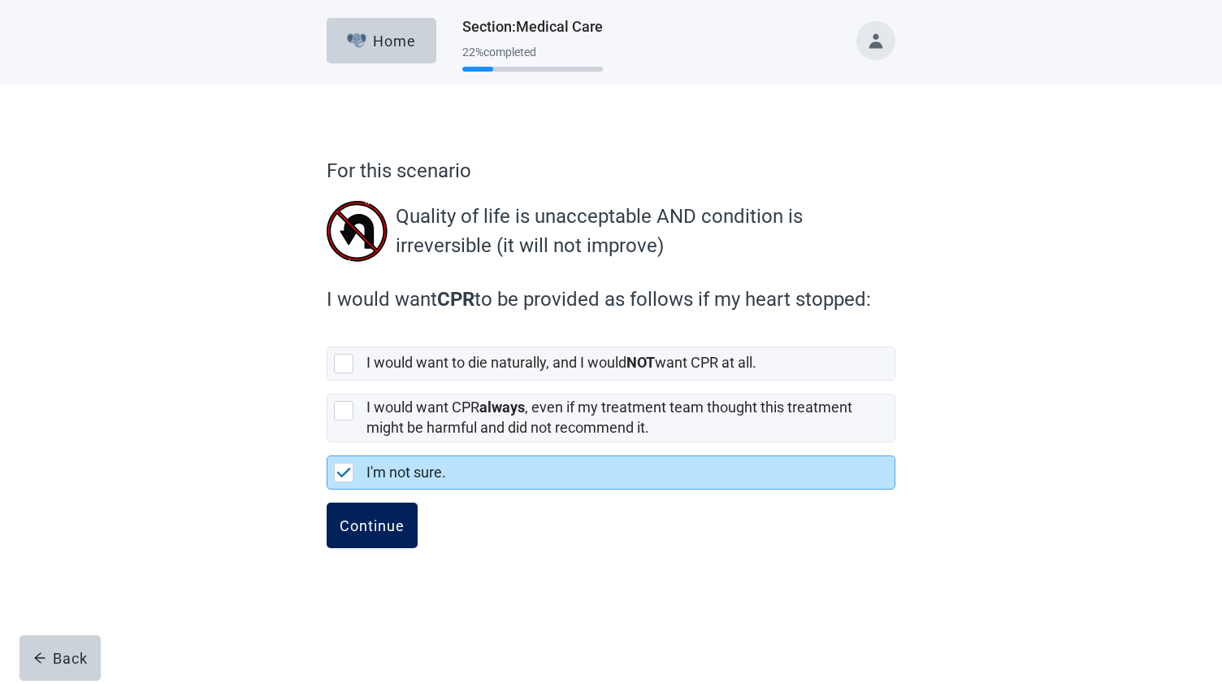
click at [376, 519] on div "Continue" at bounding box center [372, 525] width 65 height 16
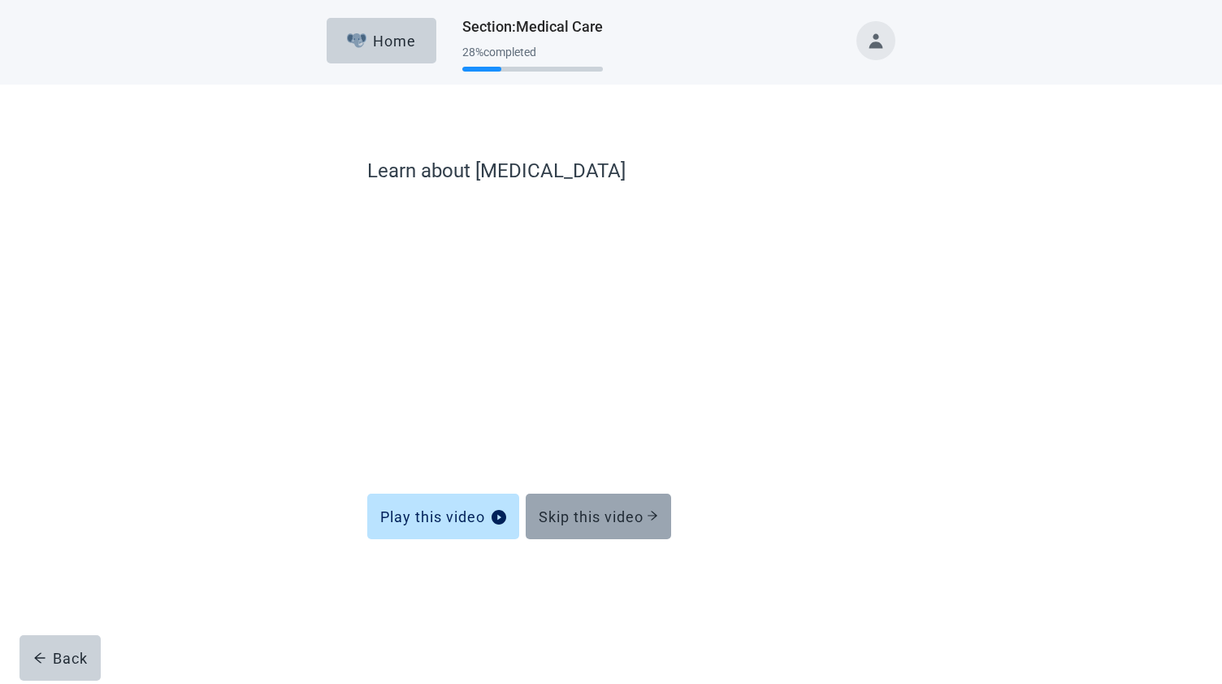
click at [563, 519] on div "Skip this video" at bounding box center [598, 516] width 119 height 16
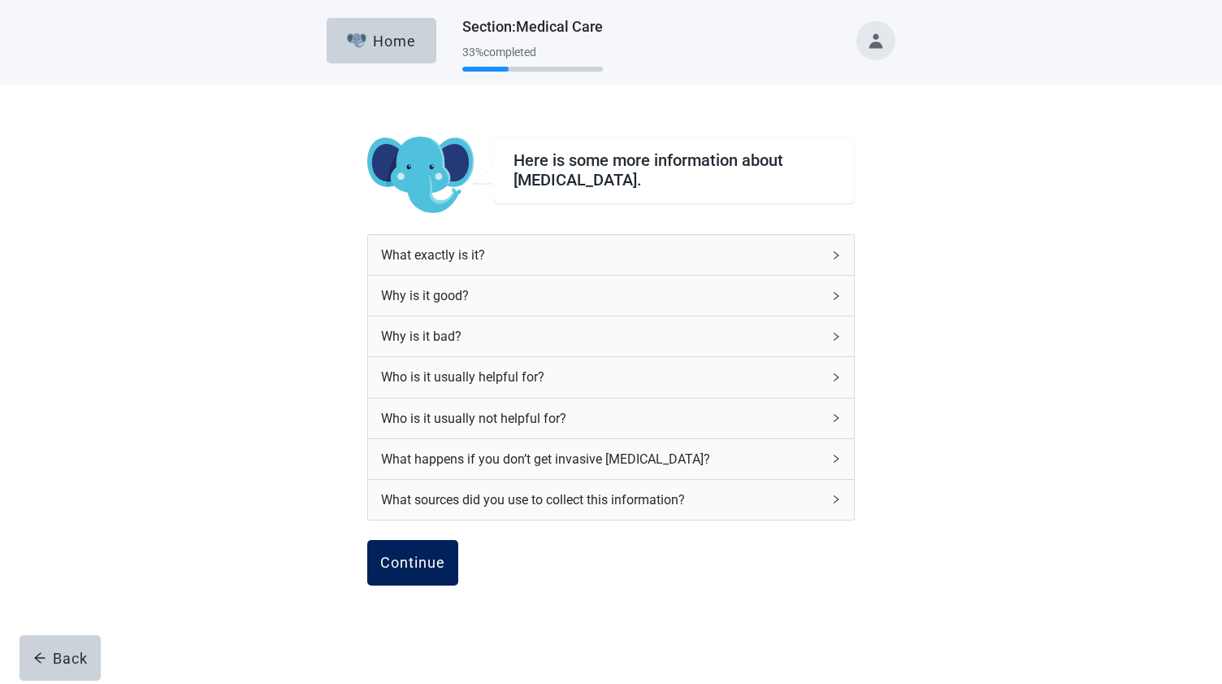
click at [423, 559] on div "Continue" at bounding box center [412, 562] width 65 height 16
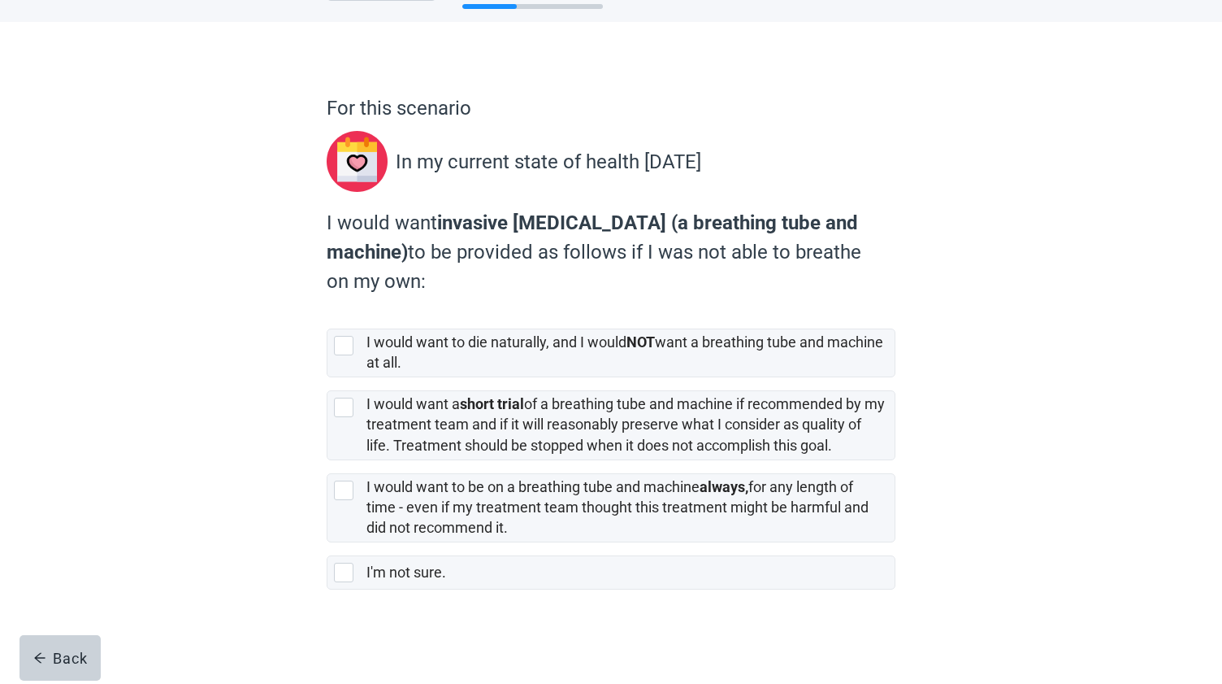
scroll to position [62, 0]
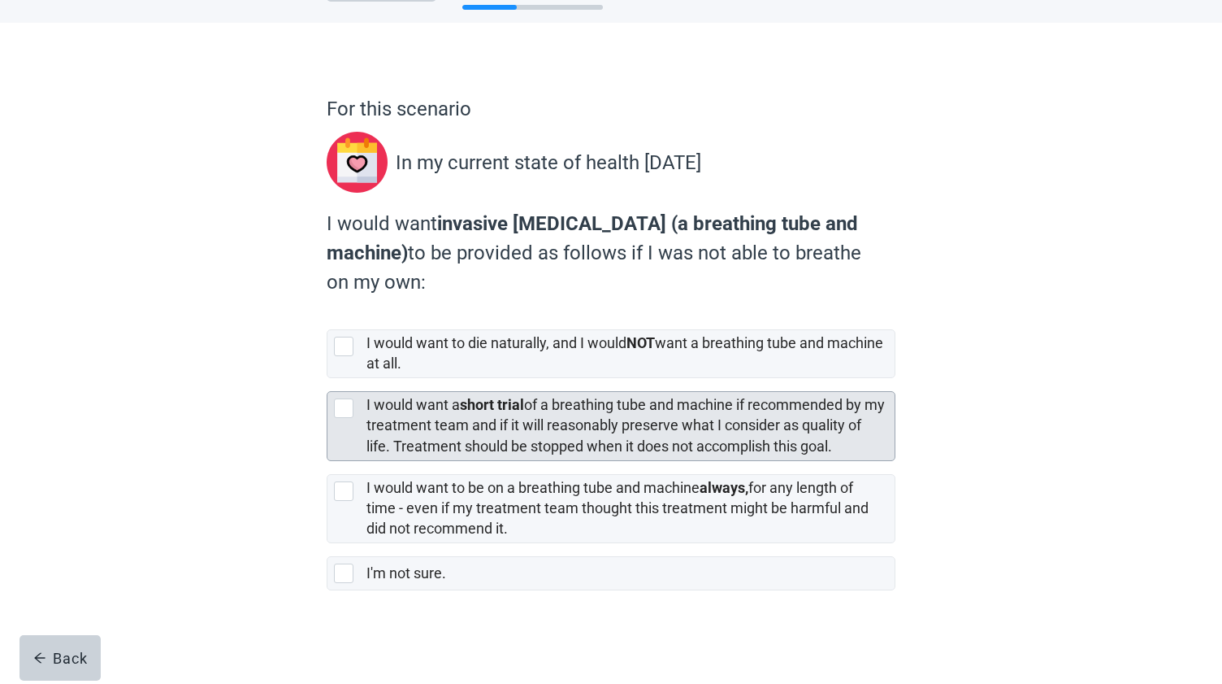
click at [345, 410] on div at bounding box center [344, 408] width 20 height 20
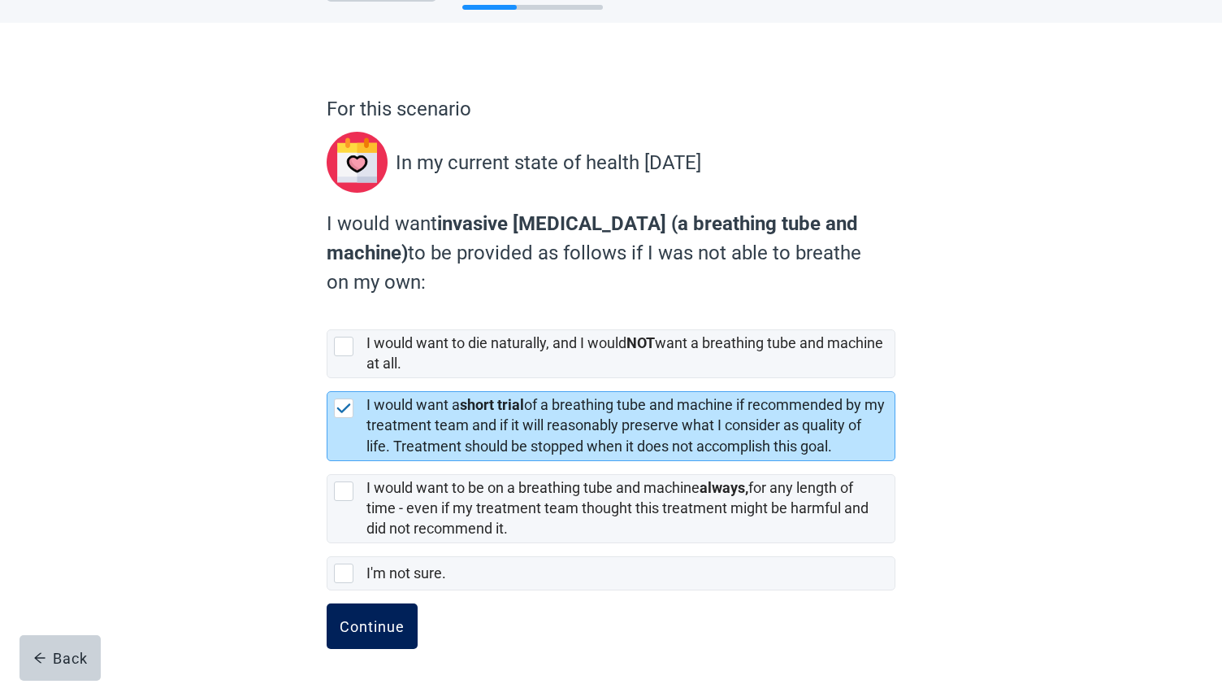
click at [367, 618] on div "Continue" at bounding box center [372, 626] width 65 height 16
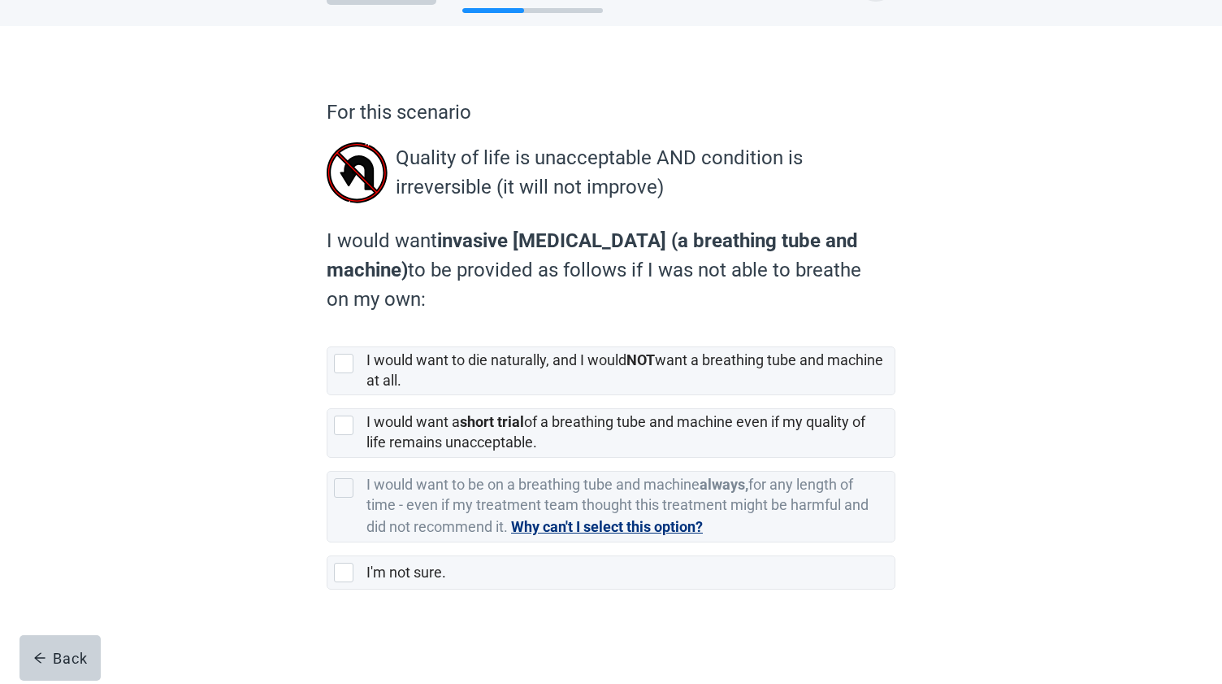
scroll to position [58, 0]
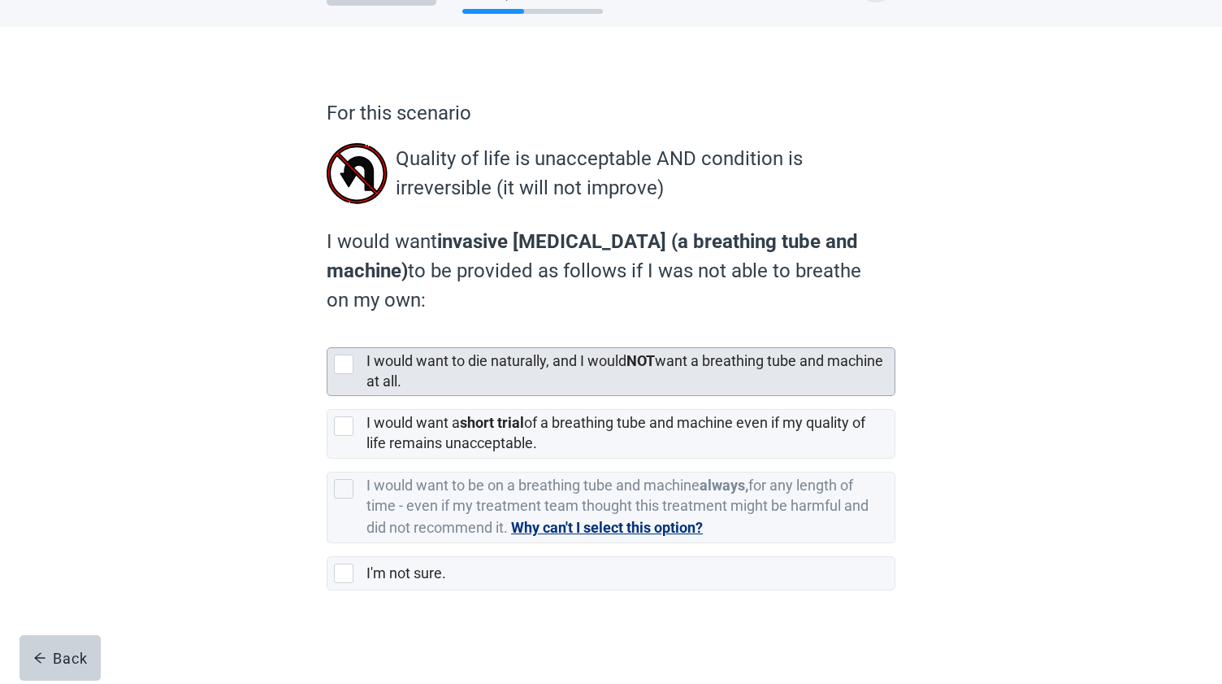
click at [348, 361] on div at bounding box center [344, 364] width 20 height 20
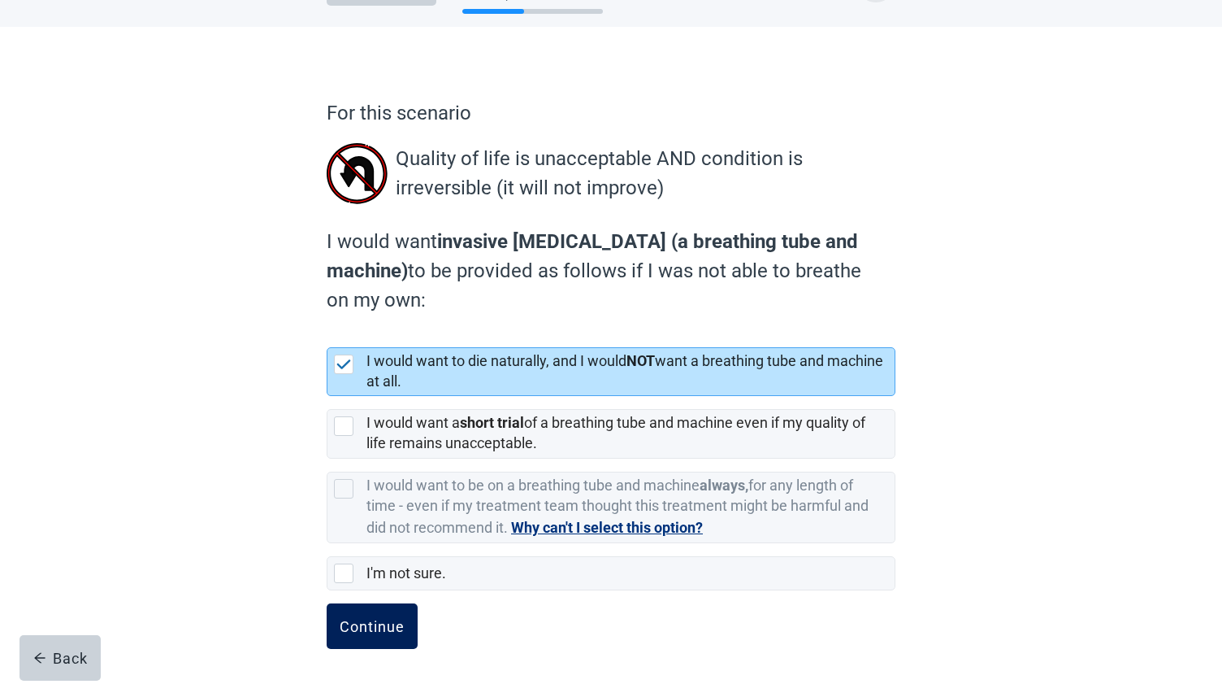
click at [362, 620] on div "Continue" at bounding box center [372, 626] width 65 height 16
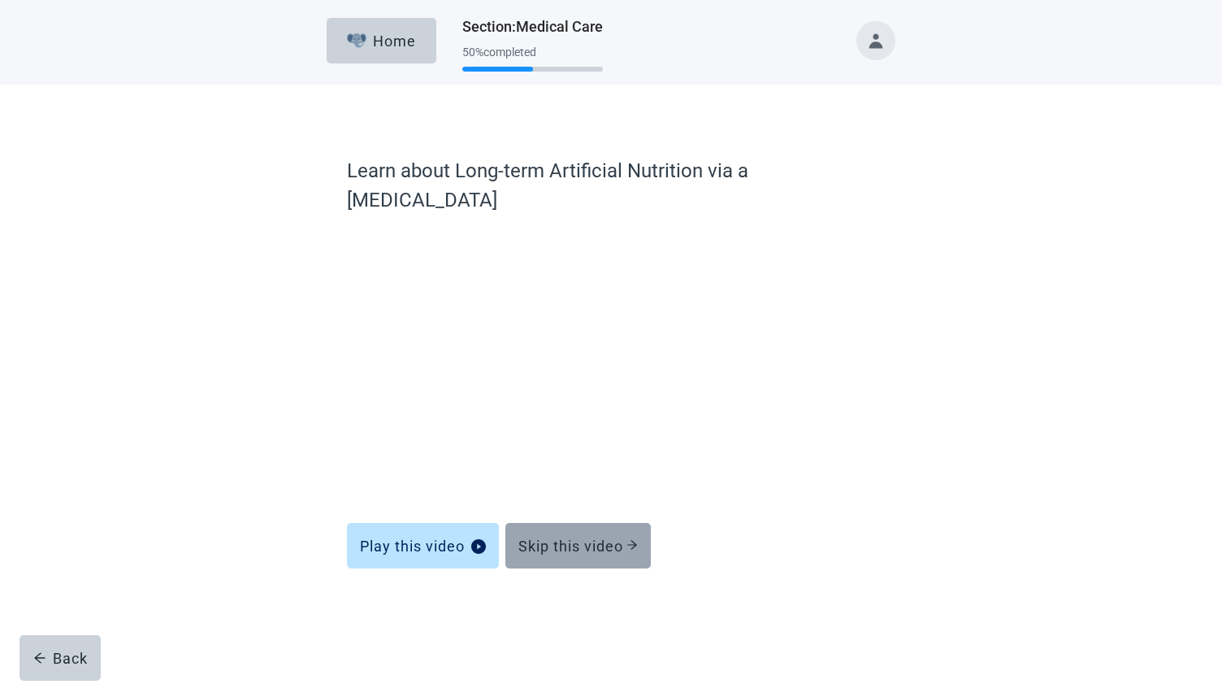
click at [554, 537] on div "Skip this video" at bounding box center [578, 545] width 119 height 16
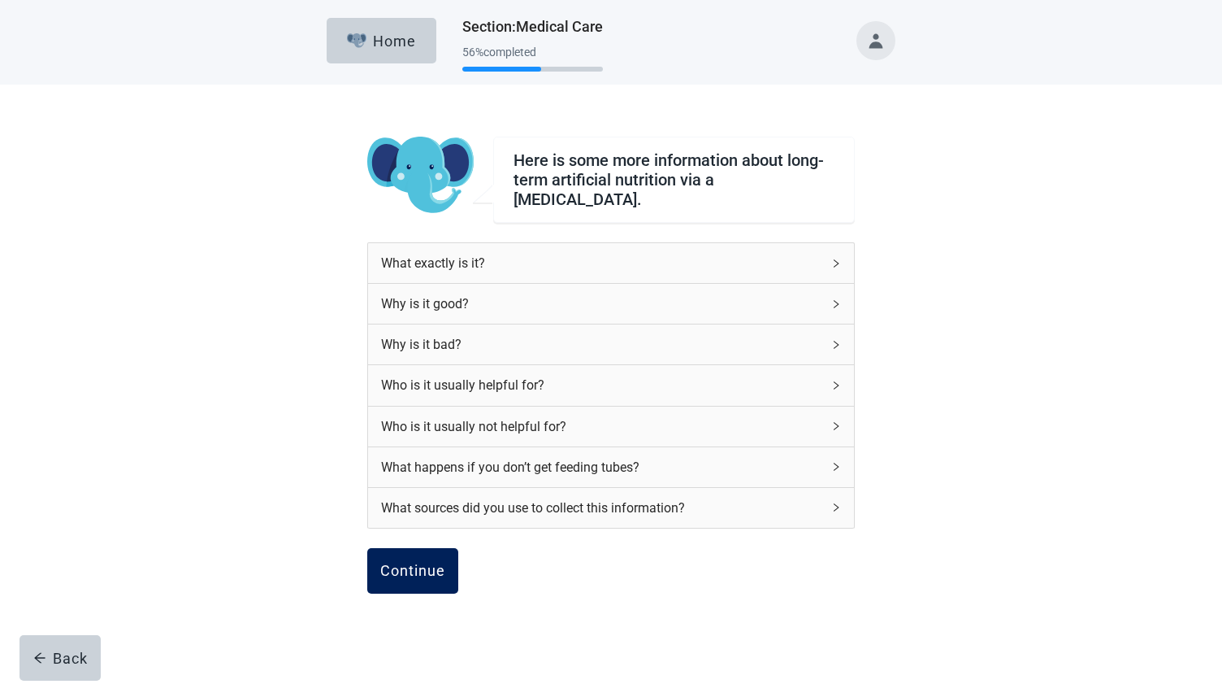
click at [410, 562] on div "Continue" at bounding box center [412, 570] width 65 height 16
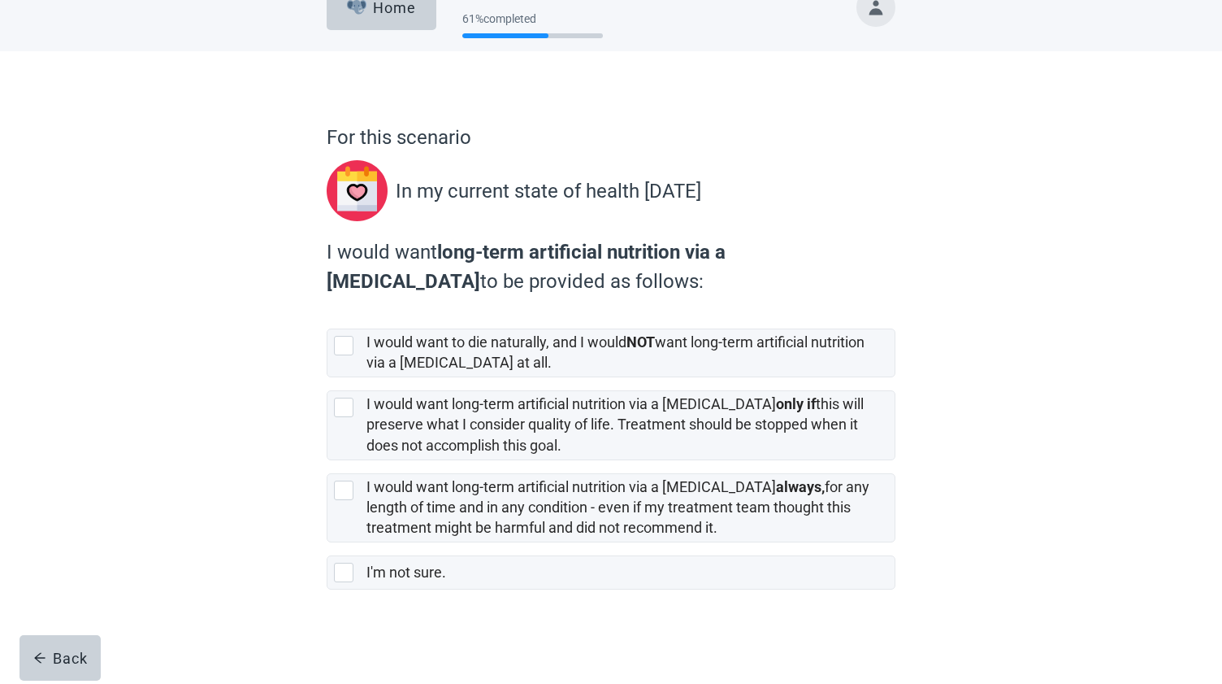
scroll to position [33, 0]
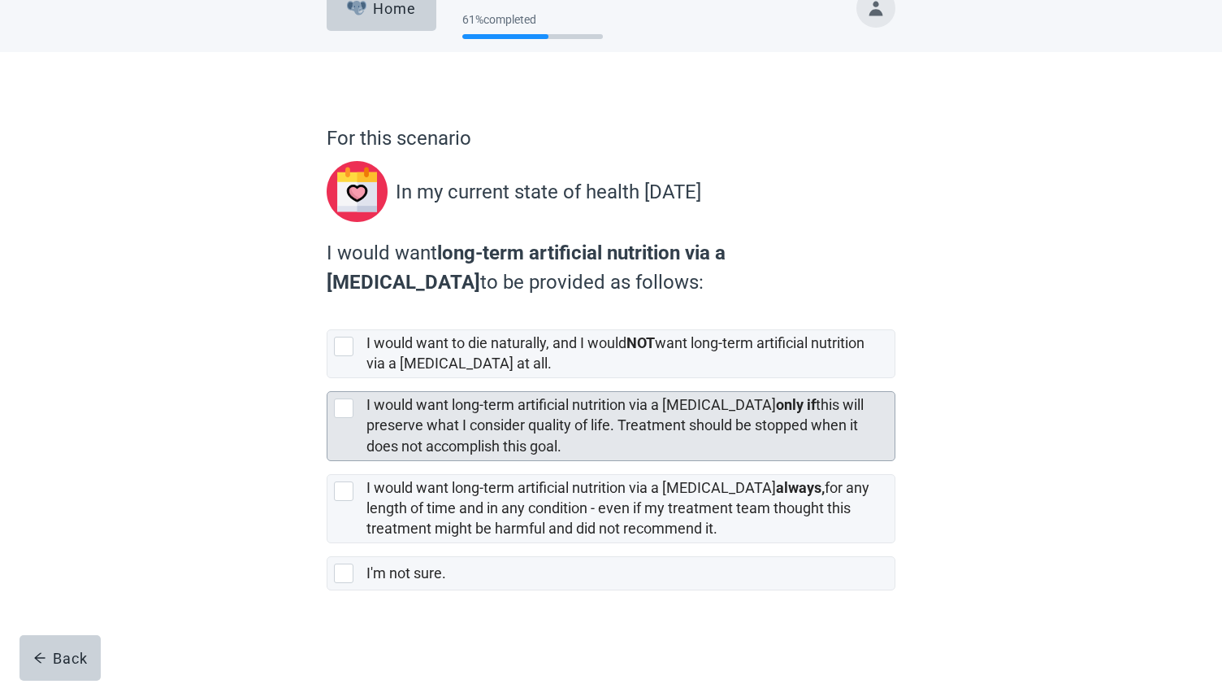
click at [347, 405] on div at bounding box center [344, 408] width 20 height 20
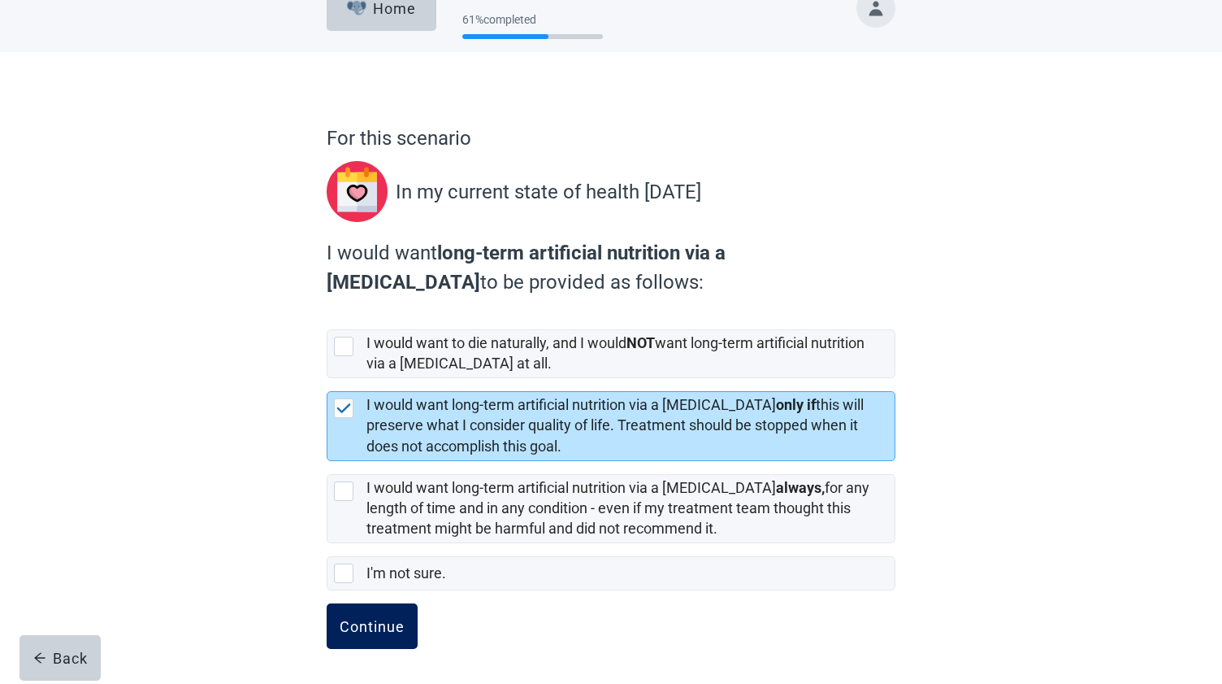
click at [358, 631] on div "Continue" at bounding box center [372, 626] width 65 height 16
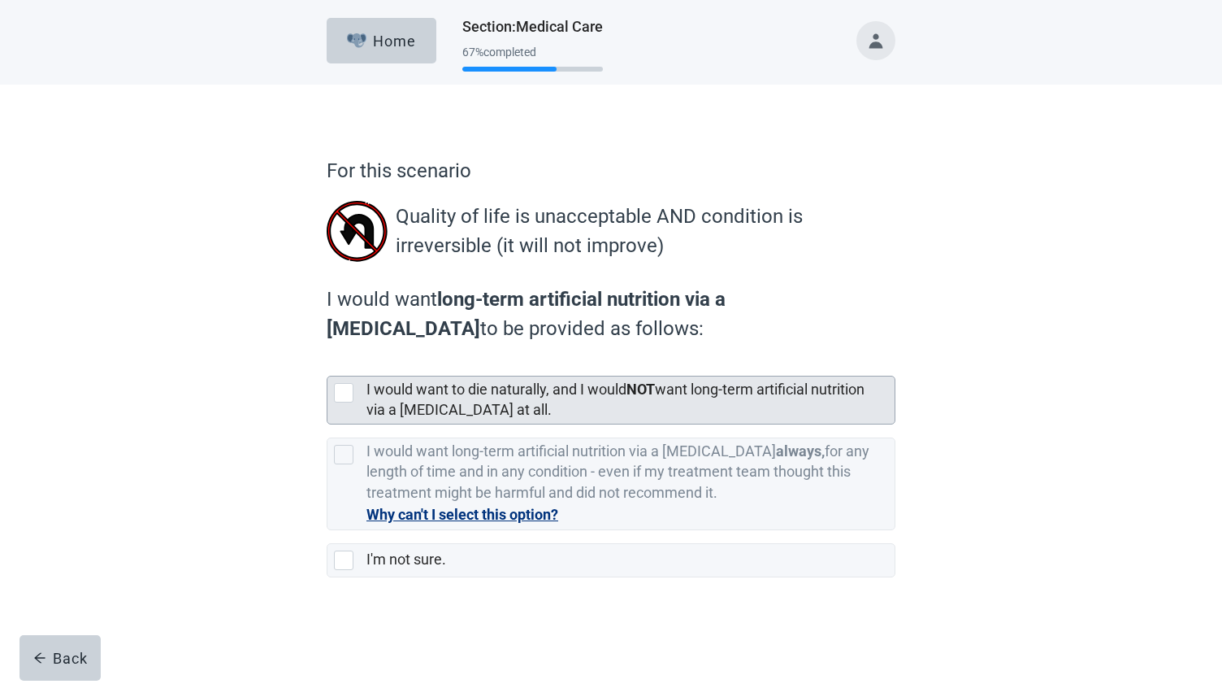
click at [337, 390] on div at bounding box center [344, 393] width 20 height 20
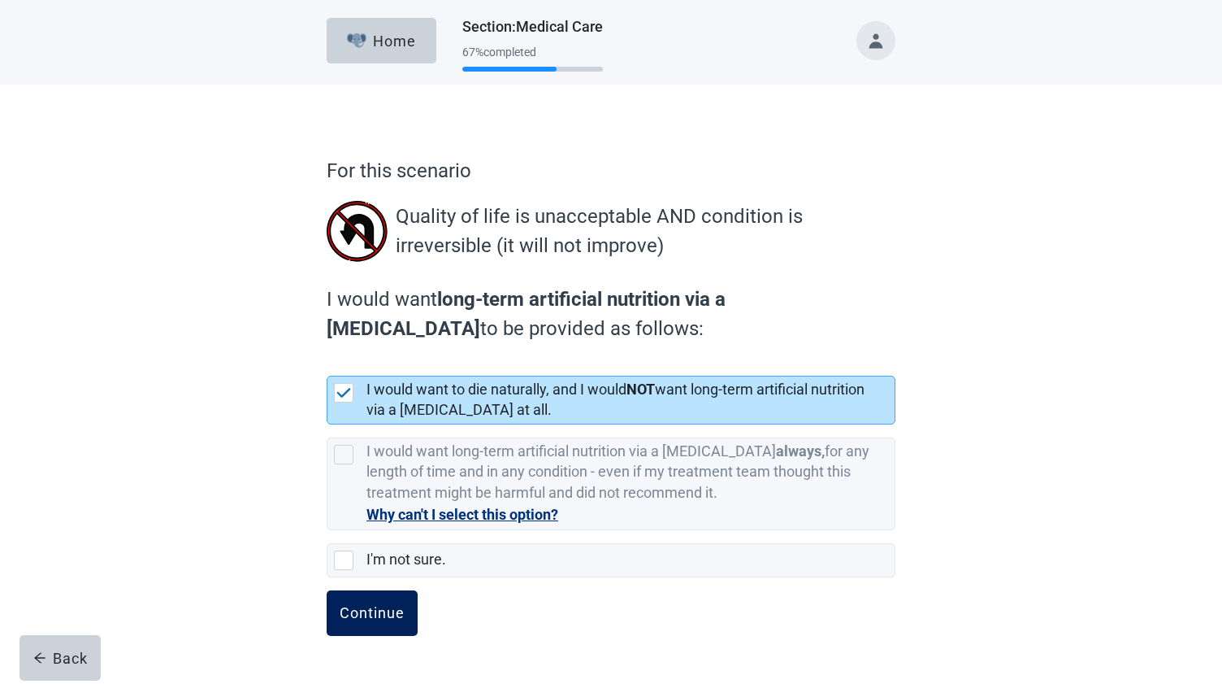
click at [357, 614] on div "Continue" at bounding box center [372, 613] width 65 height 16
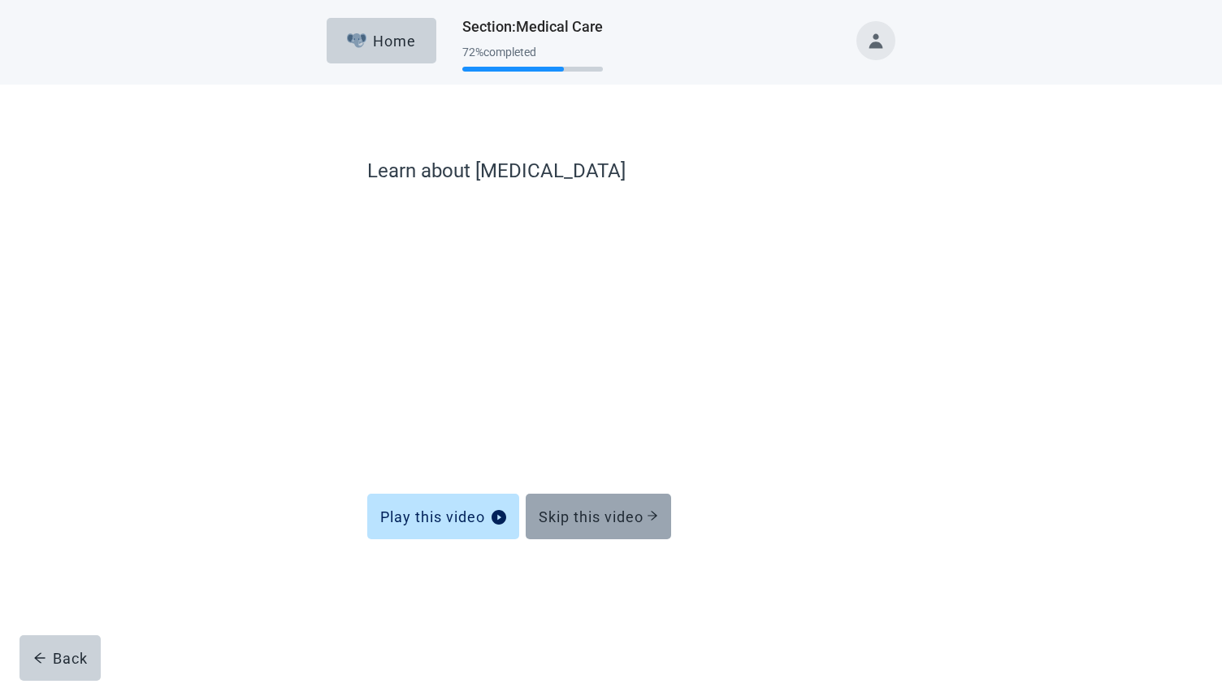
click at [571, 517] on div "Skip this video" at bounding box center [598, 516] width 119 height 16
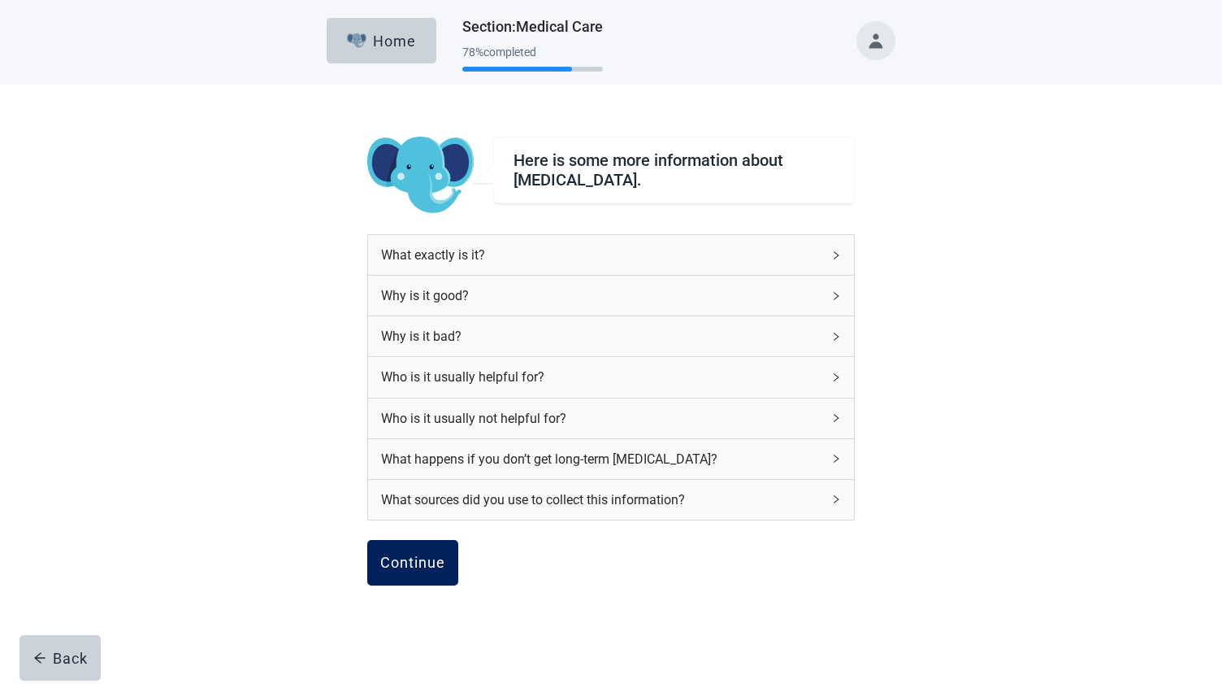
click at [395, 563] on div "Continue" at bounding box center [412, 562] width 65 height 16
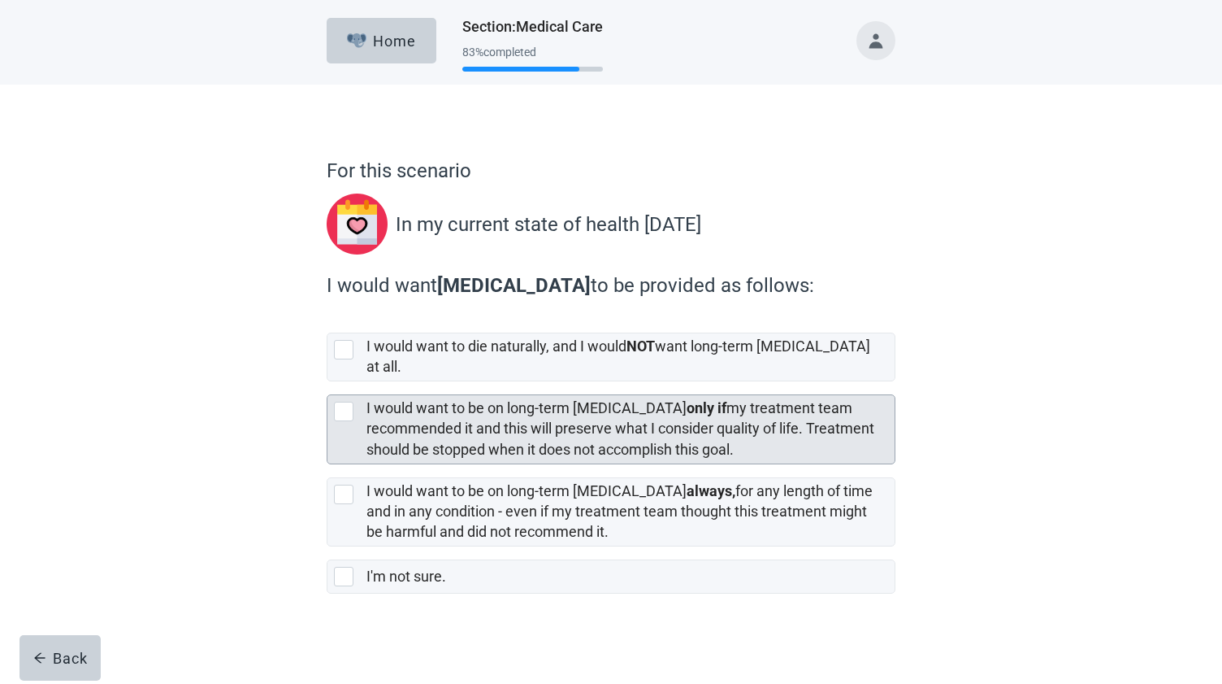
click at [339, 402] on div at bounding box center [344, 412] width 20 height 20
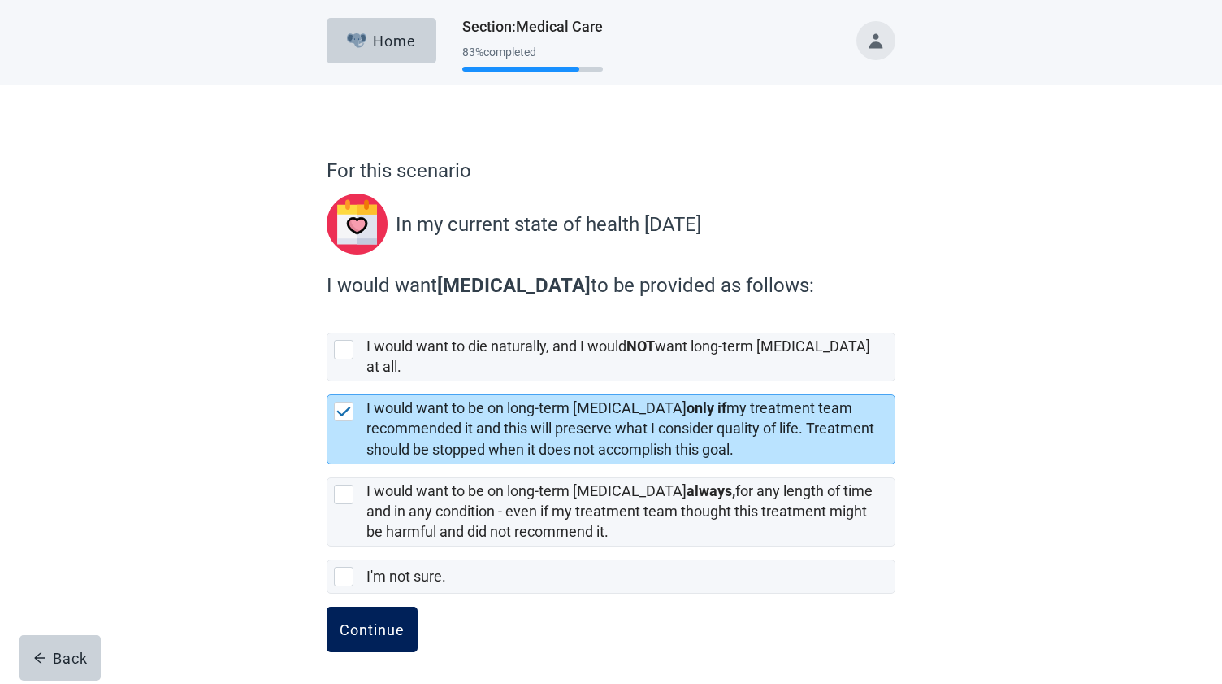
click at [354, 621] on div "Continue" at bounding box center [372, 629] width 65 height 16
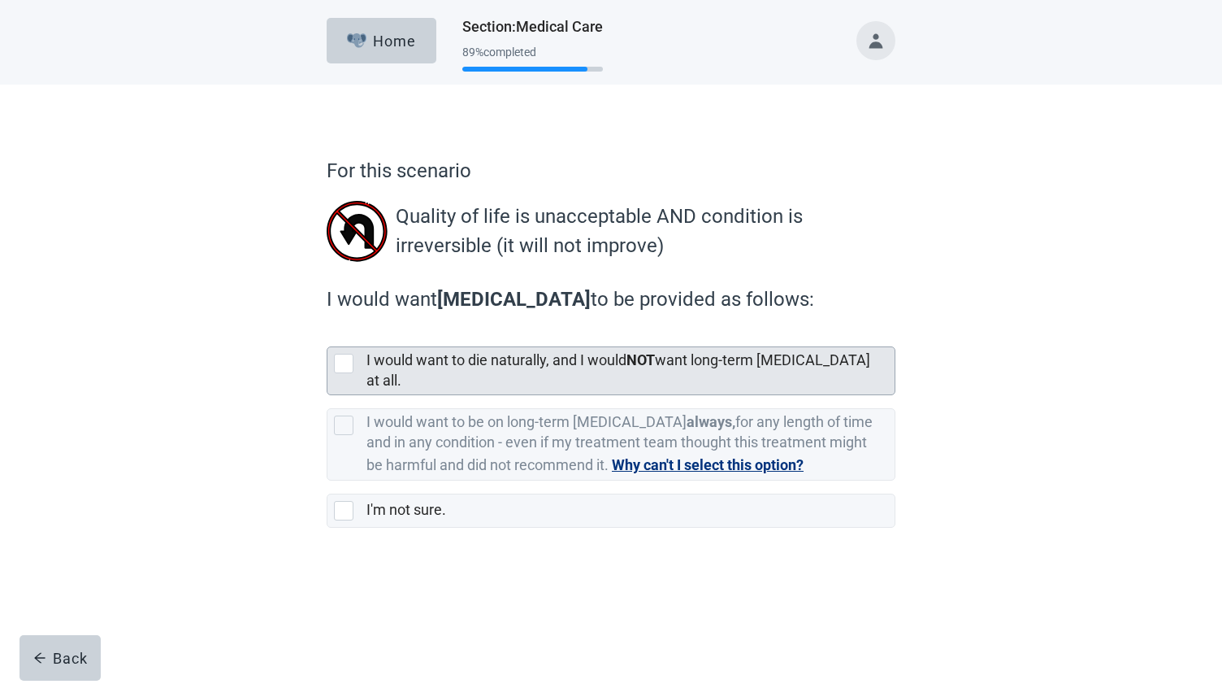
click at [345, 363] on div at bounding box center [344, 364] width 20 height 20
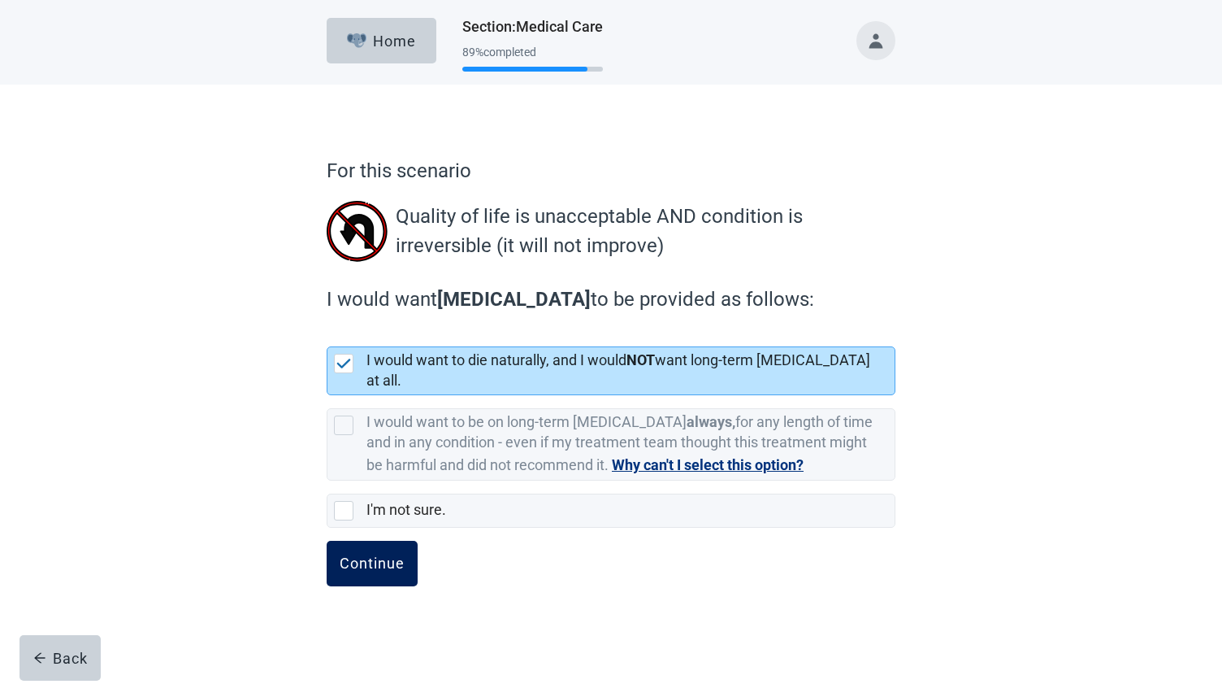
click at [381, 555] on div "Continue" at bounding box center [372, 563] width 65 height 16
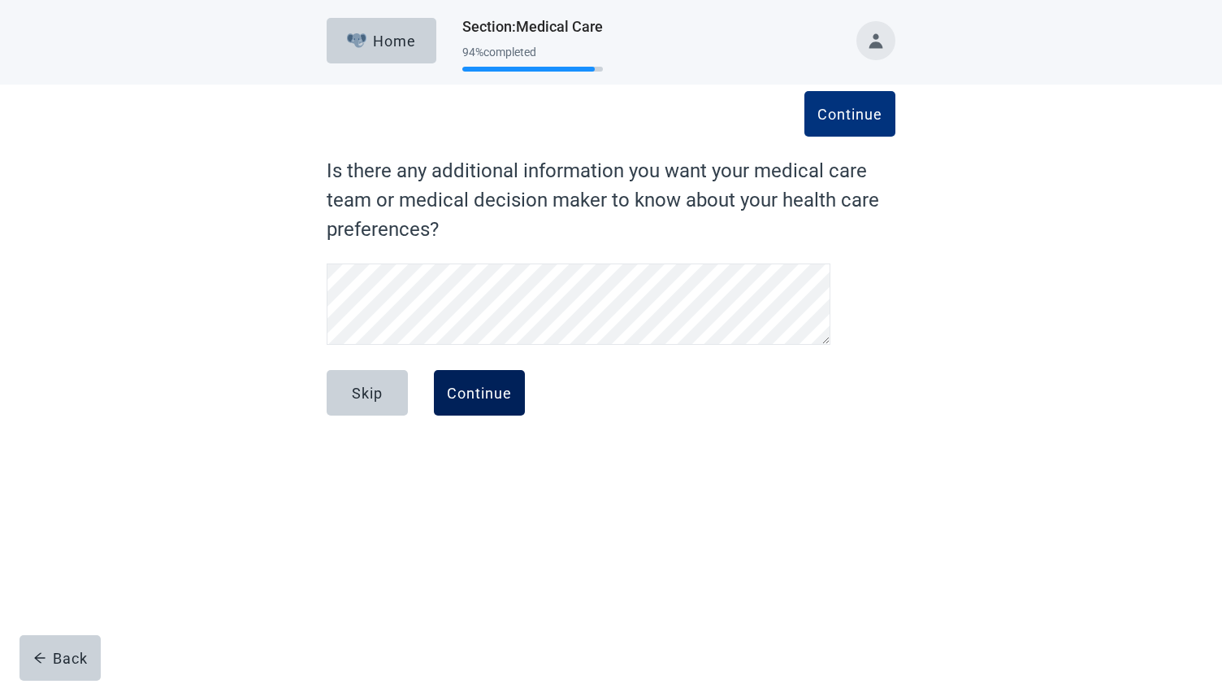
click at [469, 390] on div "Continue" at bounding box center [479, 392] width 65 height 16
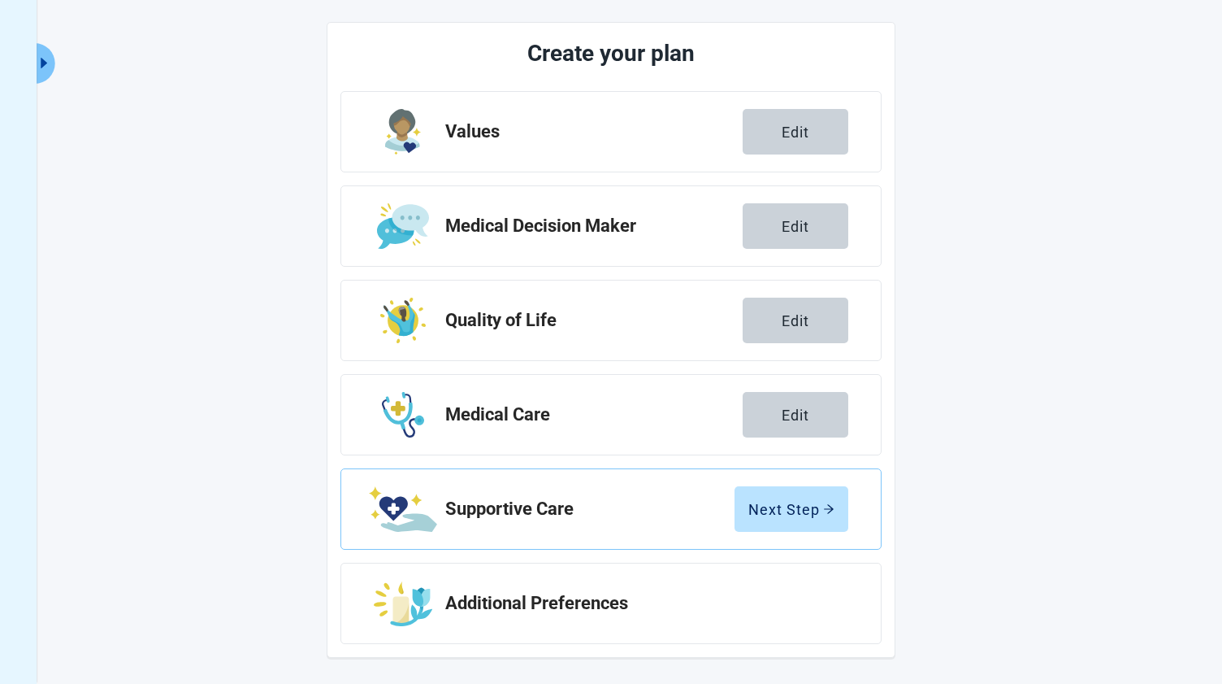
scroll to position [180, 0]
click at [766, 506] on div "Next Step" at bounding box center [792, 509] width 86 height 16
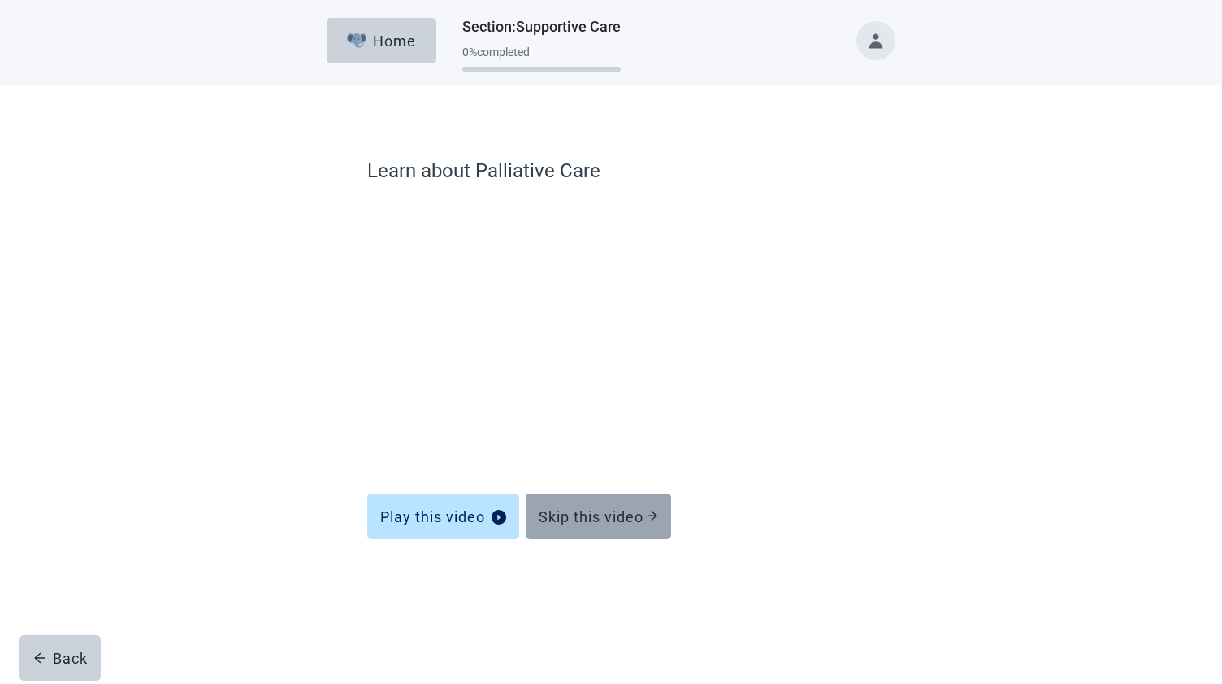
click at [614, 511] on div "Skip this video" at bounding box center [598, 516] width 119 height 16
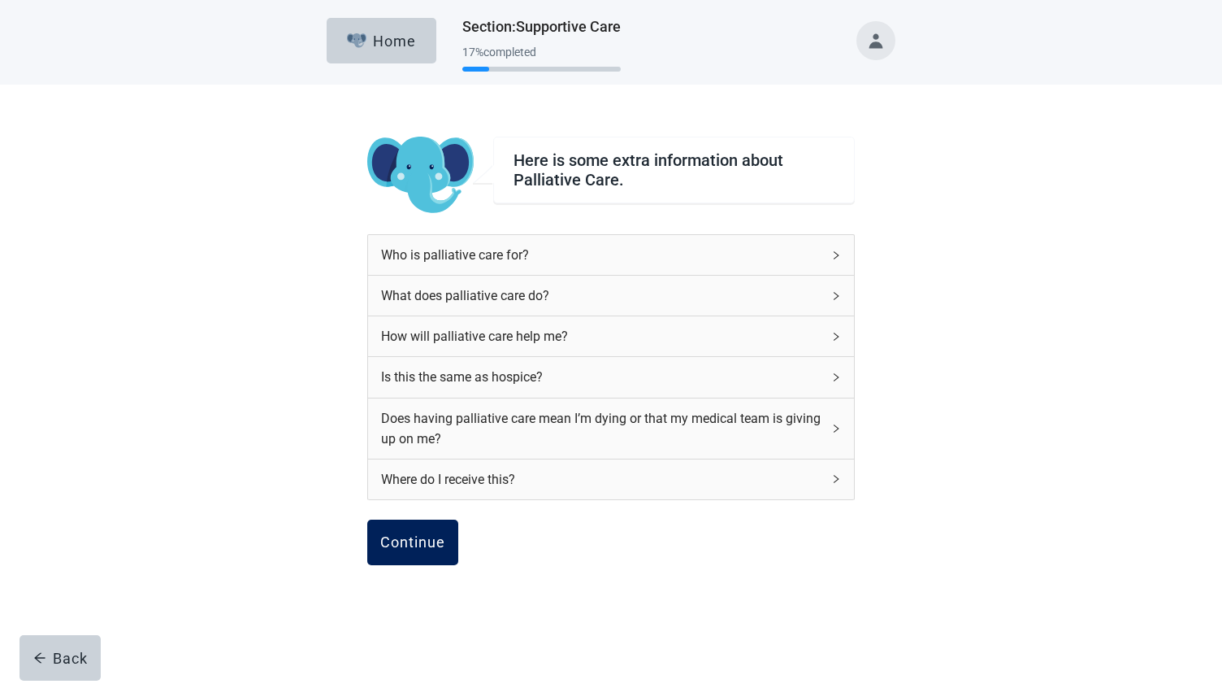
click at [400, 539] on div "Continue" at bounding box center [412, 542] width 65 height 16
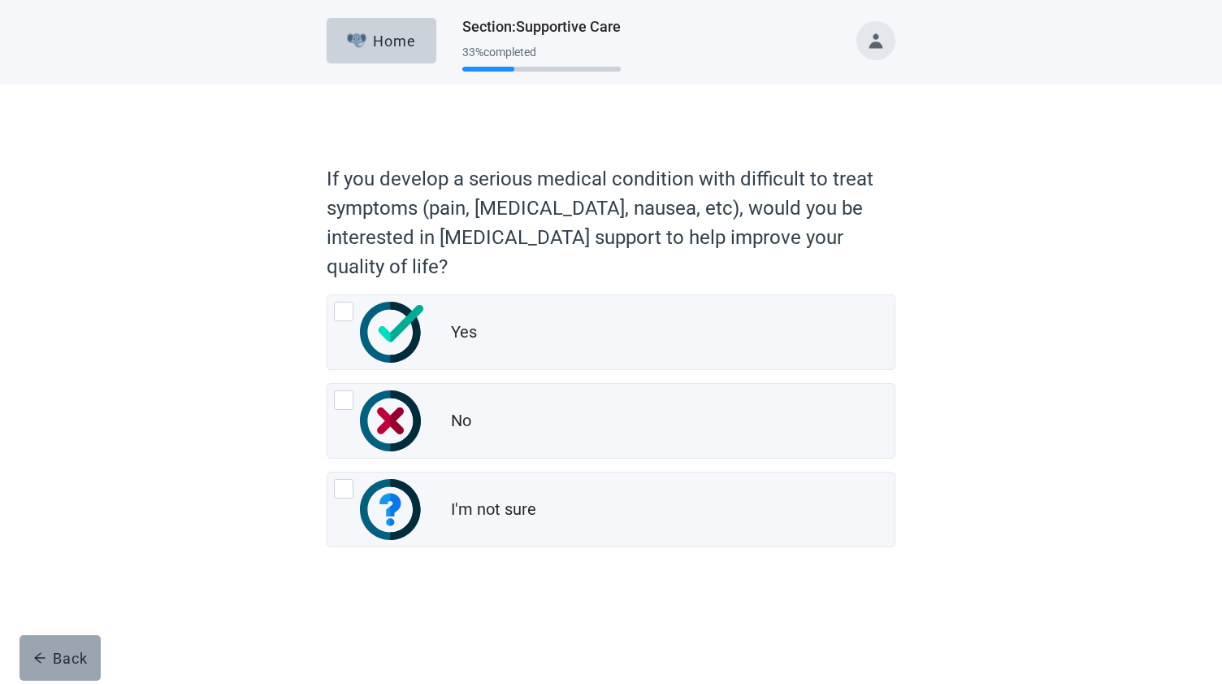
click at [59, 659] on div "Back" at bounding box center [60, 657] width 54 height 16
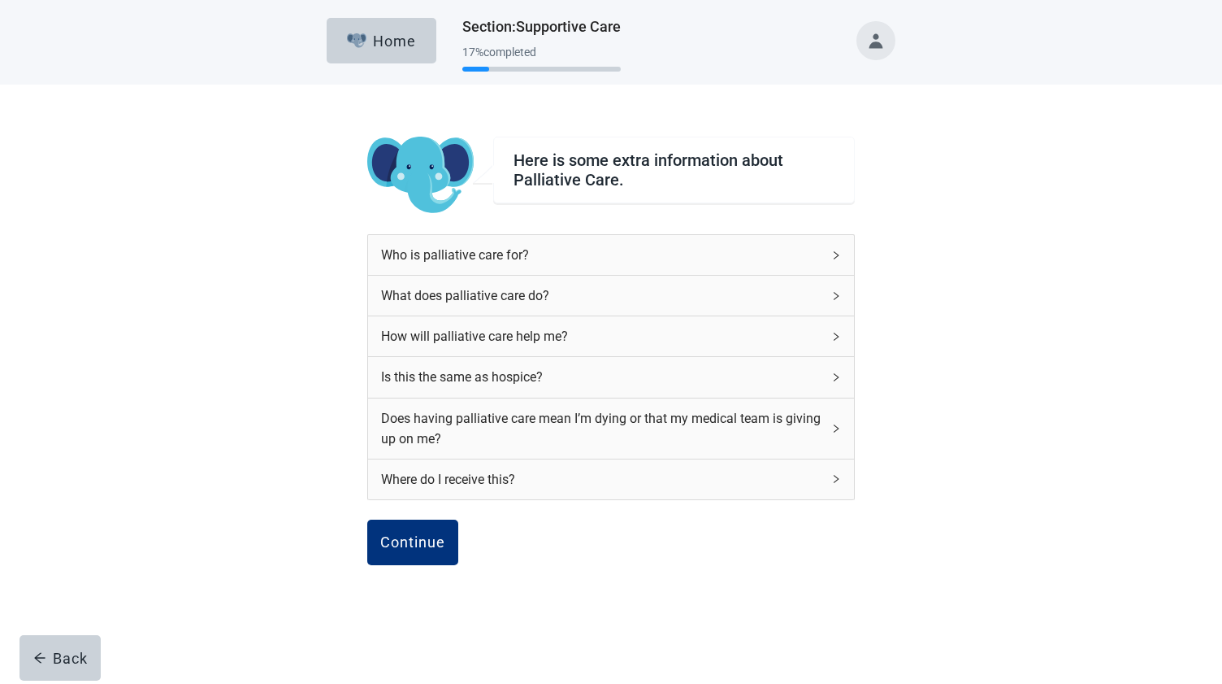
click at [467, 254] on div "Who is palliative care for?" at bounding box center [601, 255] width 441 height 20
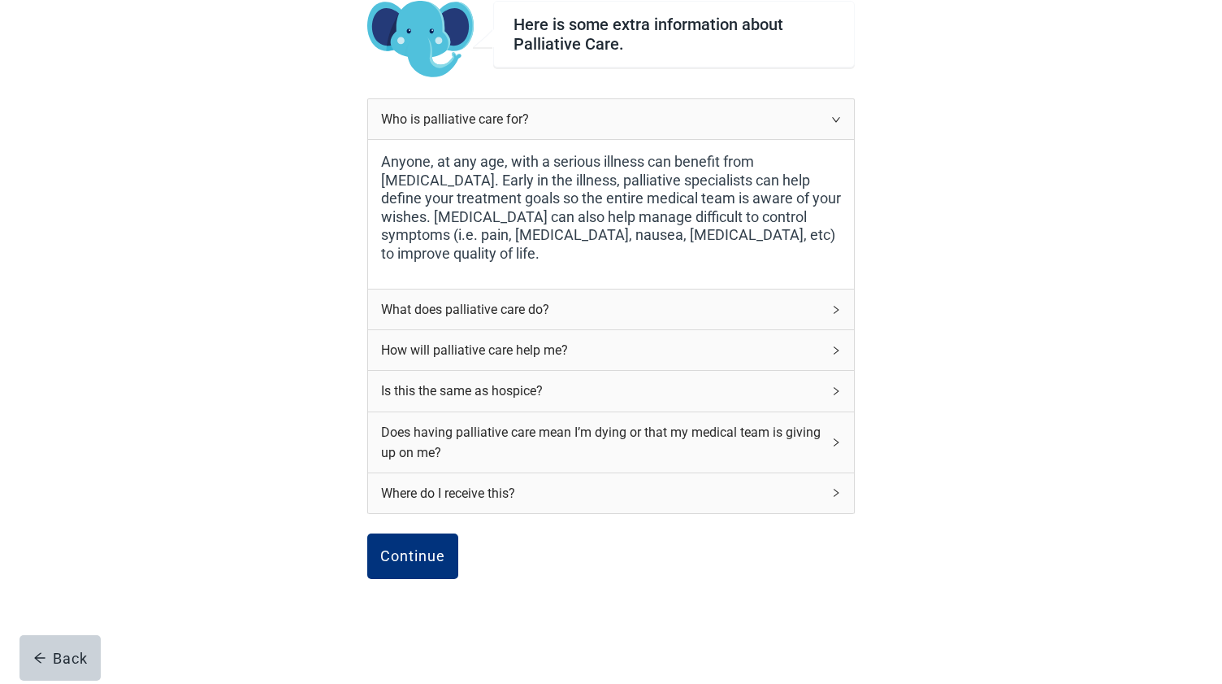
scroll to position [137, 0]
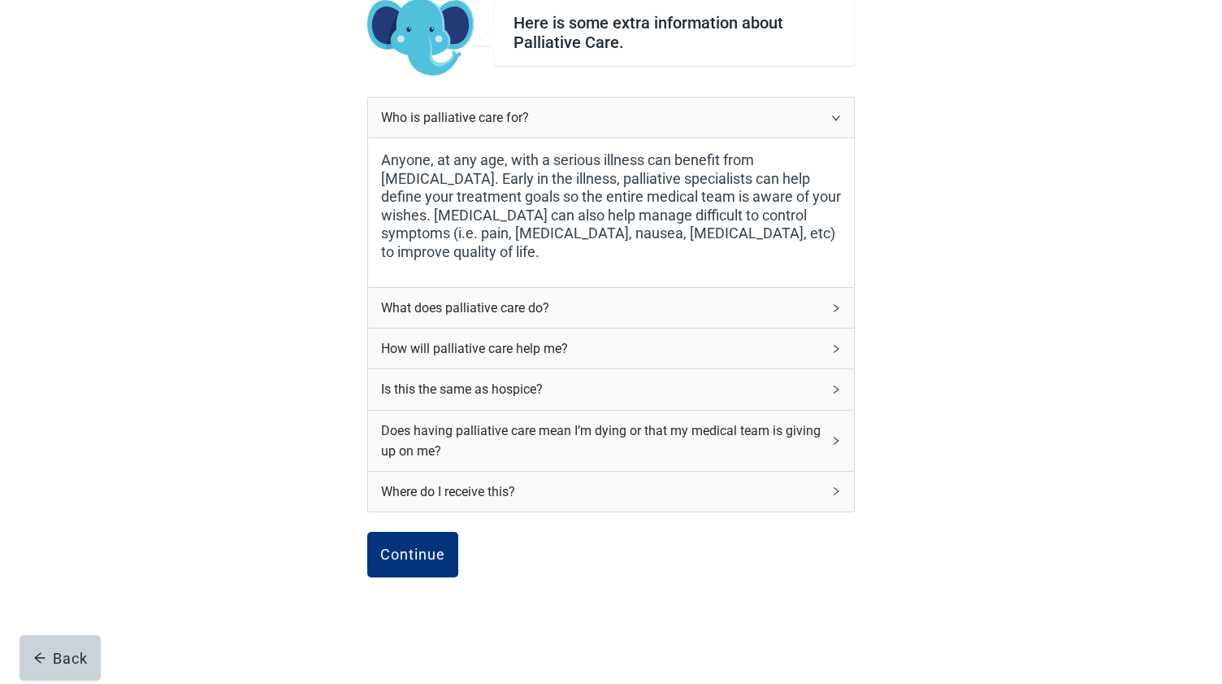
click at [428, 302] on div "What does palliative care do?" at bounding box center [601, 307] width 441 height 20
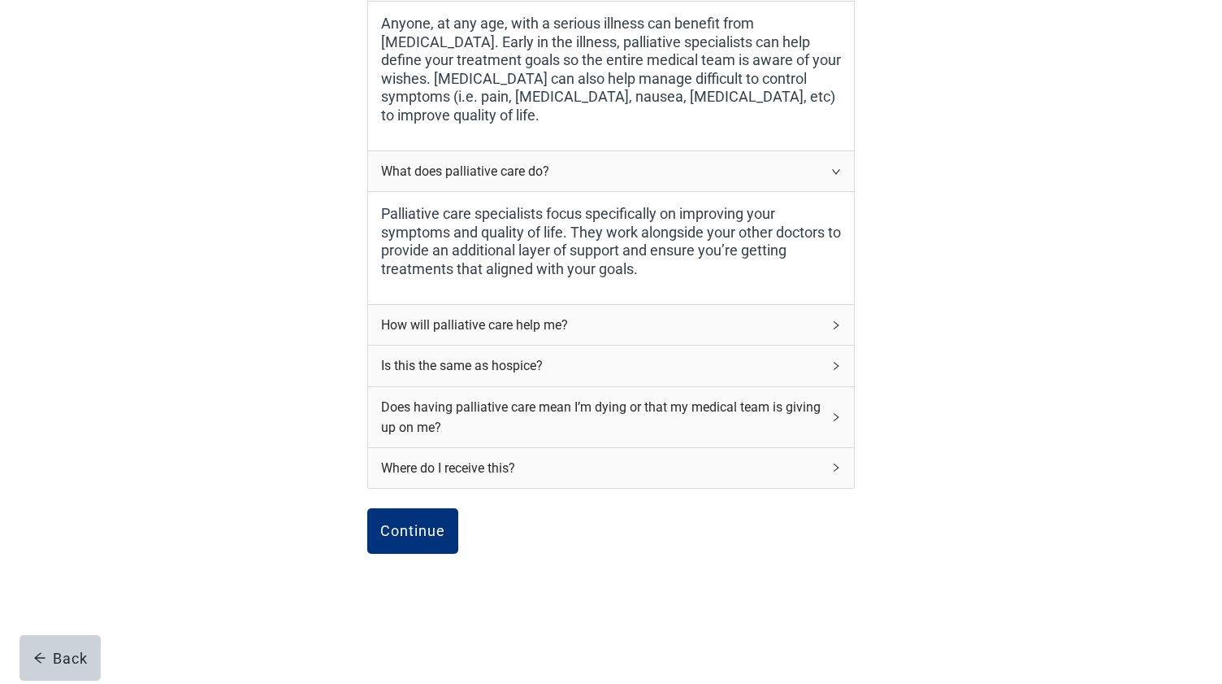
scroll to position [287, 0]
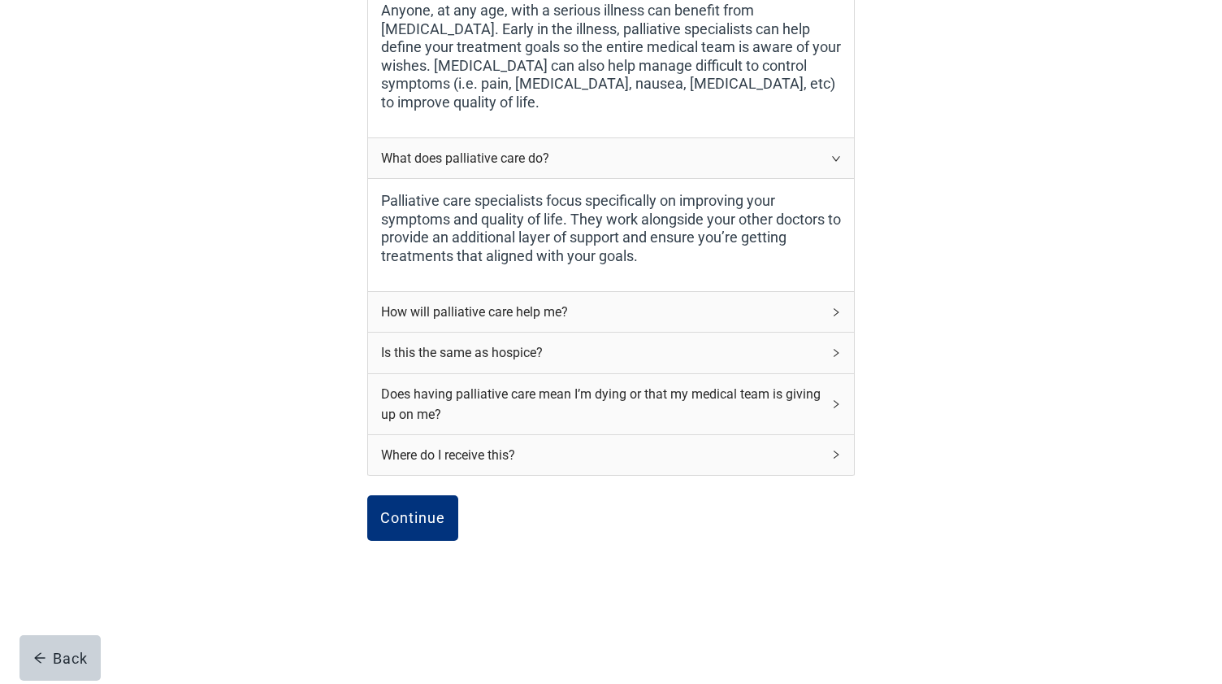
click at [420, 316] on div "How will palliative care help me?" at bounding box center [601, 312] width 441 height 20
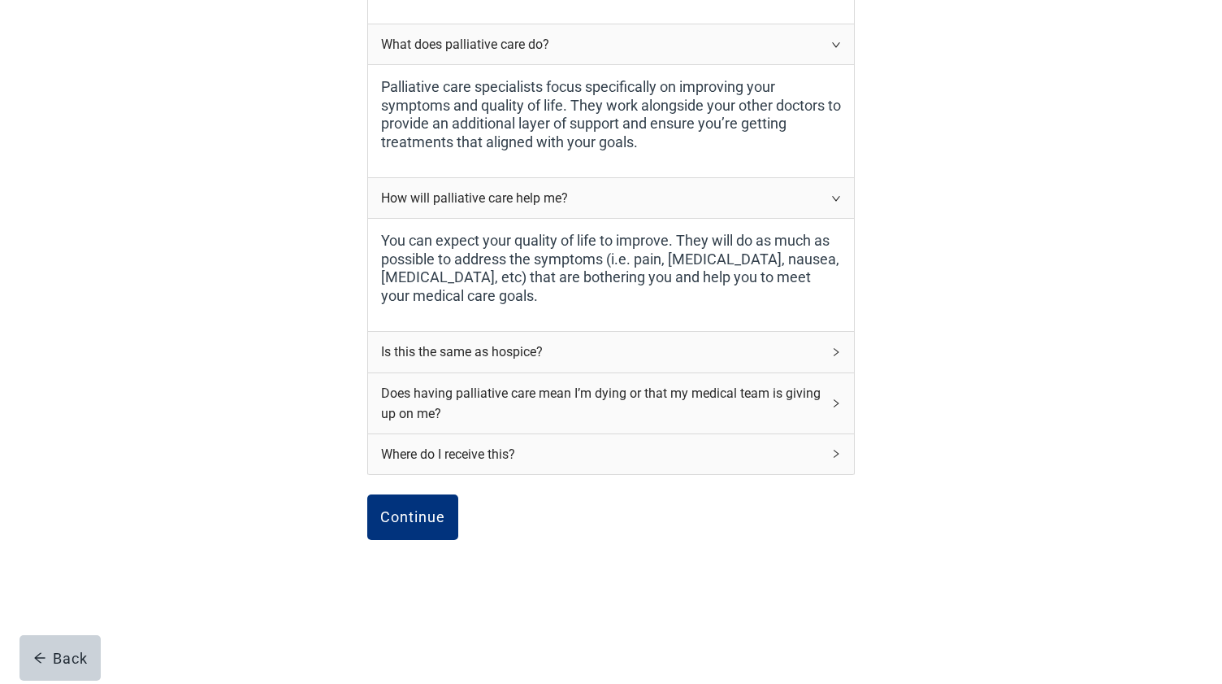
scroll to position [400, 0]
click at [417, 350] on div "Is this the same as hospice?" at bounding box center [601, 352] width 441 height 20
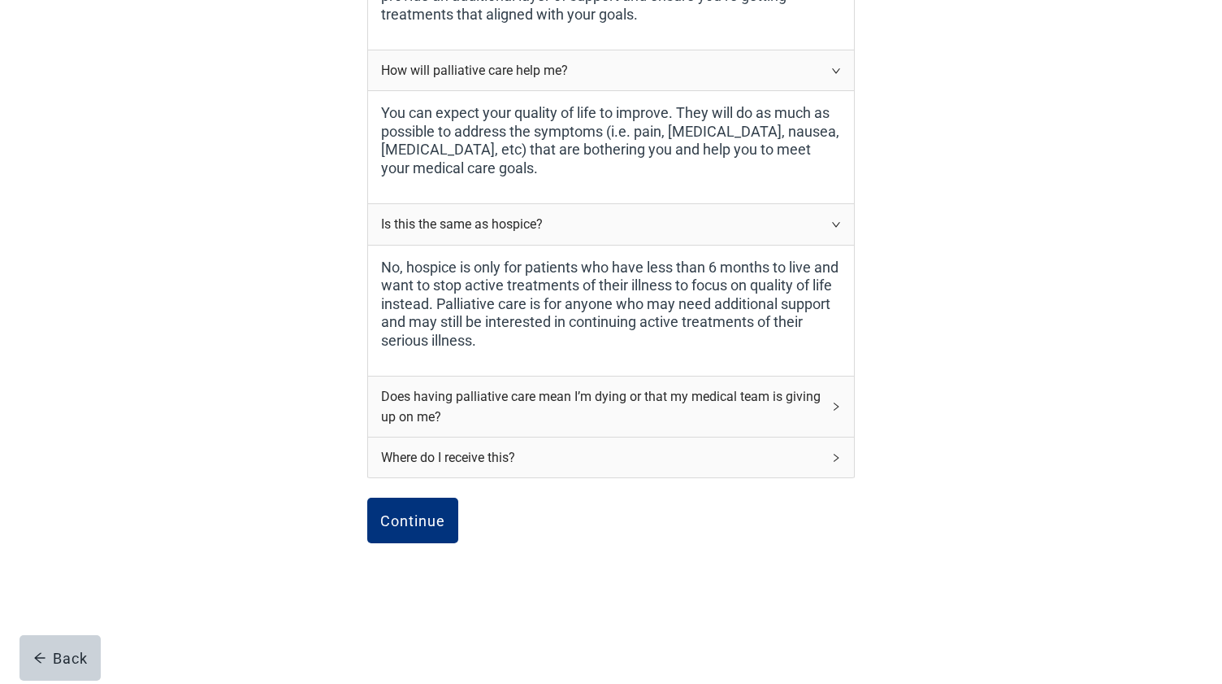
scroll to position [529, 0]
click at [406, 452] on div "Where do I receive this?" at bounding box center [601, 456] width 441 height 20
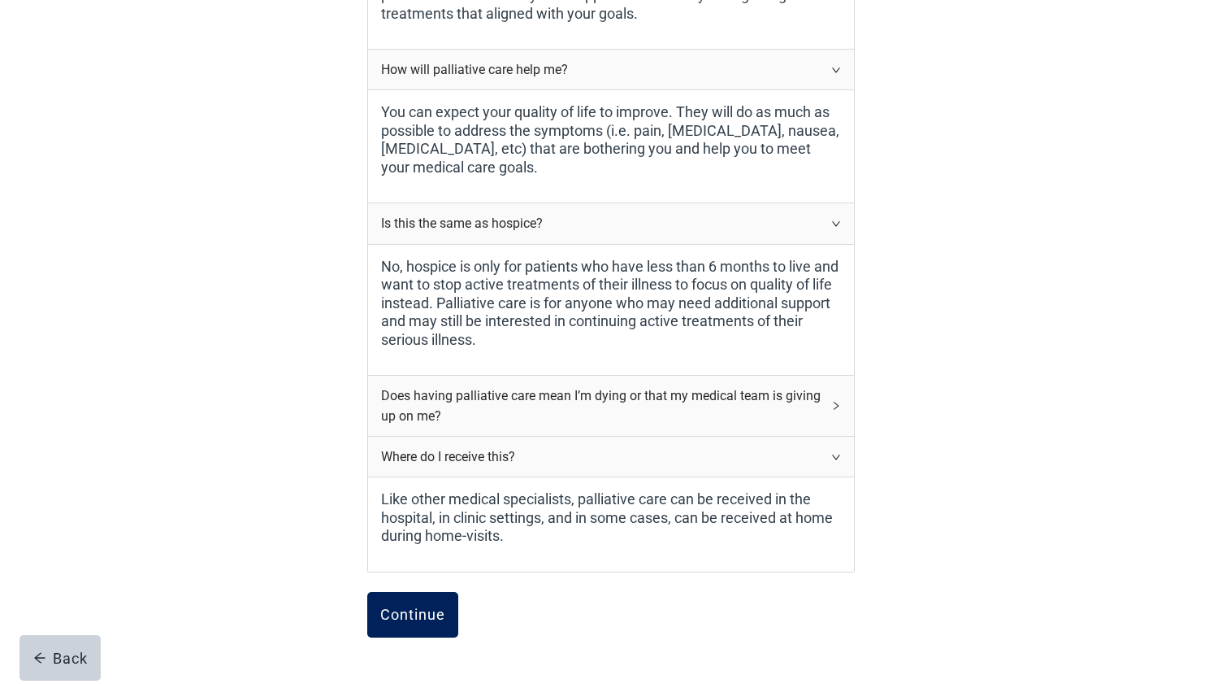
click at [399, 610] on div "Continue" at bounding box center [412, 614] width 65 height 16
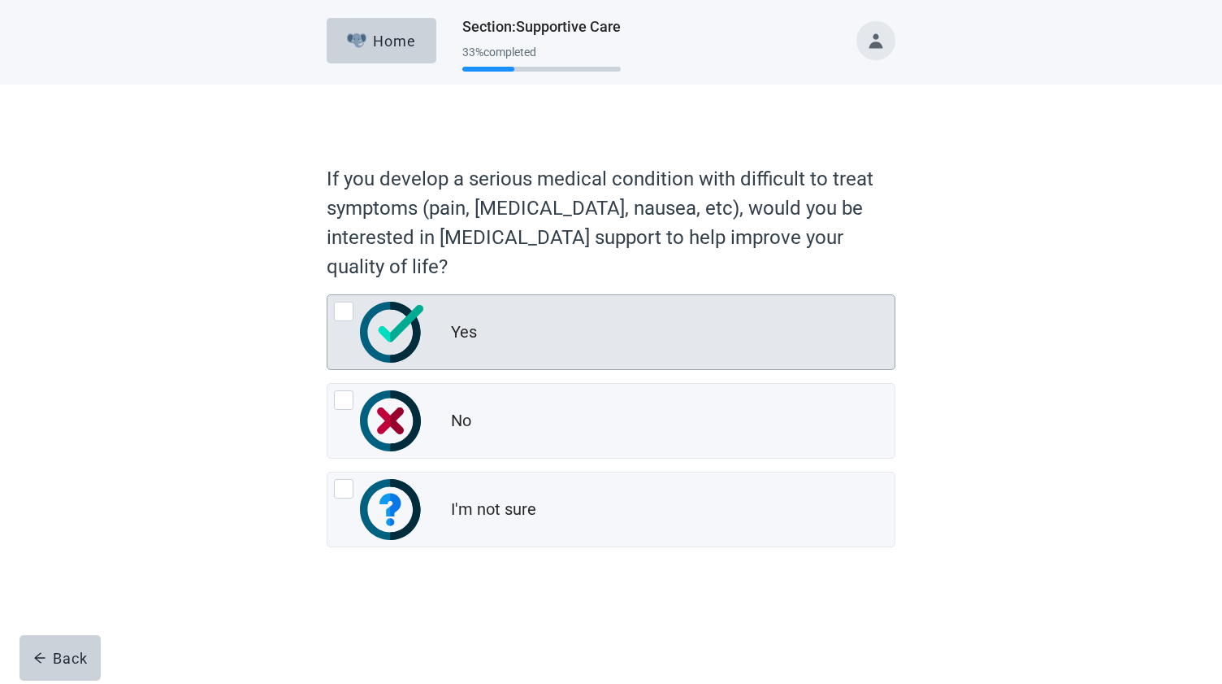
click at [344, 311] on div at bounding box center [344, 312] width 20 height 20
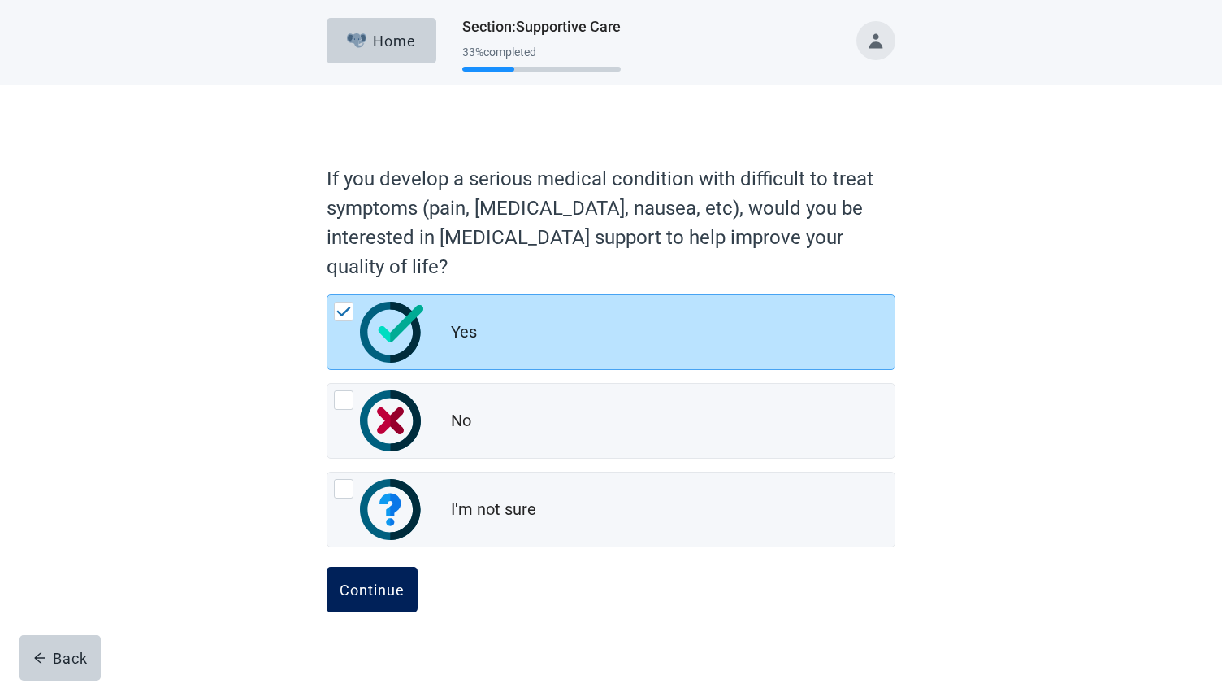
click at [376, 588] on div "Continue" at bounding box center [372, 589] width 65 height 16
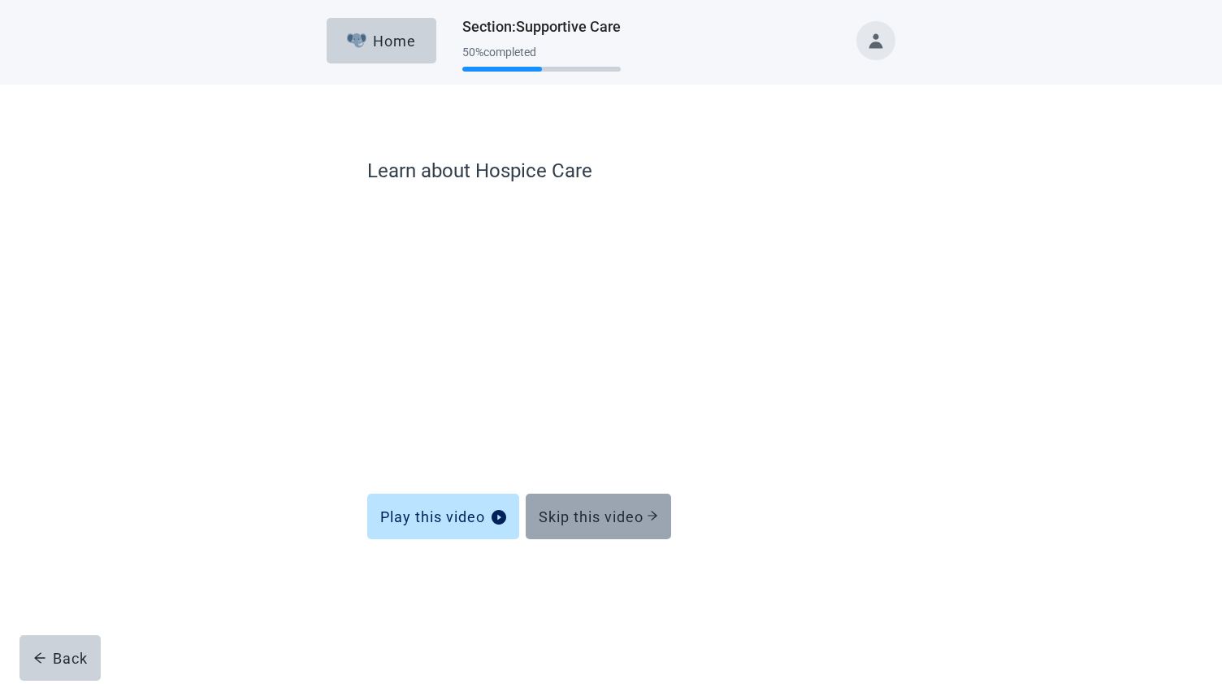
click at [611, 520] on div "Skip this video" at bounding box center [598, 516] width 119 height 16
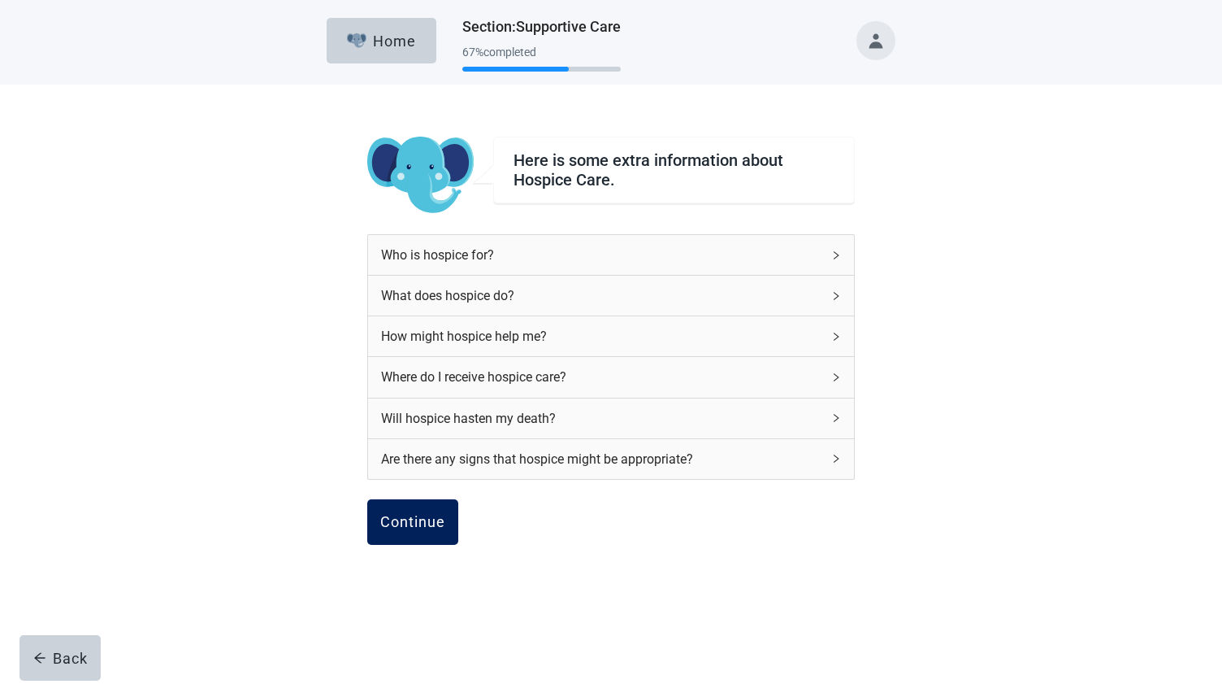
click at [405, 525] on div "Continue" at bounding box center [412, 522] width 65 height 16
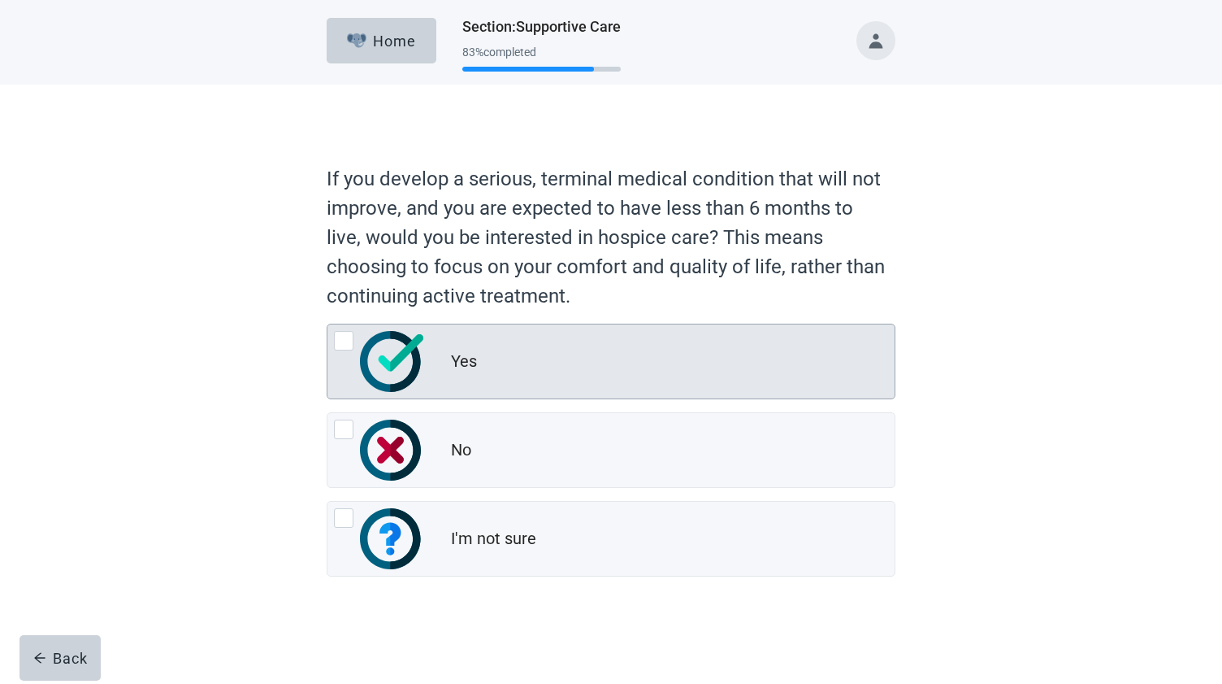
click at [345, 339] on div at bounding box center [344, 341] width 20 height 20
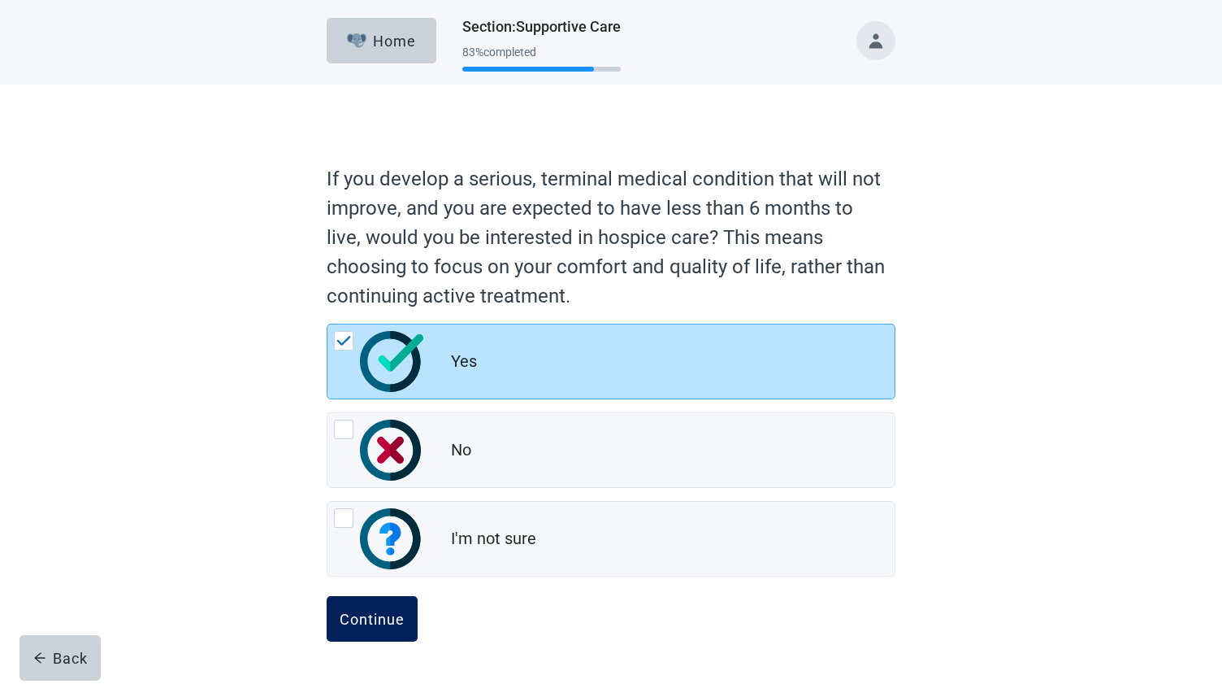
click at [359, 618] on div "Continue" at bounding box center [372, 618] width 65 height 16
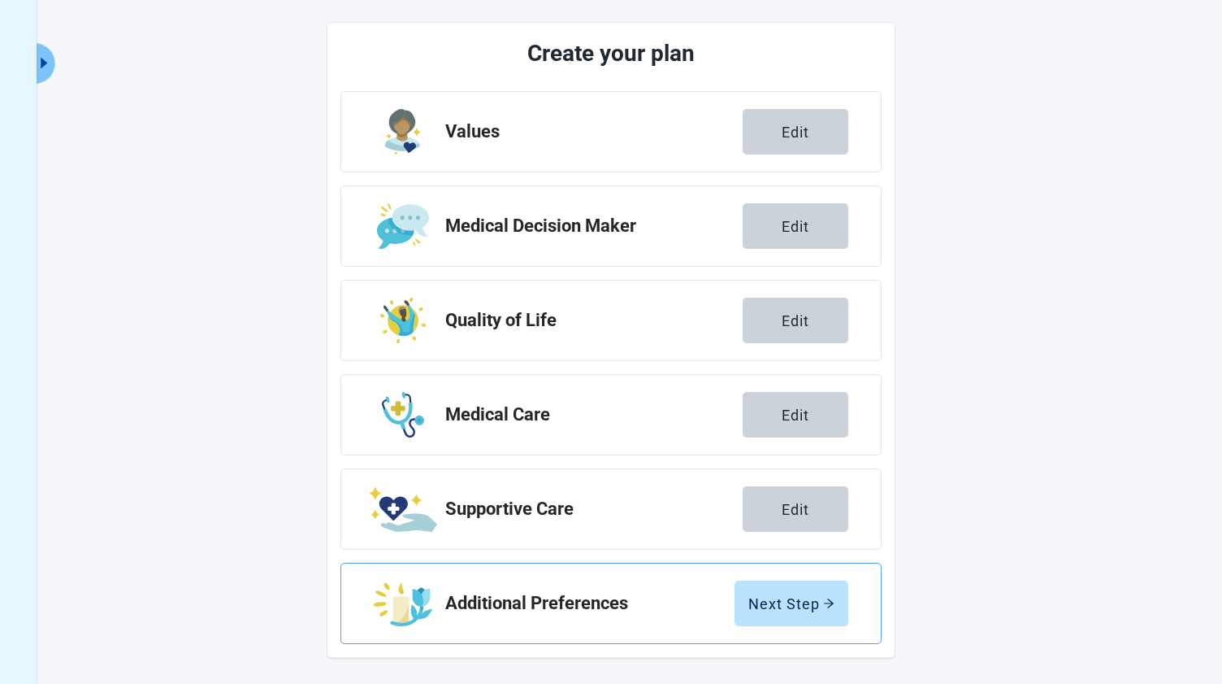
scroll to position [180, 0]
click at [770, 605] on div "Next Step" at bounding box center [792, 603] width 86 height 16
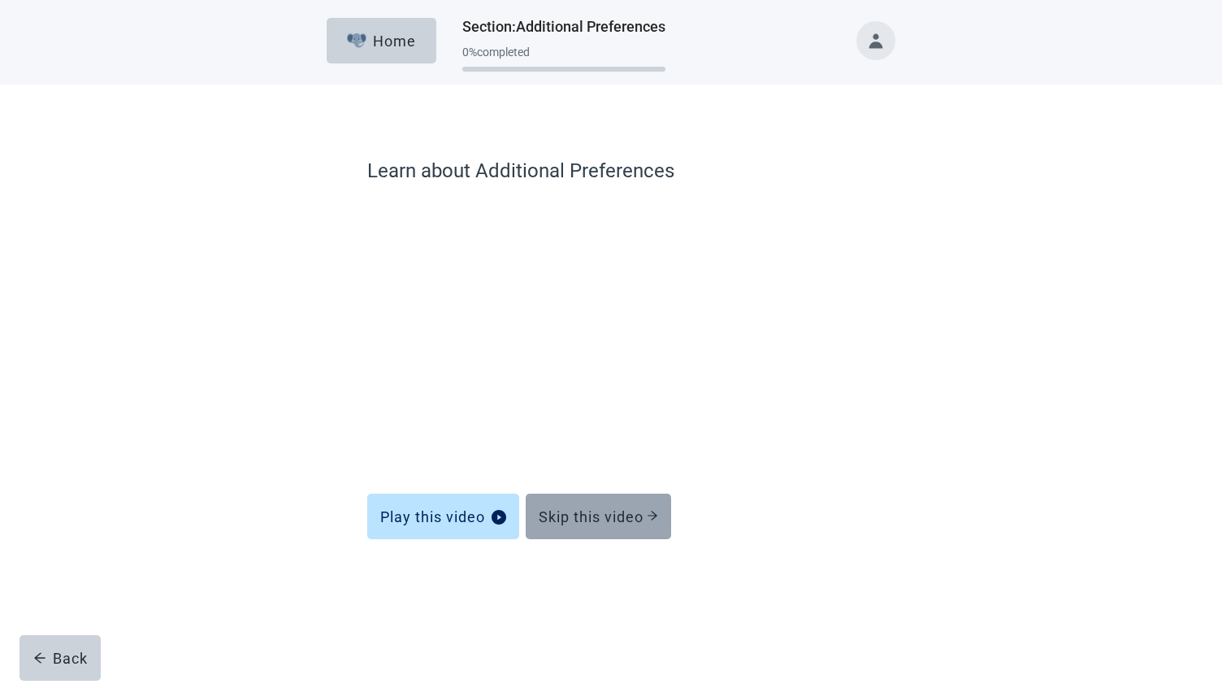
click at [562, 515] on div "Skip this video" at bounding box center [598, 516] width 119 height 16
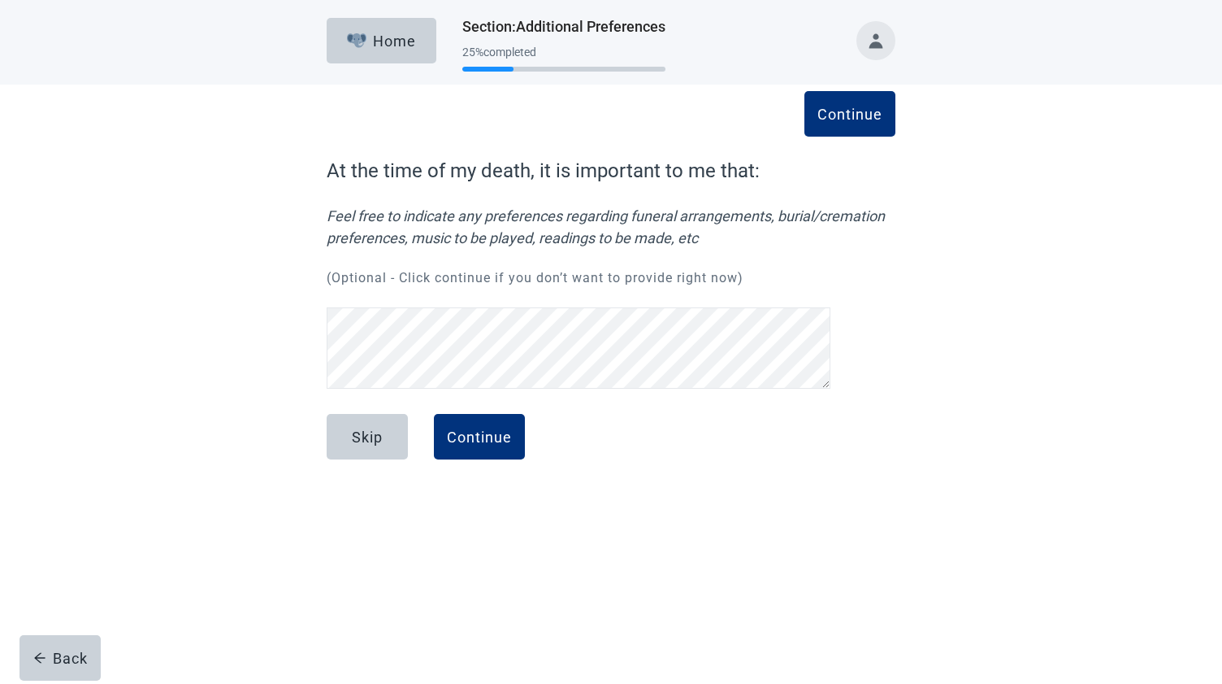
scroll to position [146, 0]
click at [480, 441] on div "Continue" at bounding box center [479, 436] width 65 height 16
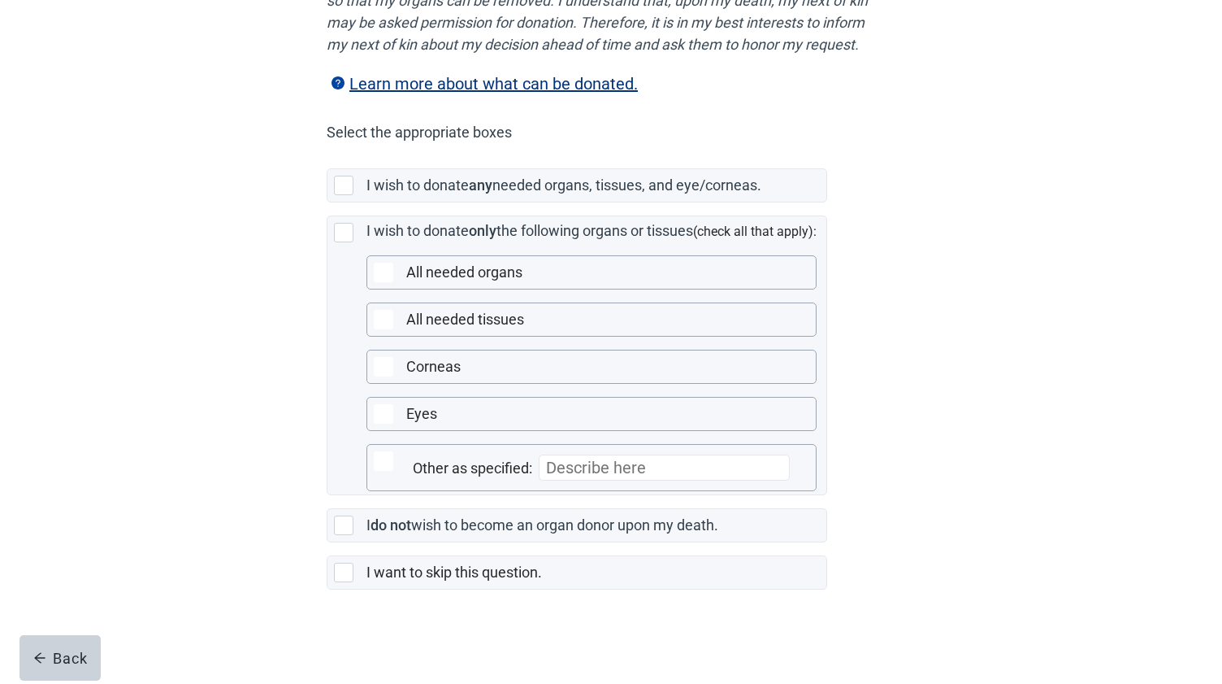
scroll to position [319, 0]
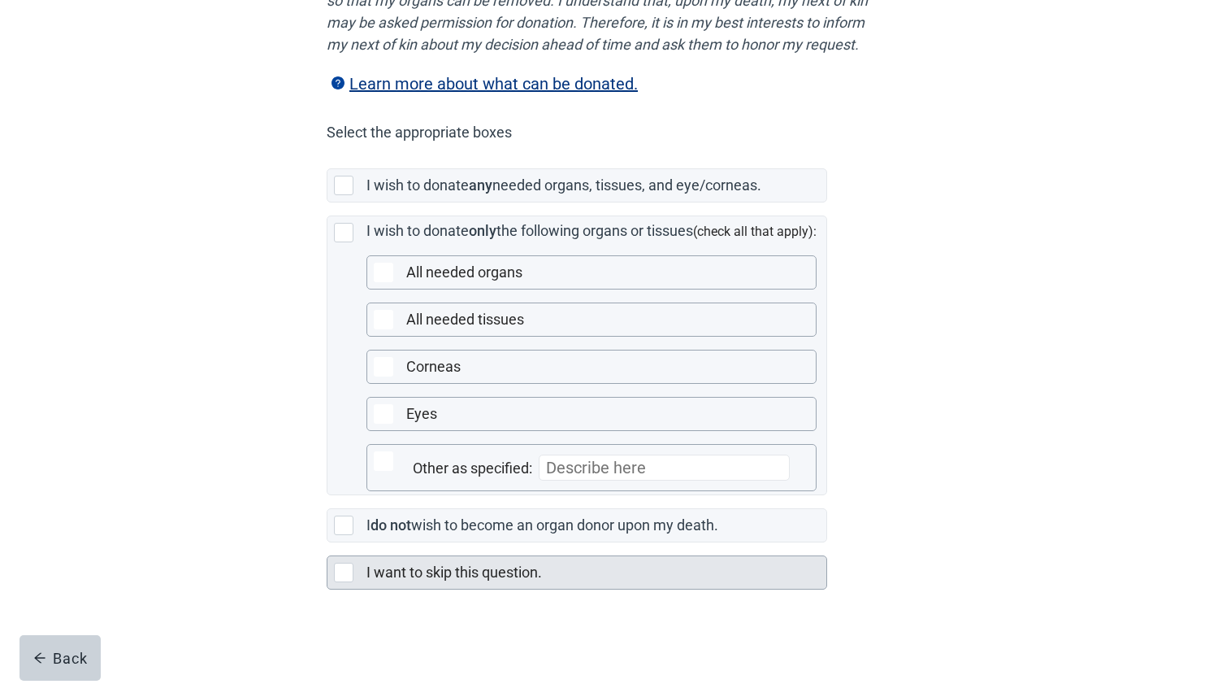
click at [339, 571] on div at bounding box center [344, 572] width 20 height 20
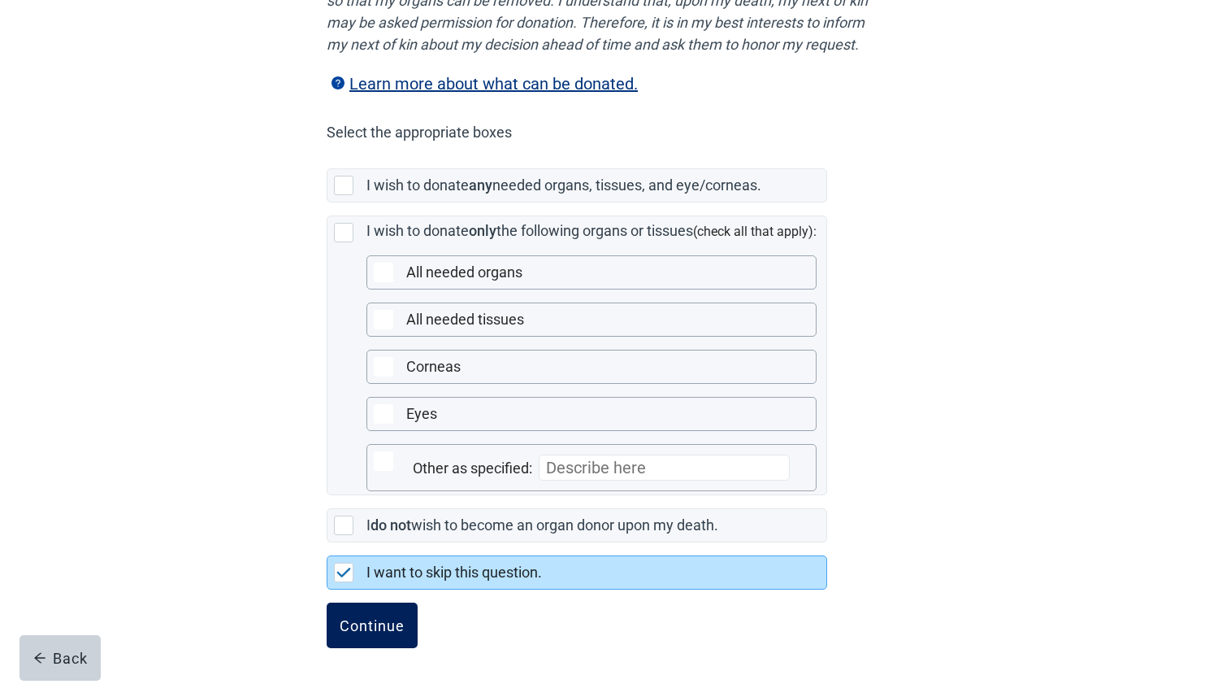
click at [351, 627] on div "Continue" at bounding box center [372, 625] width 65 height 16
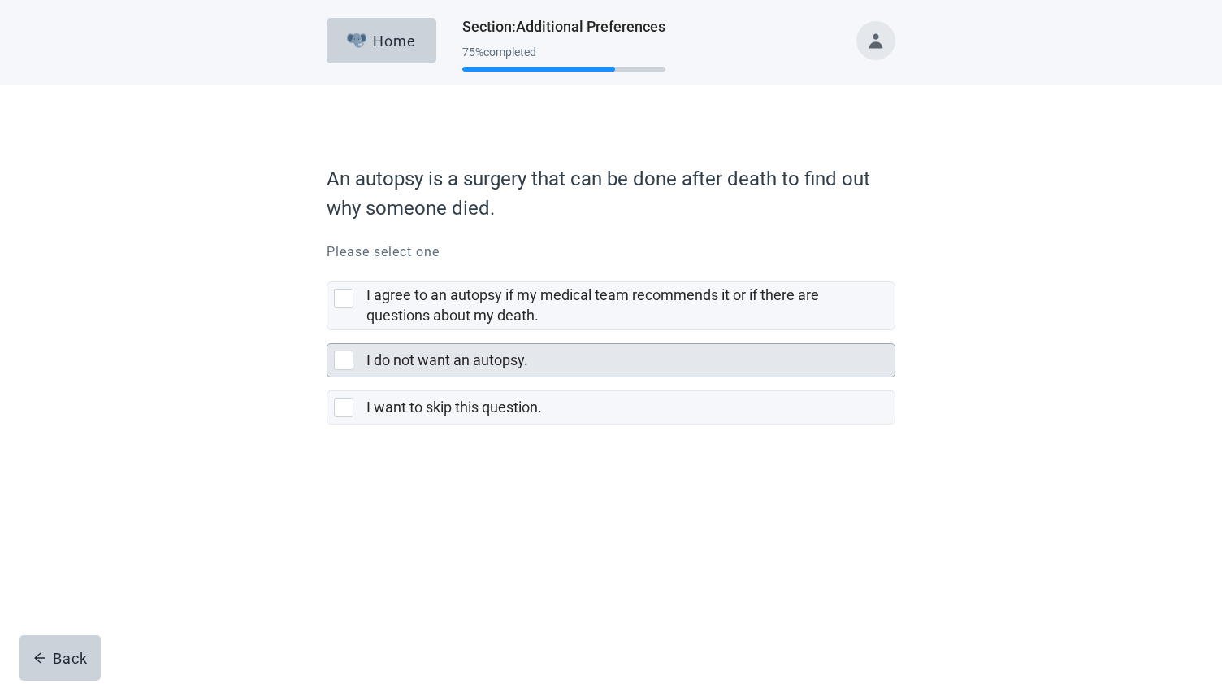
click at [342, 359] on div at bounding box center [344, 360] width 20 height 20
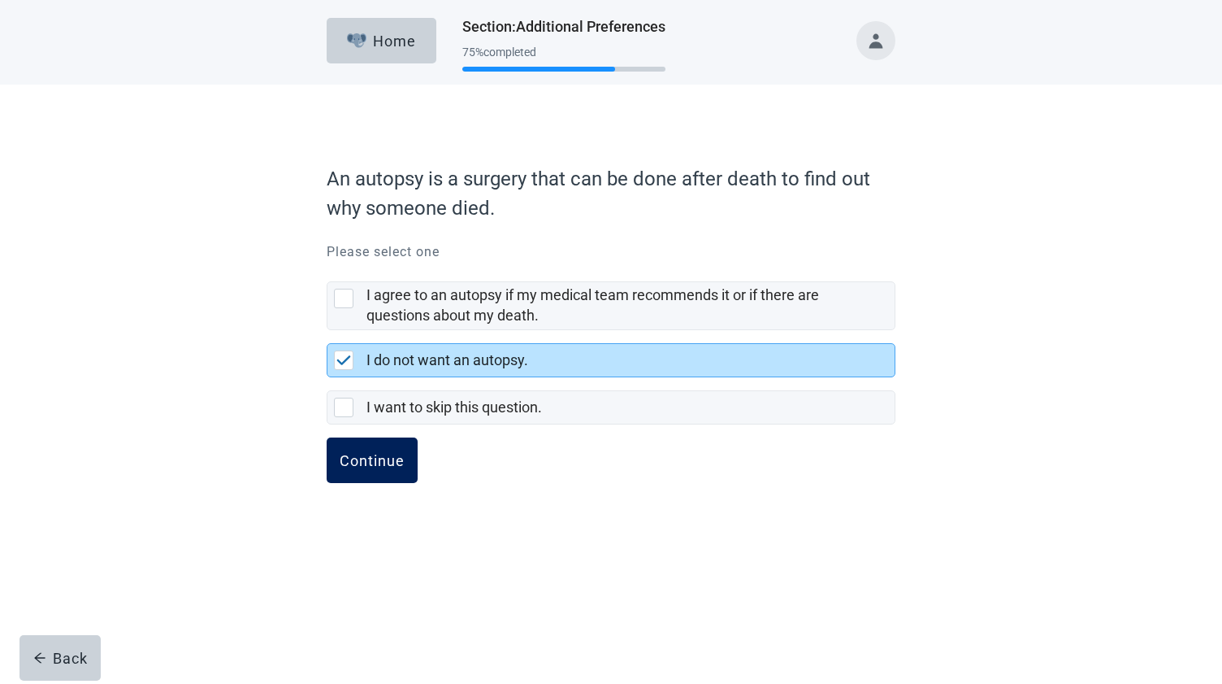
click at [353, 455] on div "Continue" at bounding box center [372, 460] width 65 height 16
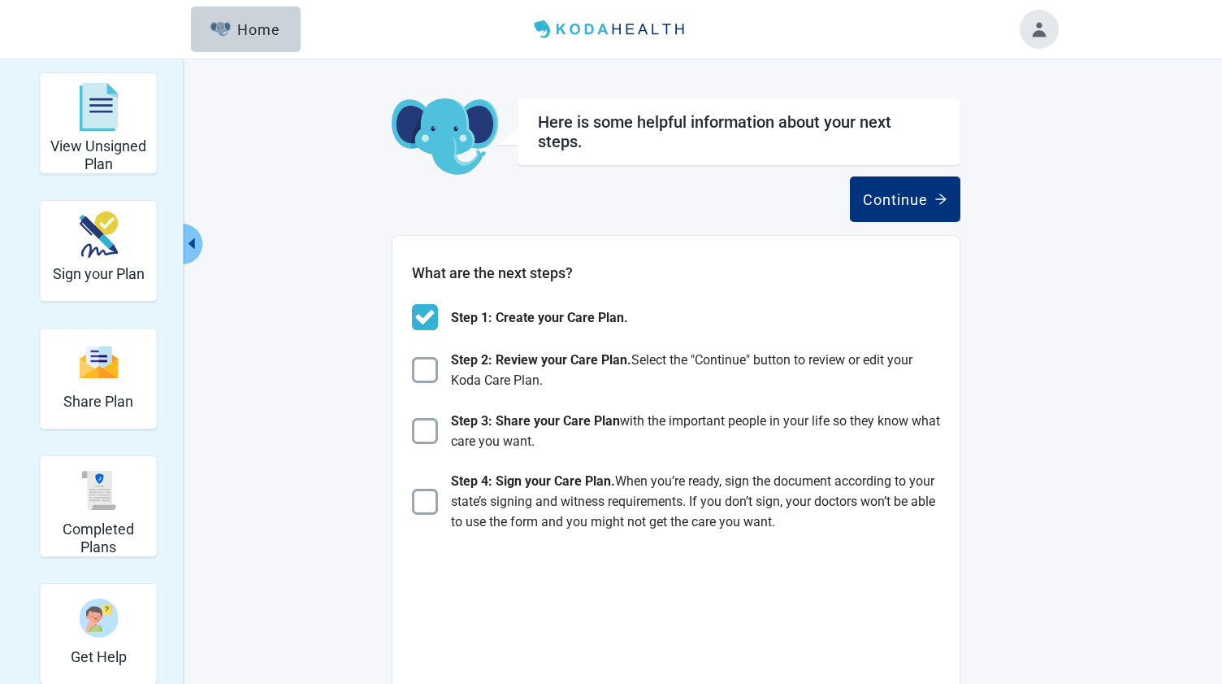
click at [367, 416] on div "Here is some helpful information about your next steps. Continue What are the n…" at bounding box center [611, 653] width 894 height 1163
click at [917, 192] on div "Continue" at bounding box center [905, 199] width 85 height 16
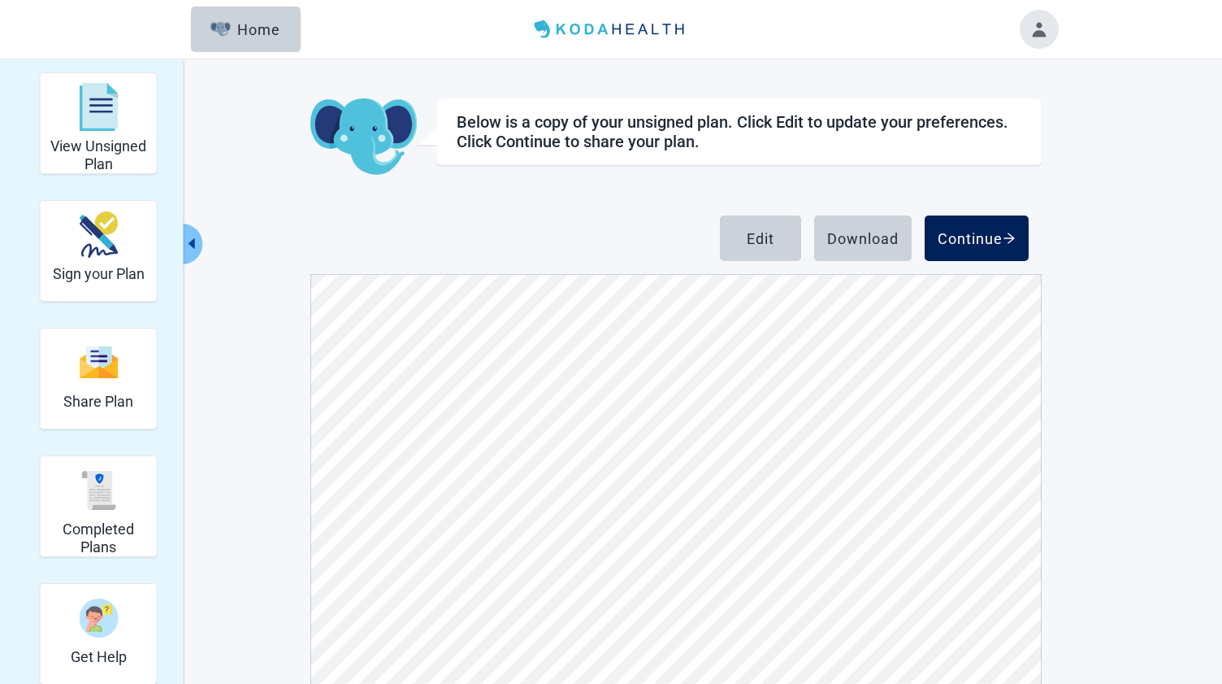
click at [979, 230] on div "Continue" at bounding box center [977, 238] width 78 height 16
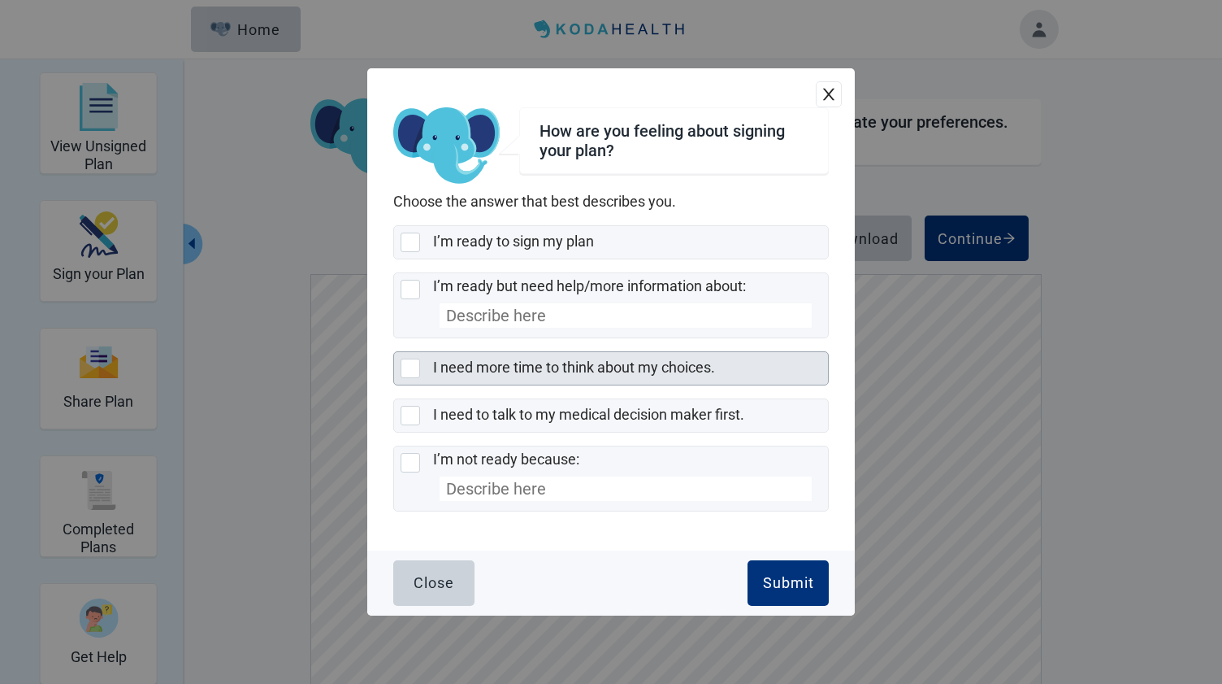
click at [410, 365] on div at bounding box center [411, 368] width 20 height 20
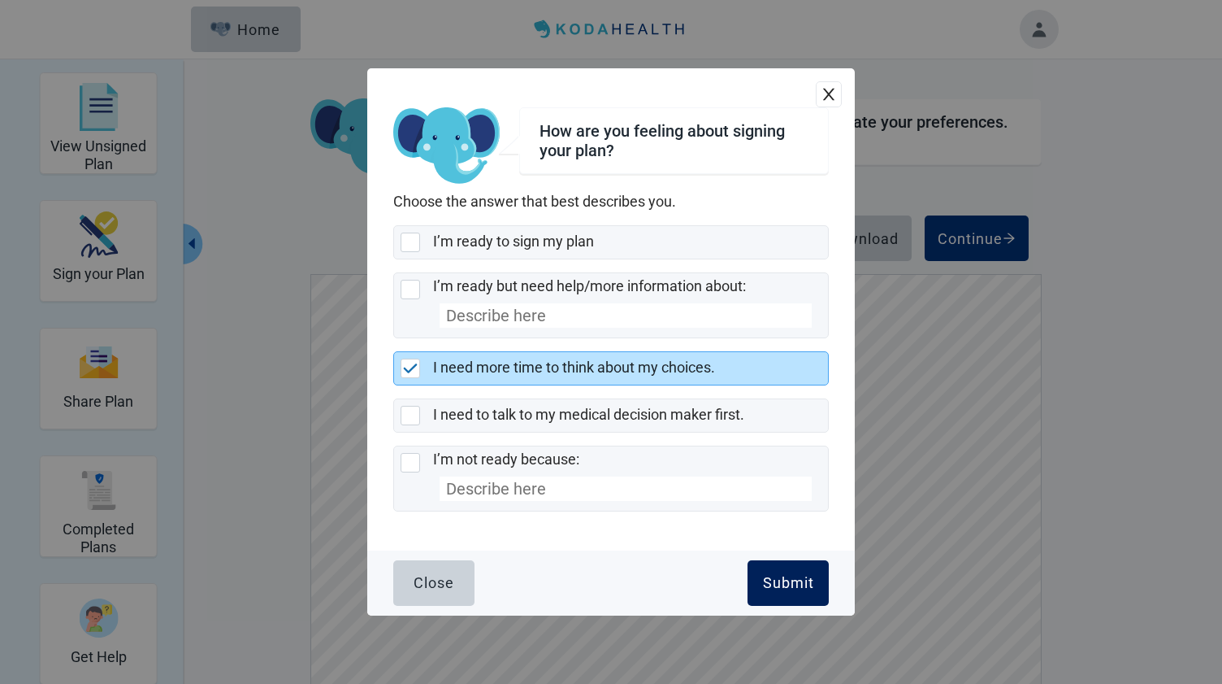
click at [796, 580] on div "Submit" at bounding box center [788, 583] width 51 height 16
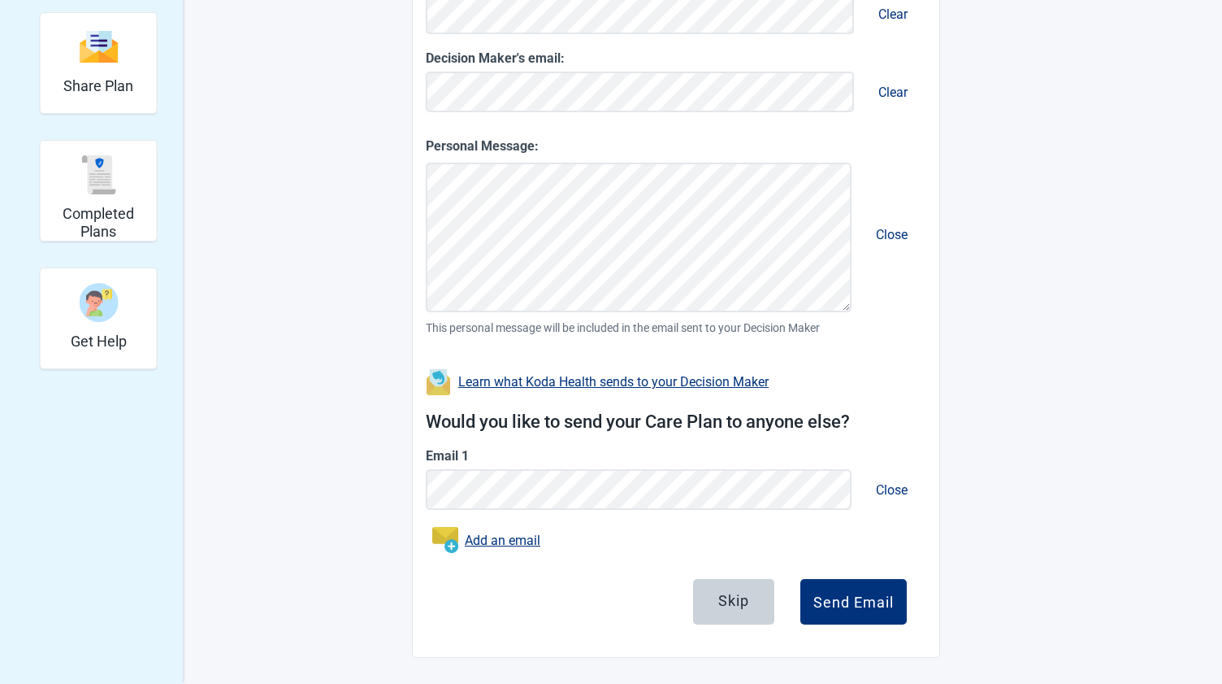
scroll to position [321, 0]
click at [858, 600] on div "Send Email" at bounding box center [854, 601] width 80 height 16
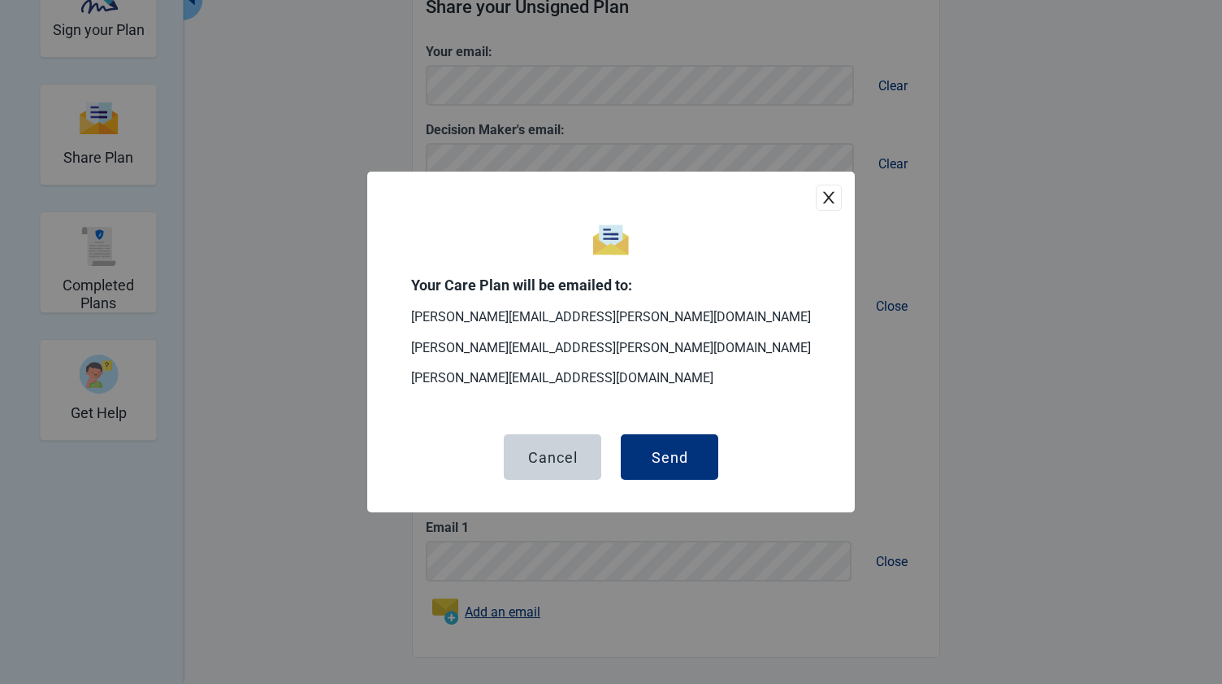
scroll to position [250, 0]
click at [674, 454] on div "Send" at bounding box center [670, 457] width 37 height 16
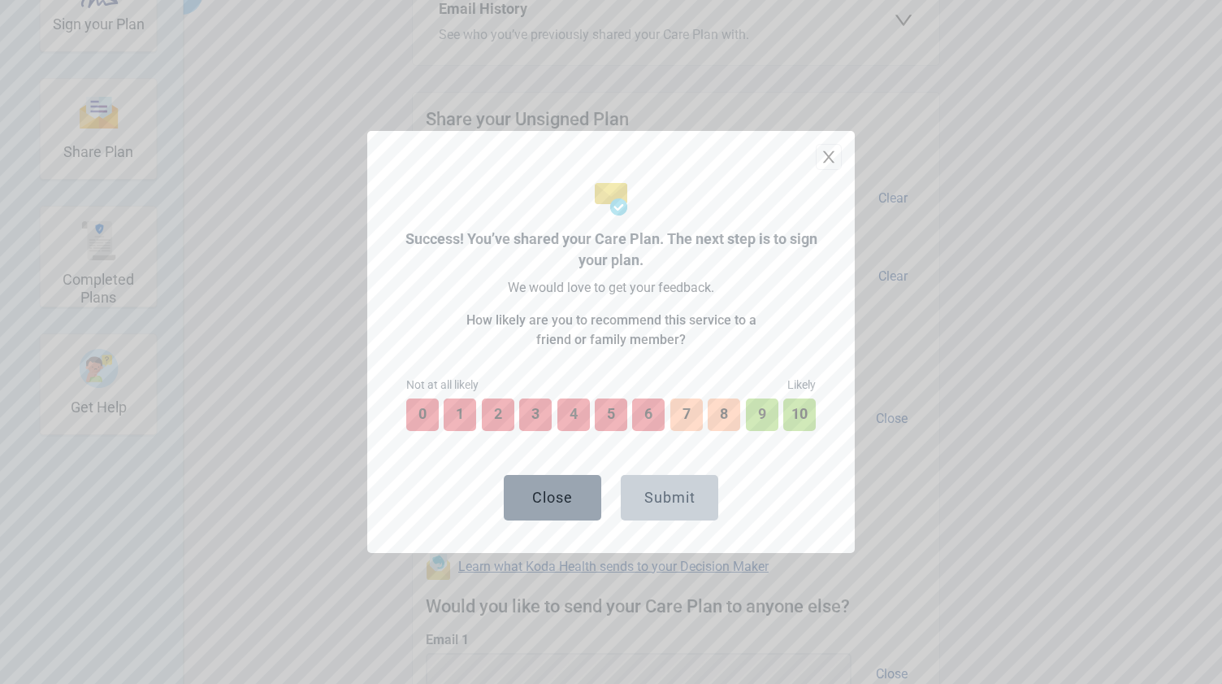
click at [566, 493] on div "Close" at bounding box center [552, 497] width 41 height 16
